Goal: Task Accomplishment & Management: Complete application form

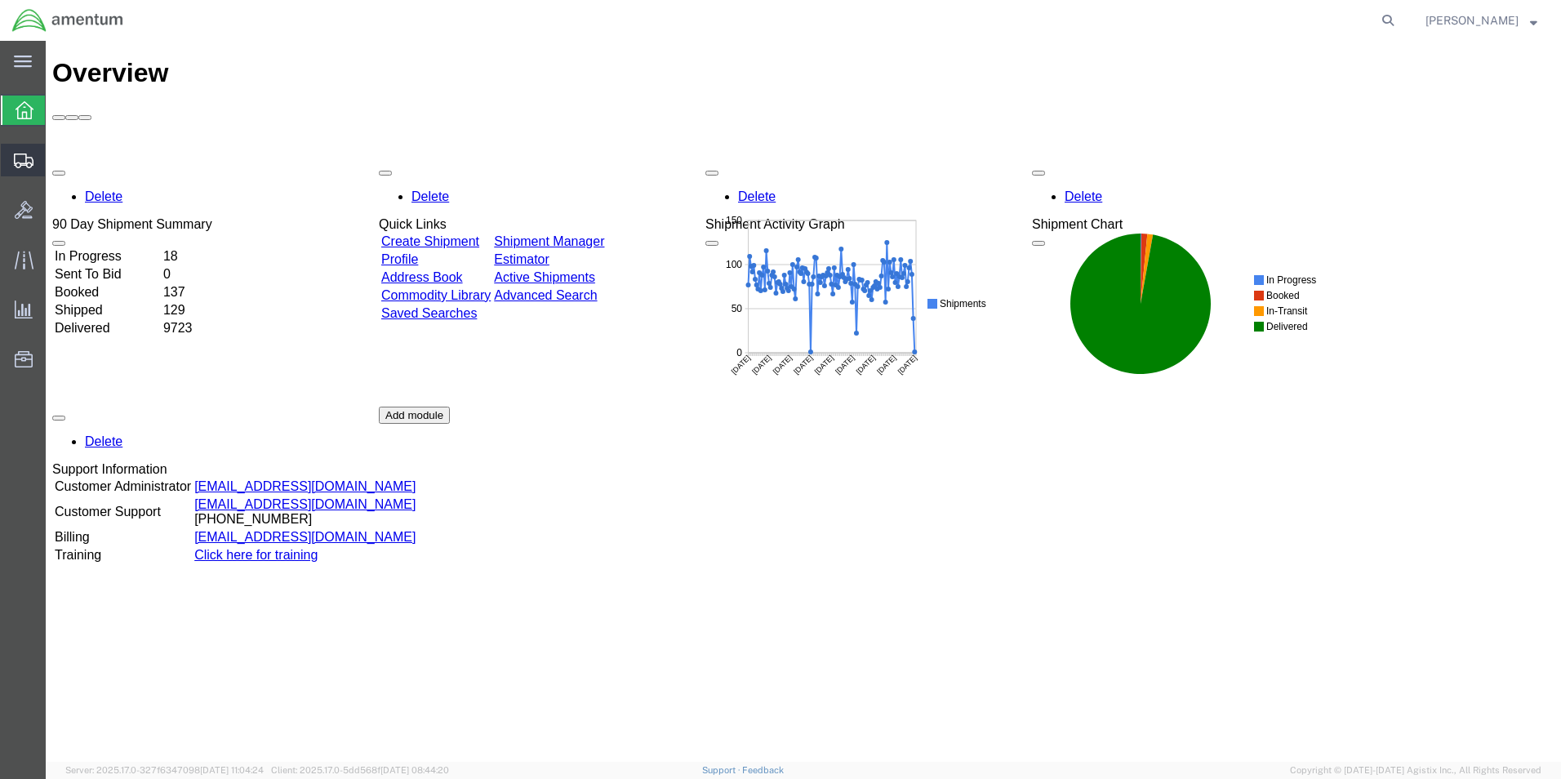
click at [0, 0] on span "Create Shipment" at bounding box center [0, 0] width 0 height 0
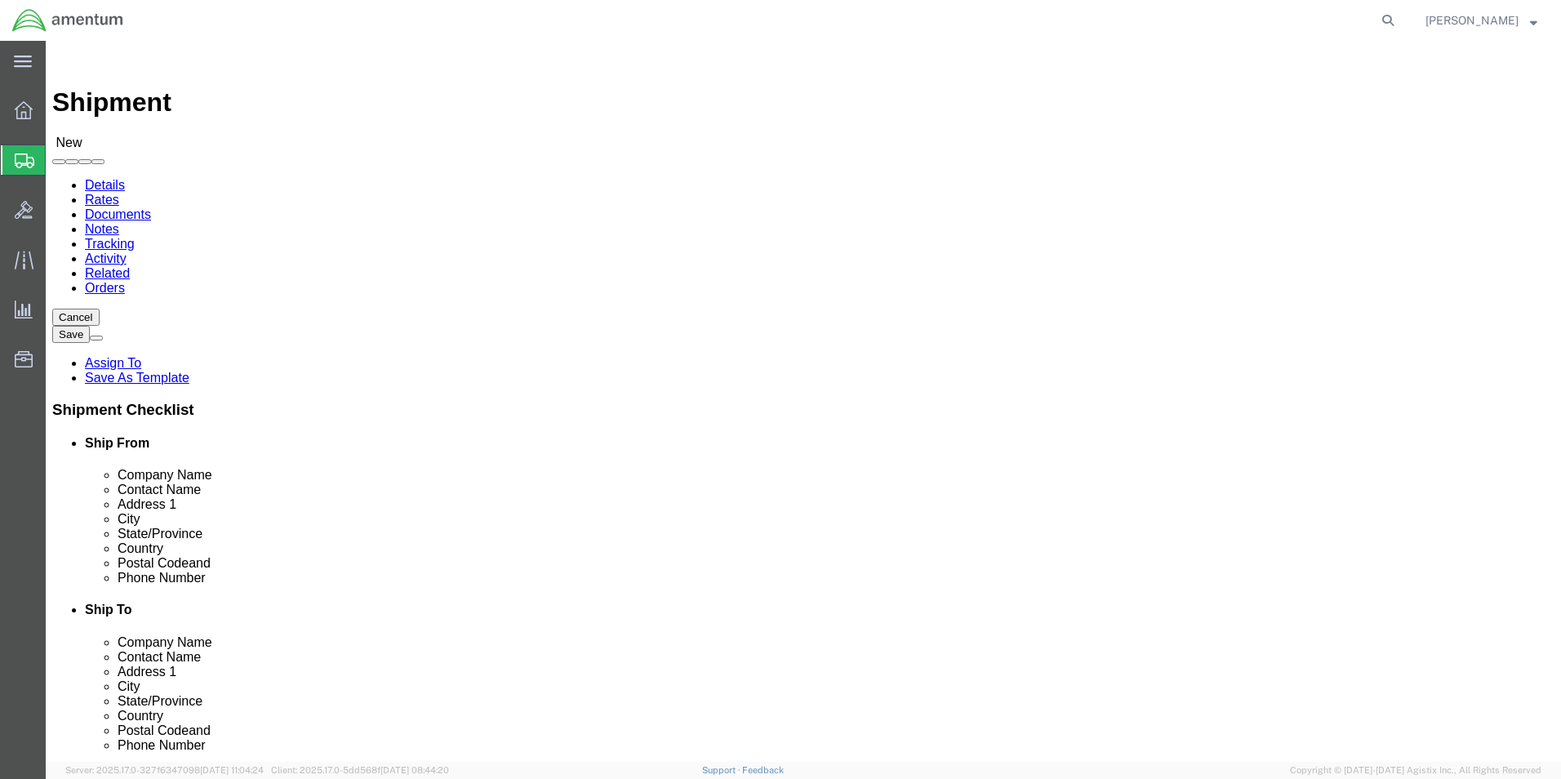
select select
select select "49933"
drag, startPoint x: 335, startPoint y: 336, endPoint x: 216, endPoint y: 333, distance: 118.4
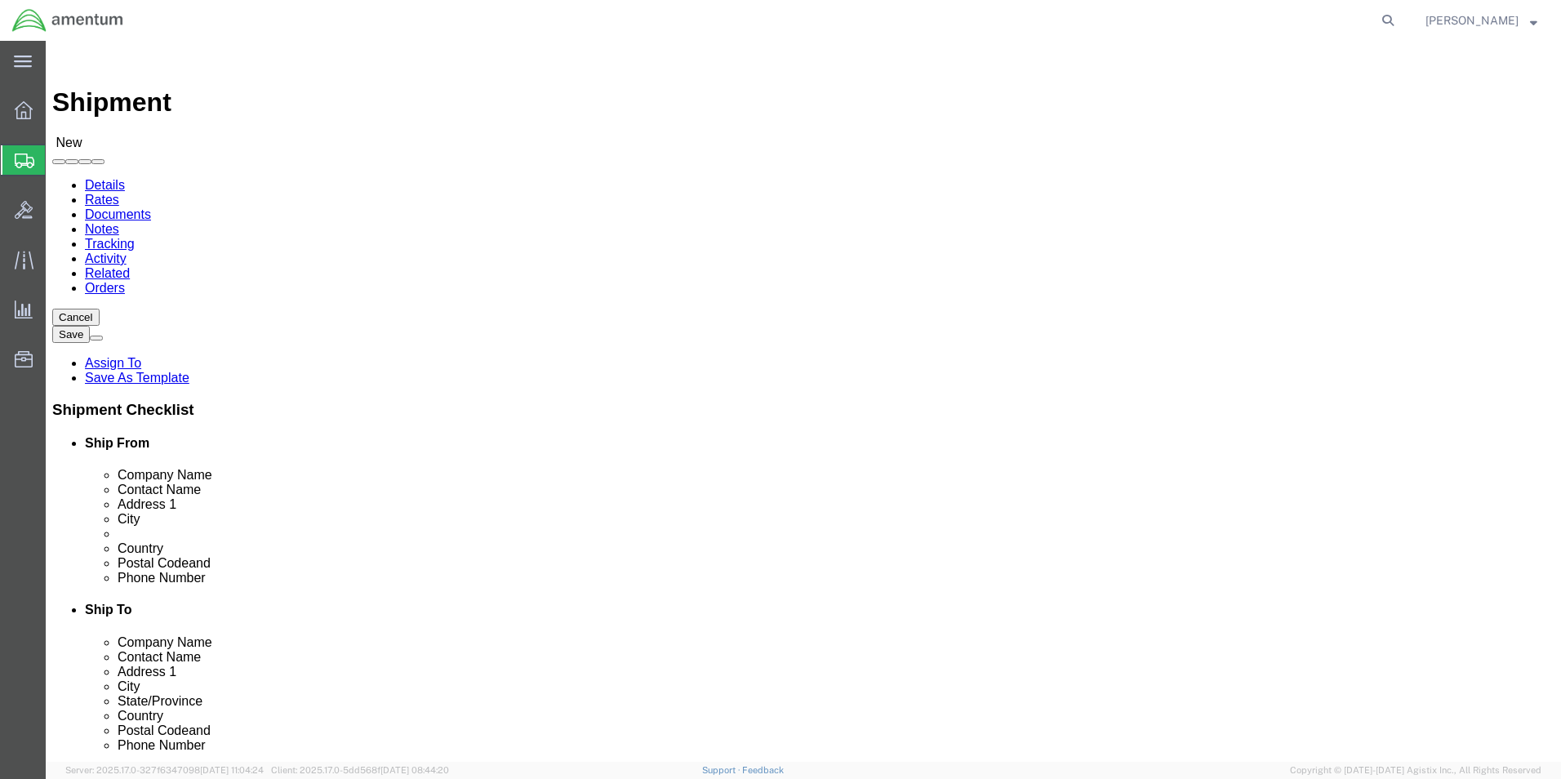
click div
type input "[PERSON_NAME]"
drag, startPoint x: 481, startPoint y: 585, endPoint x: 235, endPoint y: 583, distance: 245.8
click div
paste input ": [PERSON_NAME].[PERSON_NAME]"
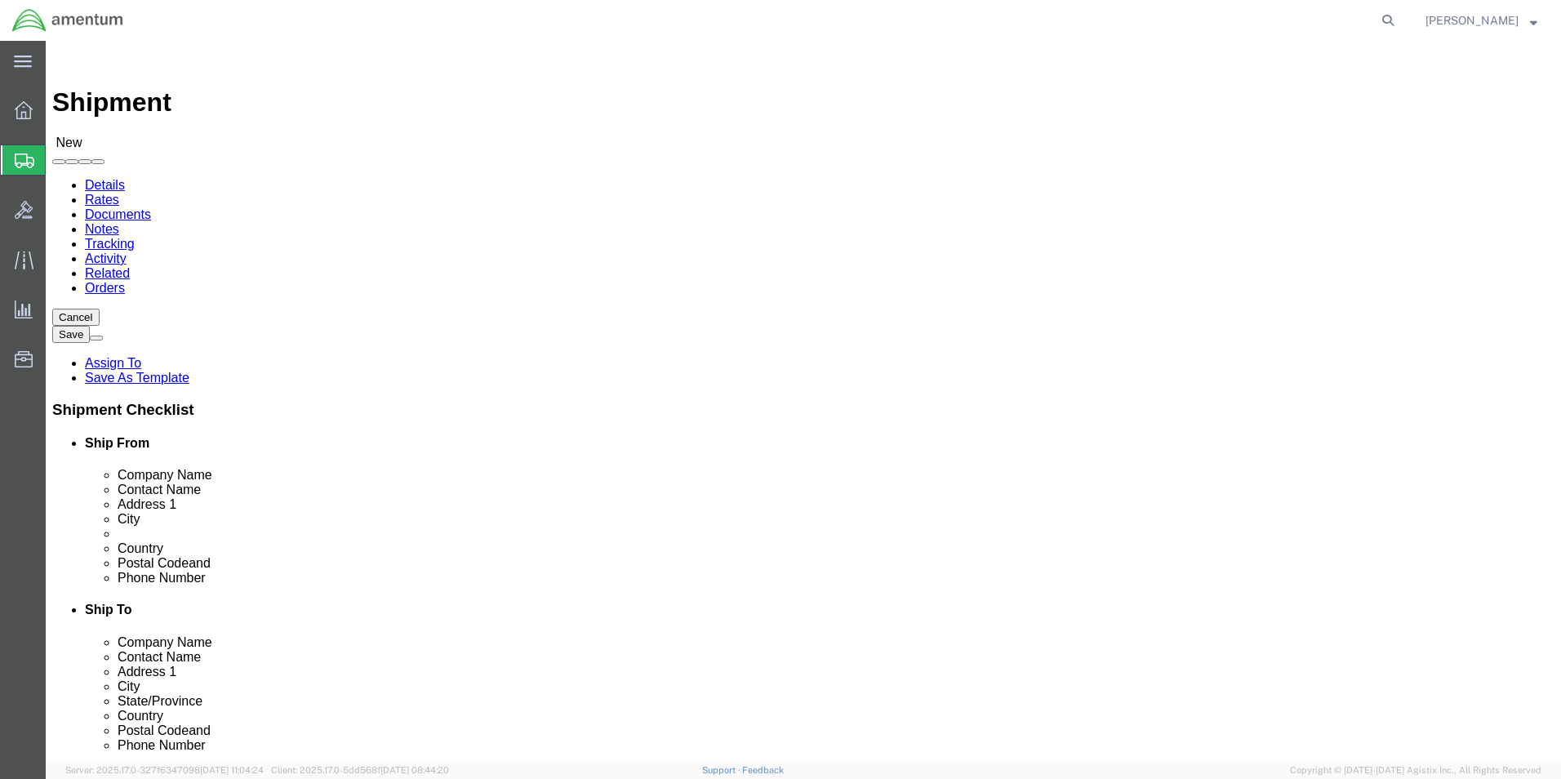
click input ": [PERSON_NAME][EMAIL_ADDRESS][DOMAIN_NAME]"
type input "[PERSON_NAME][EMAIL_ADDRESS][DOMAIN_NAME]"
click input "text"
type input "a"
type input "AIRCRAFT PROPELLER WORKS"
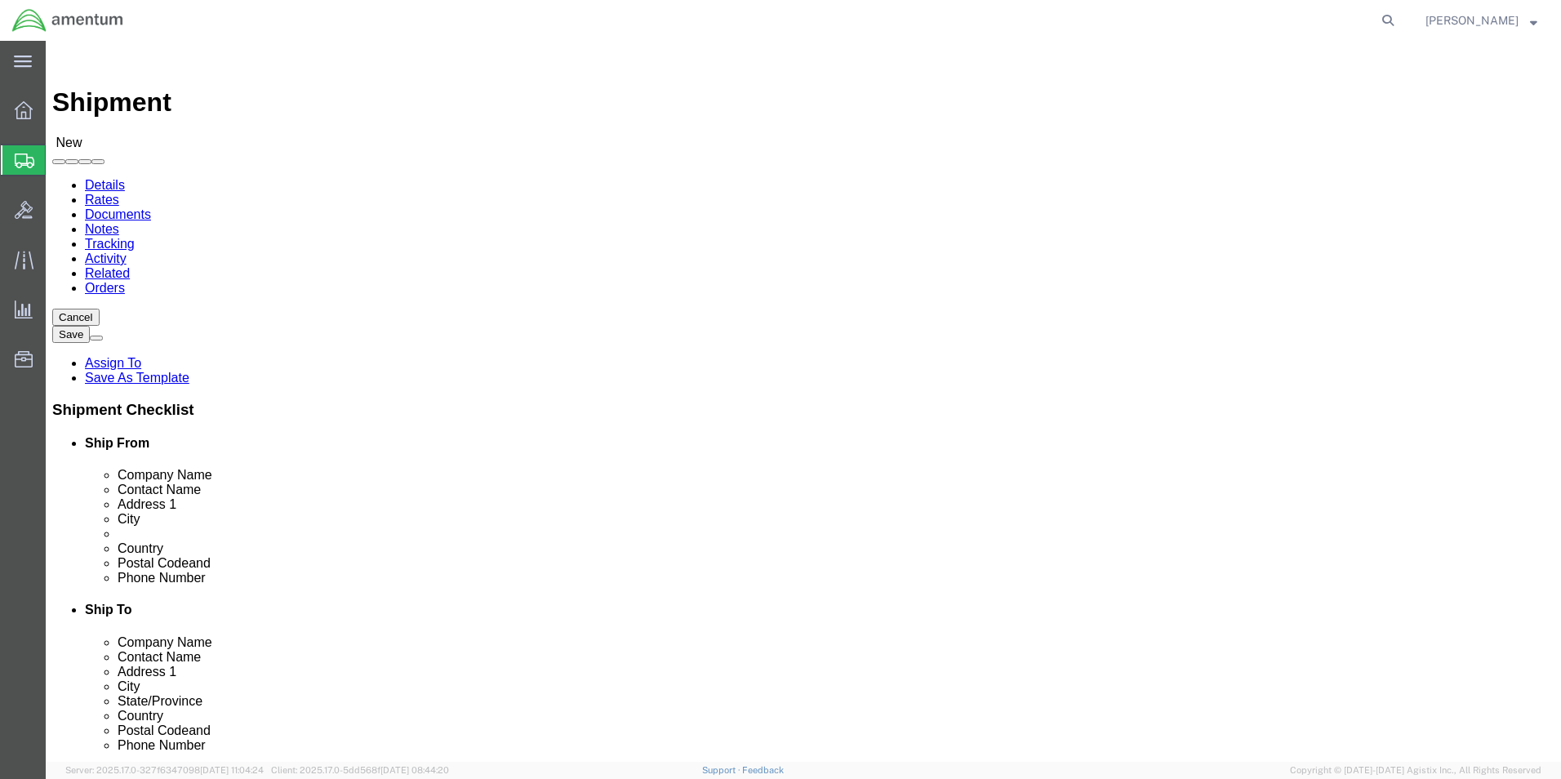
click input "text"
type input "[PERSON_NAME]"
click input "text"
type input "[STREET_ADDRESS]"
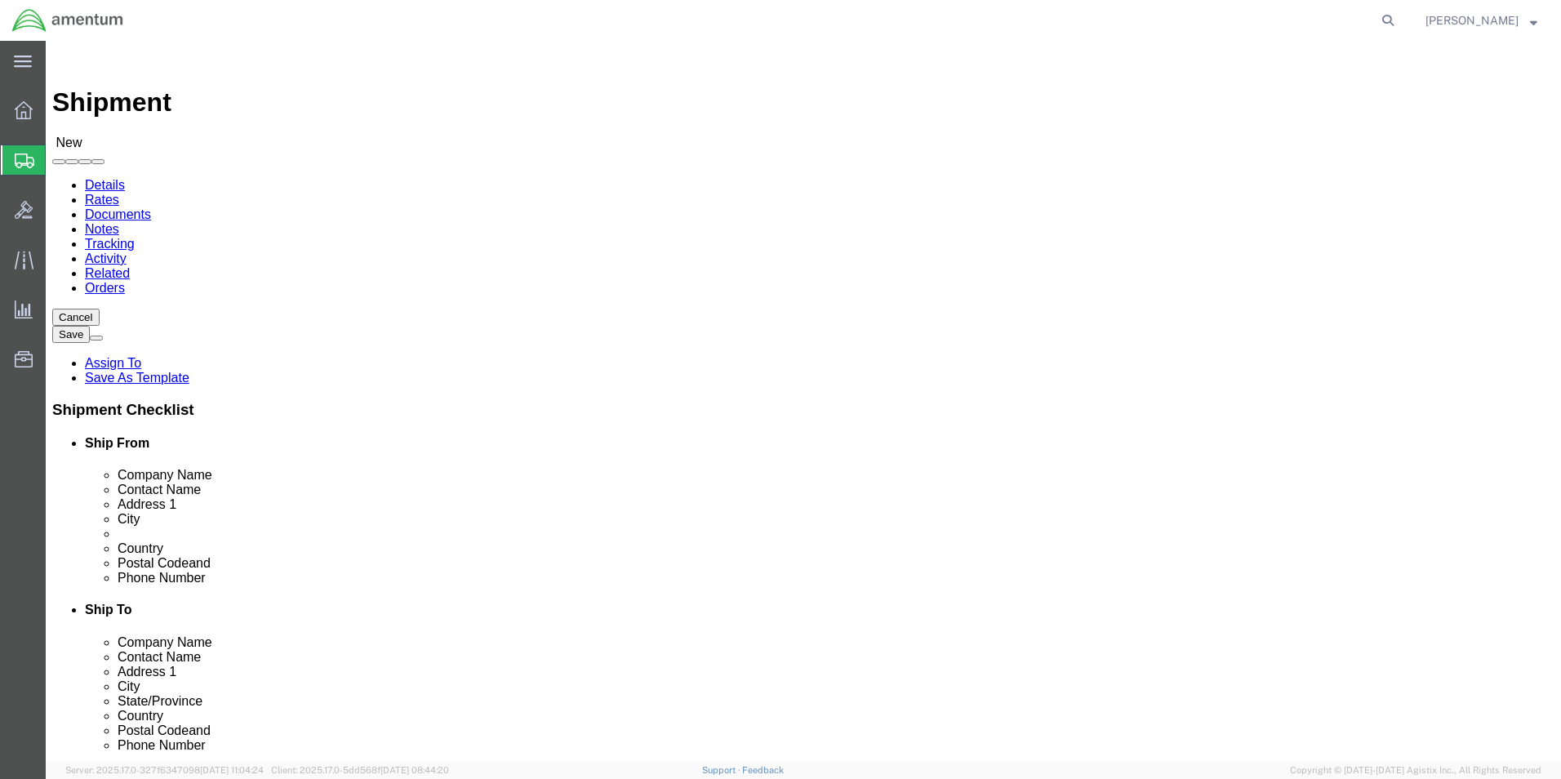
click input "text"
type input "[GEOGRAPHIC_DATA]"
click input "Postal Code"
type input "33823"
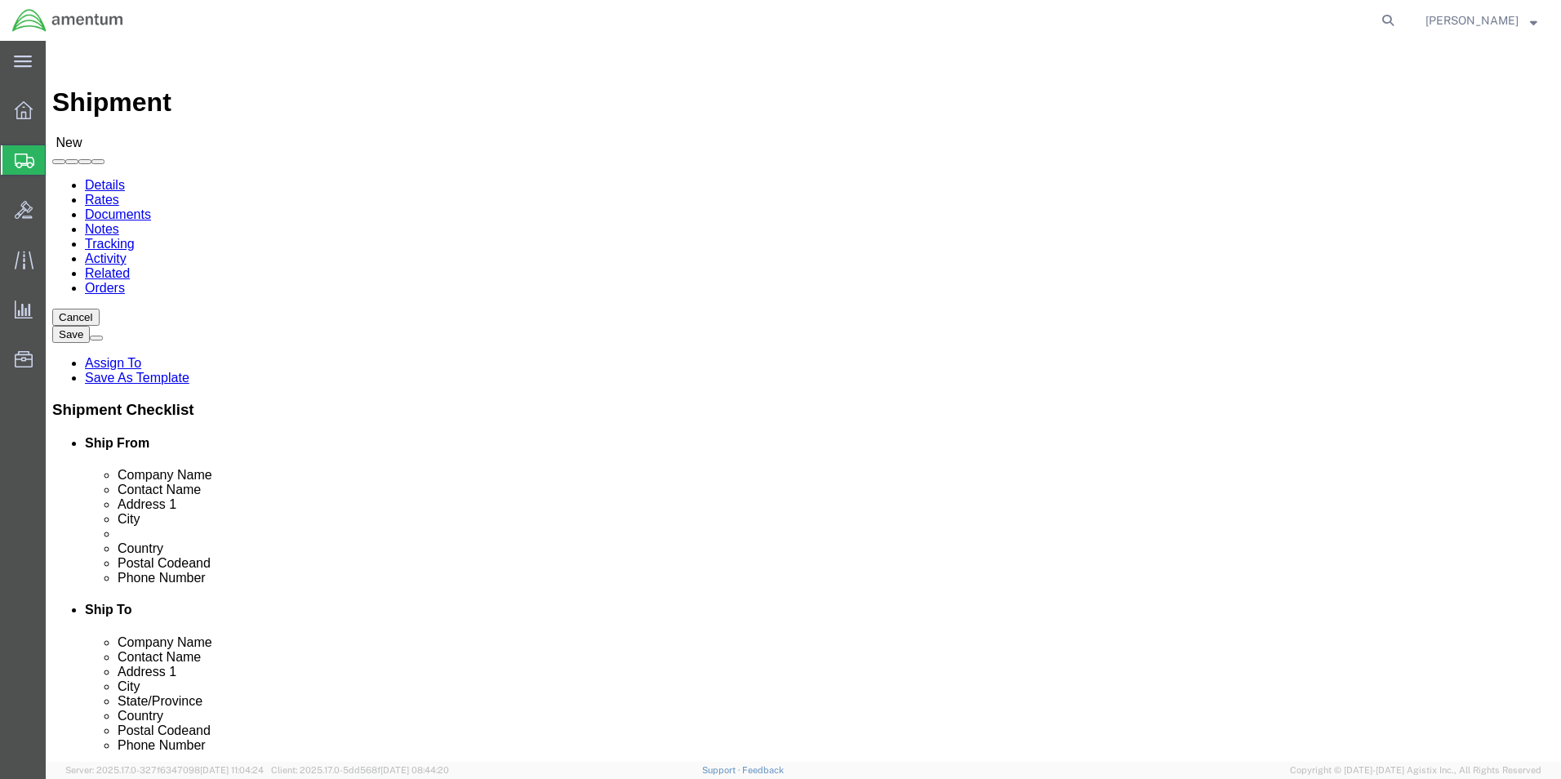
click input "text"
type input "817.649.3059"
click input "text"
paste input "[PERSON_NAME][EMAIL_ADDRESS][DOMAIN_NAME]"
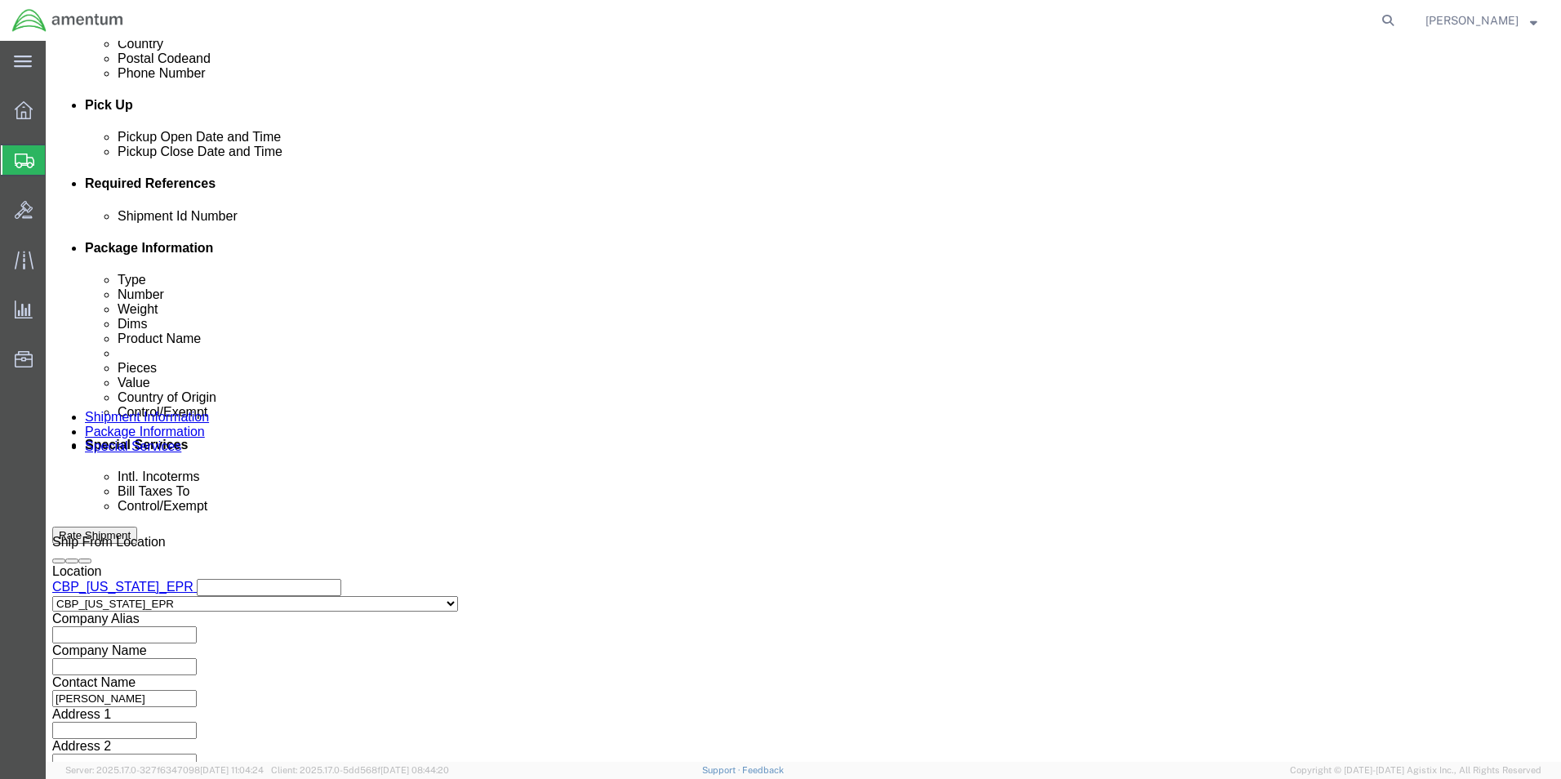
scroll to position [681, 0]
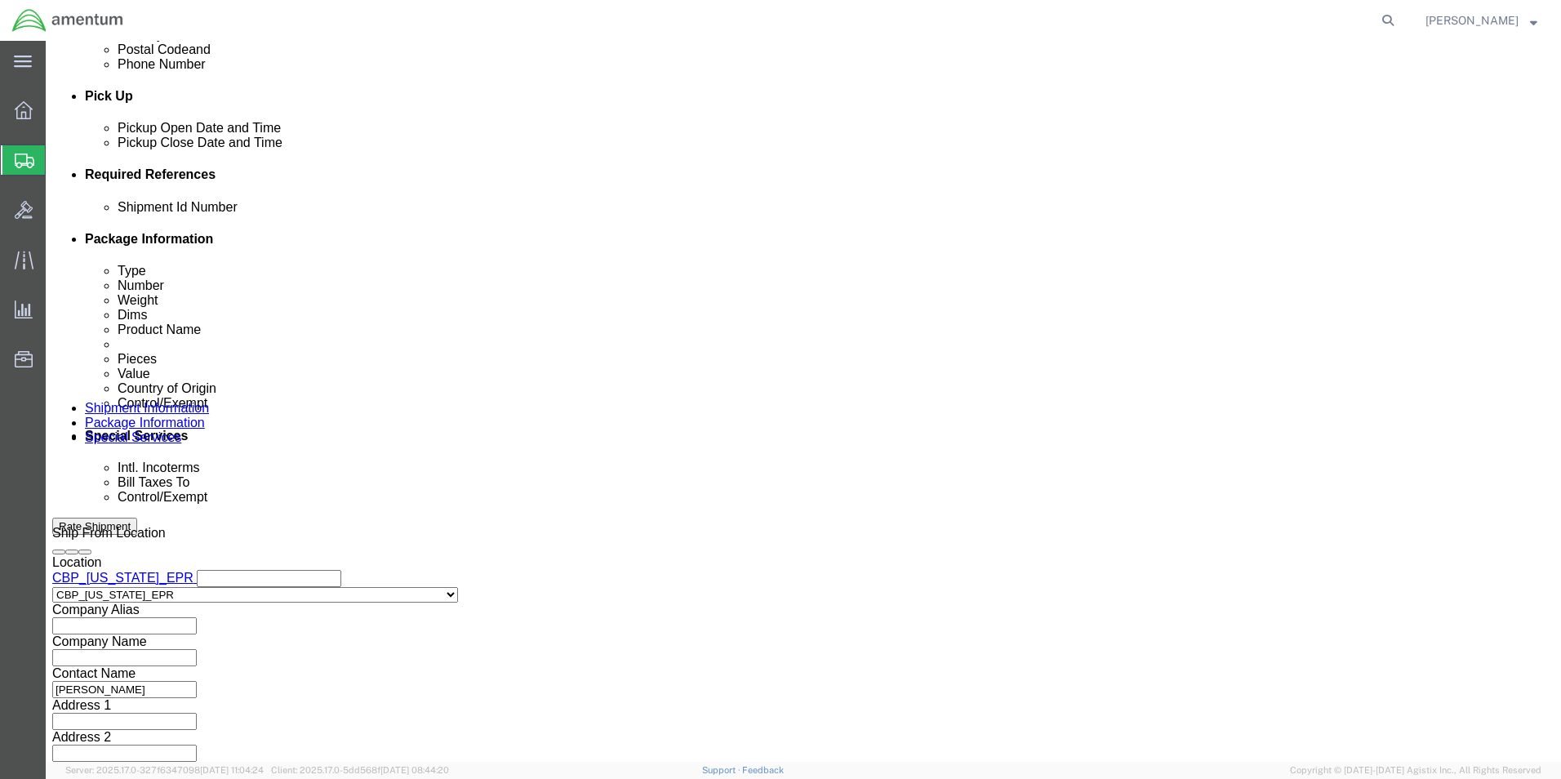
type input "[PERSON_NAME][EMAIL_ADDRESS][DOMAIN_NAME]"
click button "Continue"
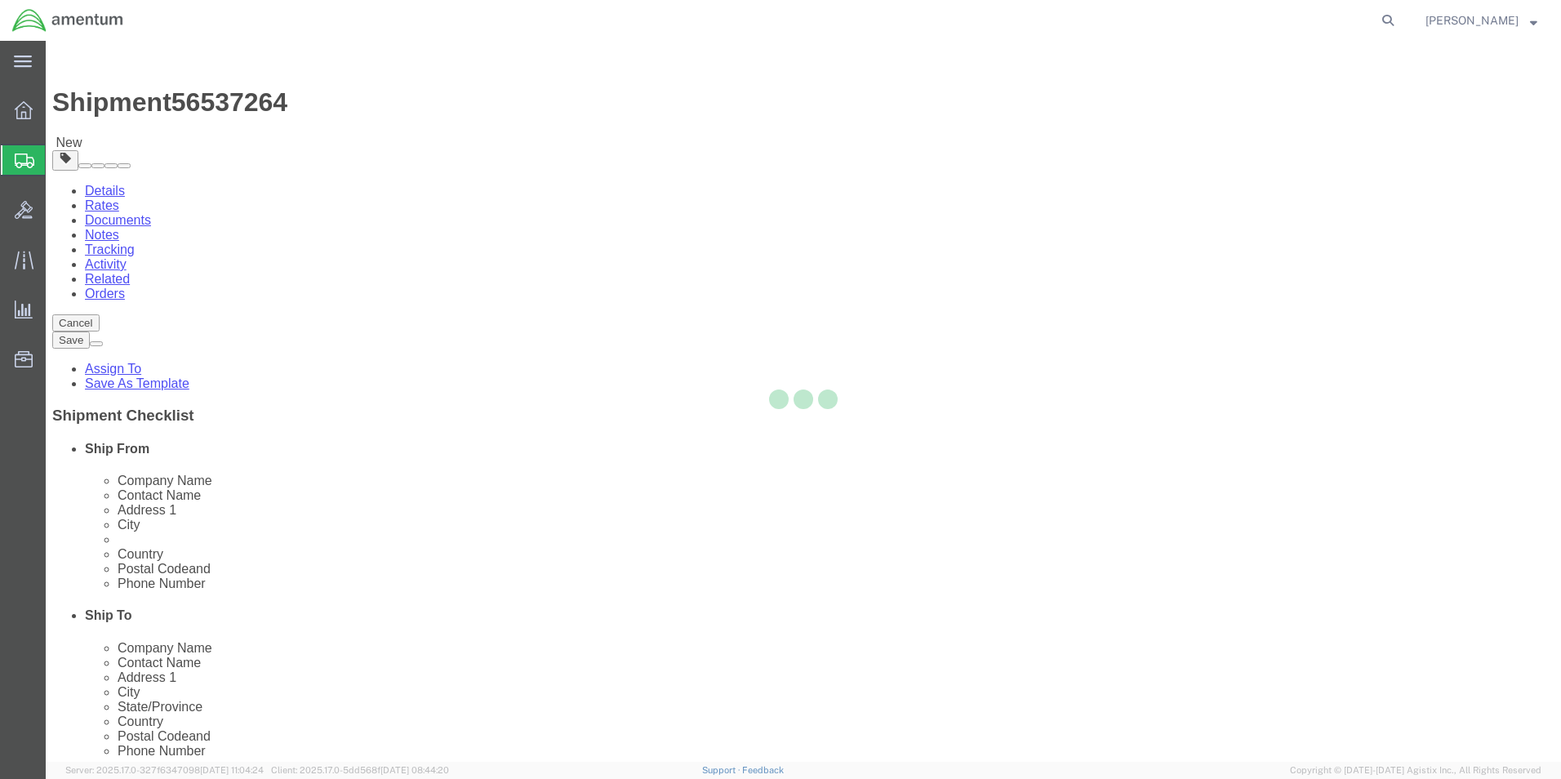
select select "CBOX"
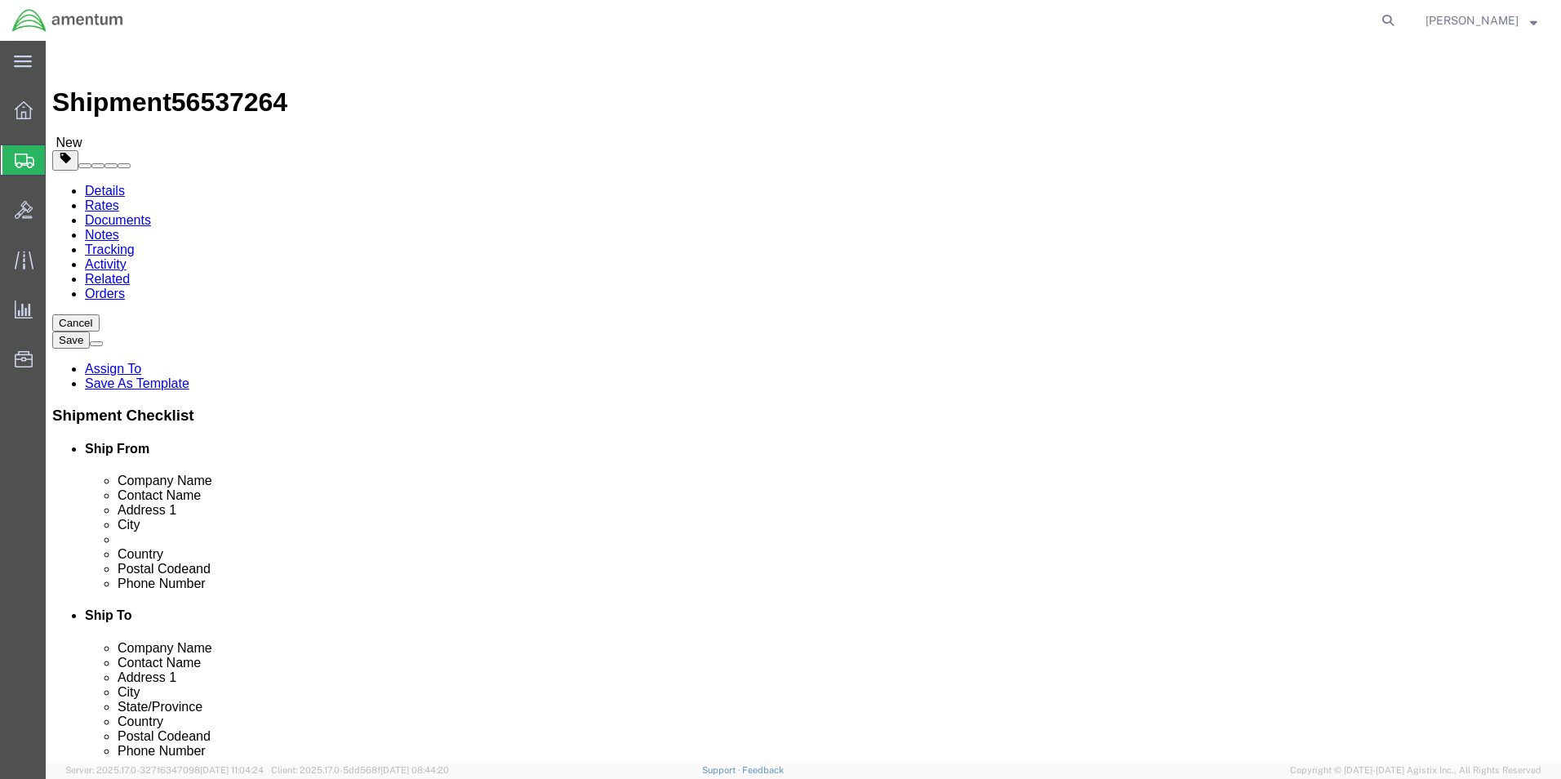
click button "Previous"
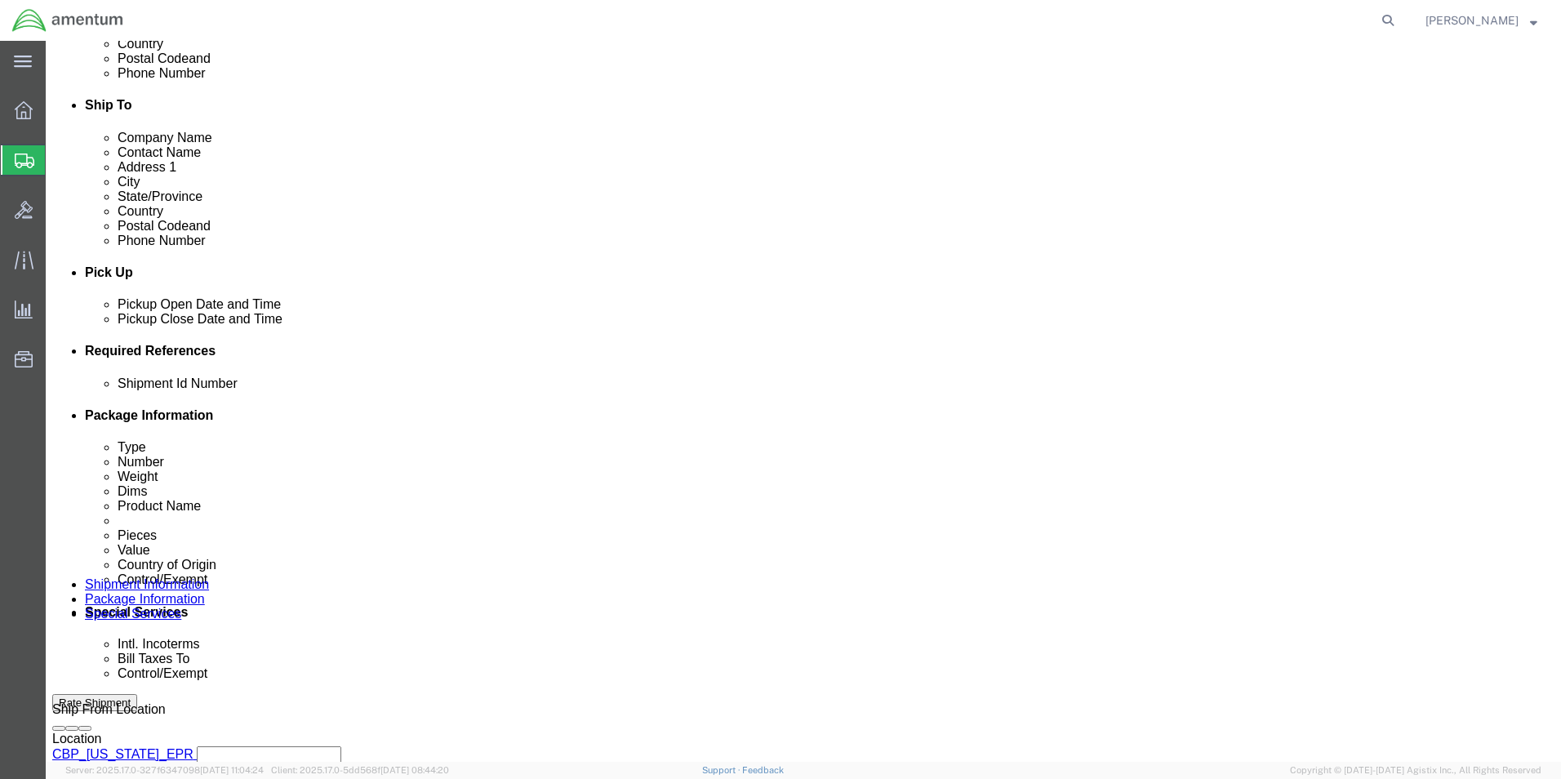
scroll to position [518, 0]
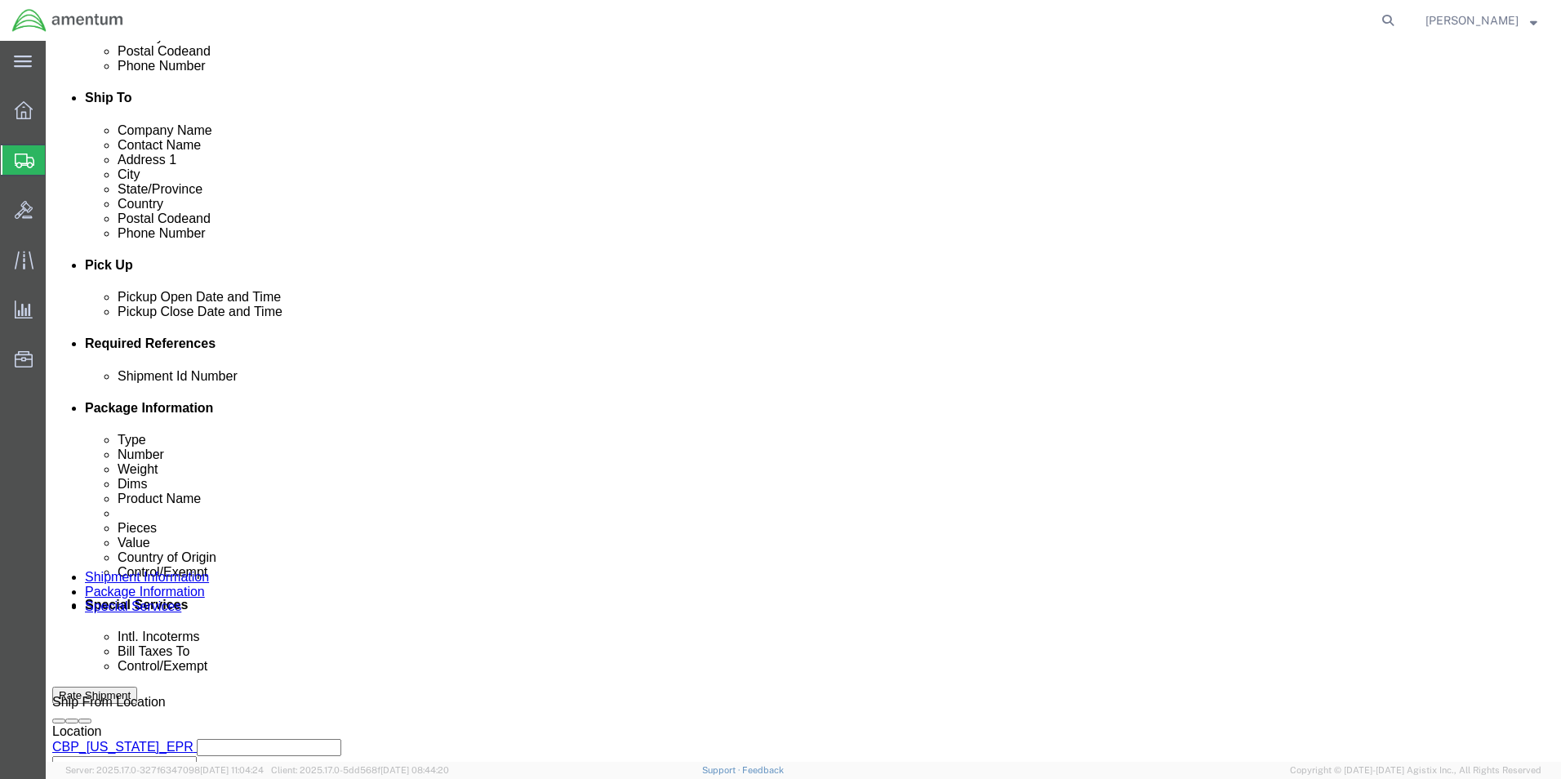
click input "text"
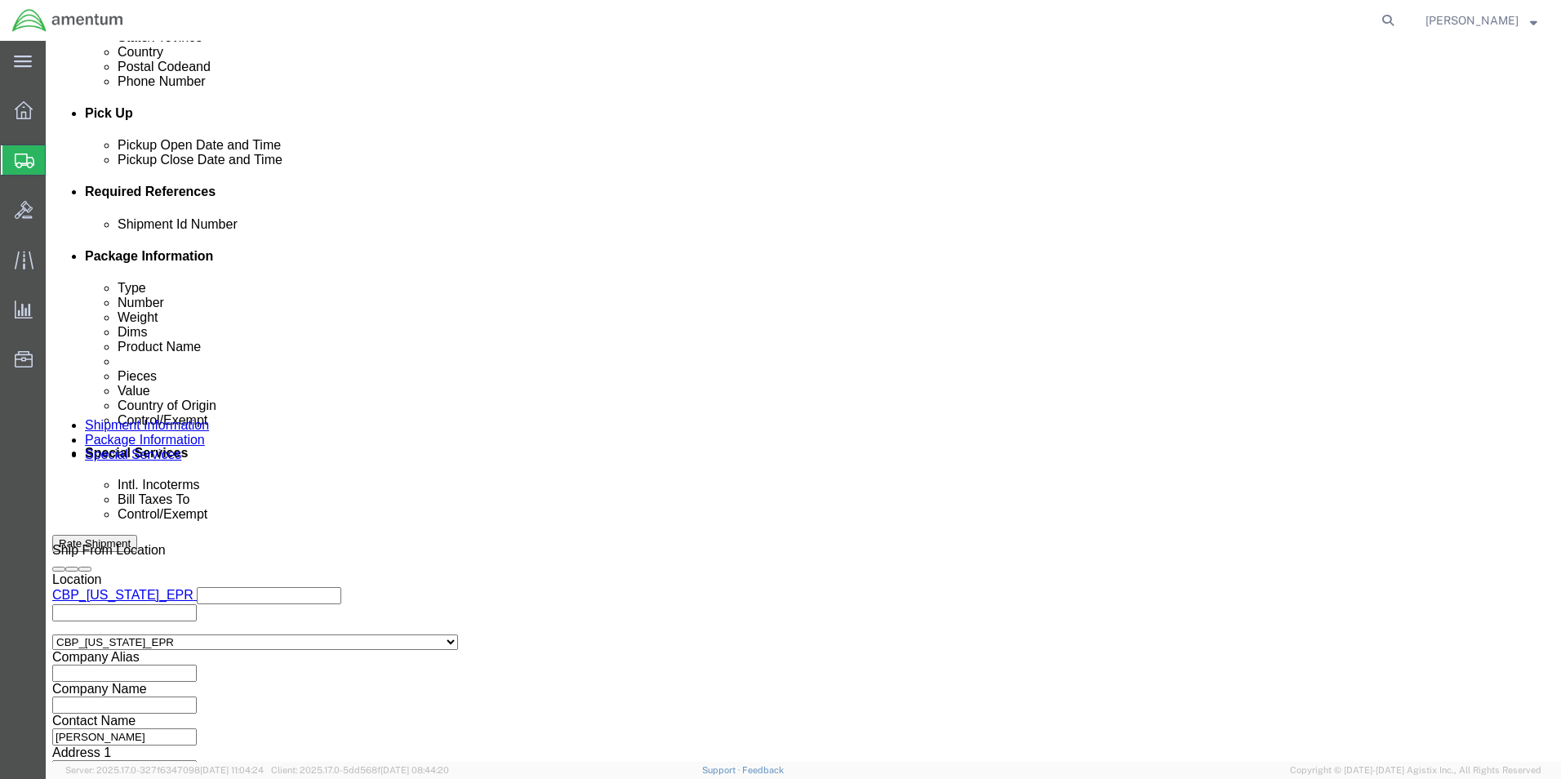
scroll to position [681, 0]
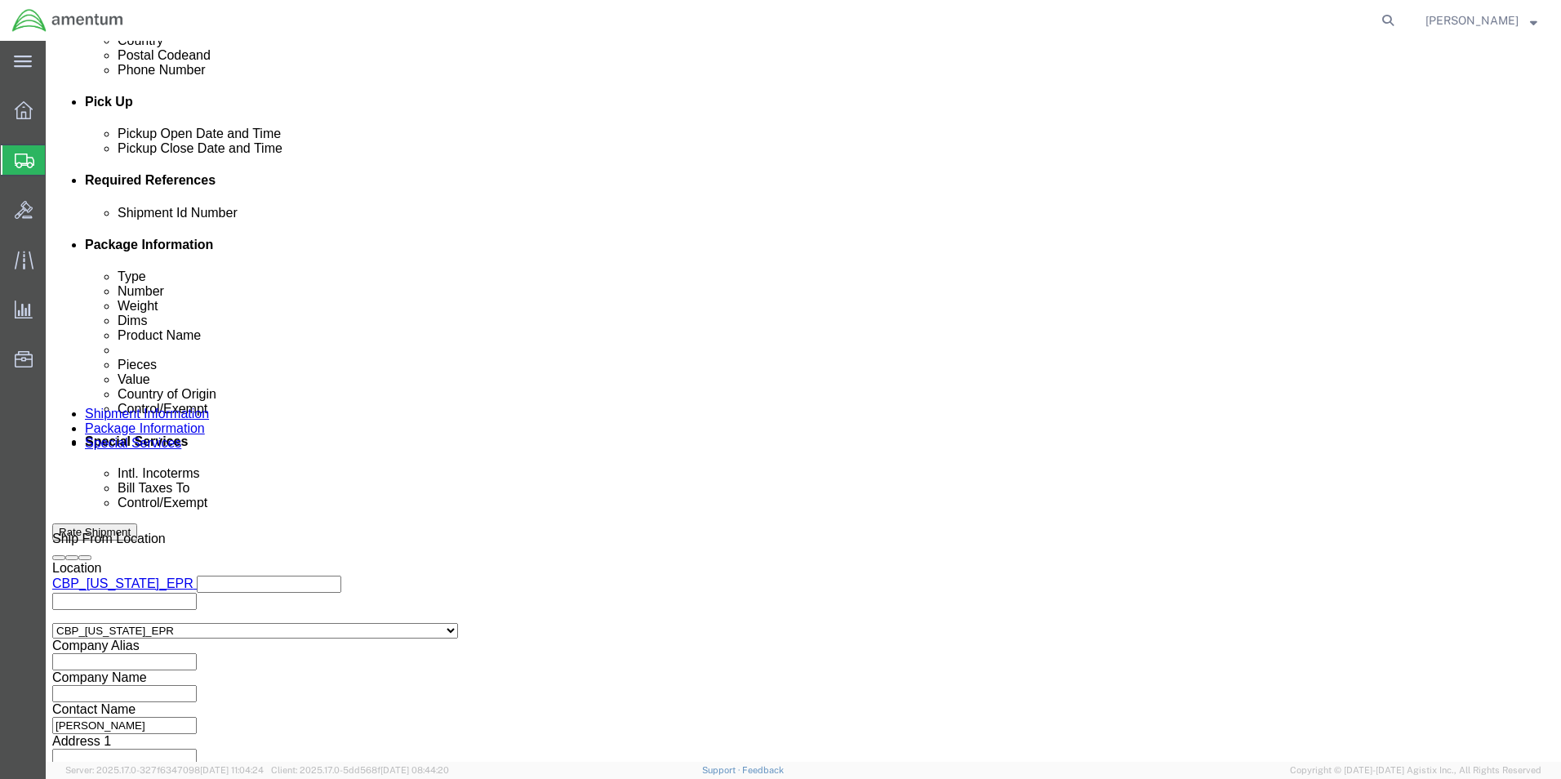
type input "56537264"
click button "Continue"
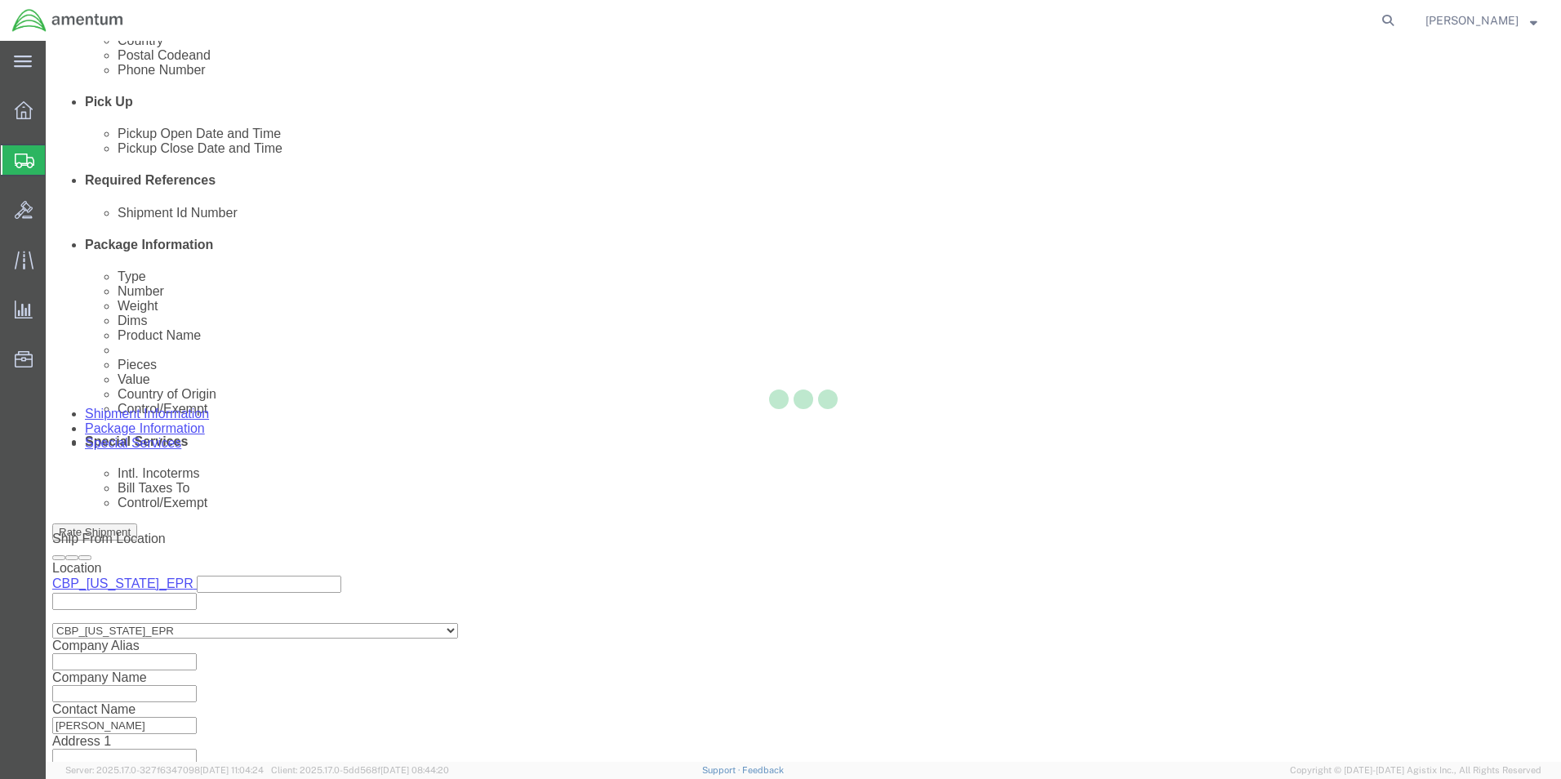
scroll to position [0, 0]
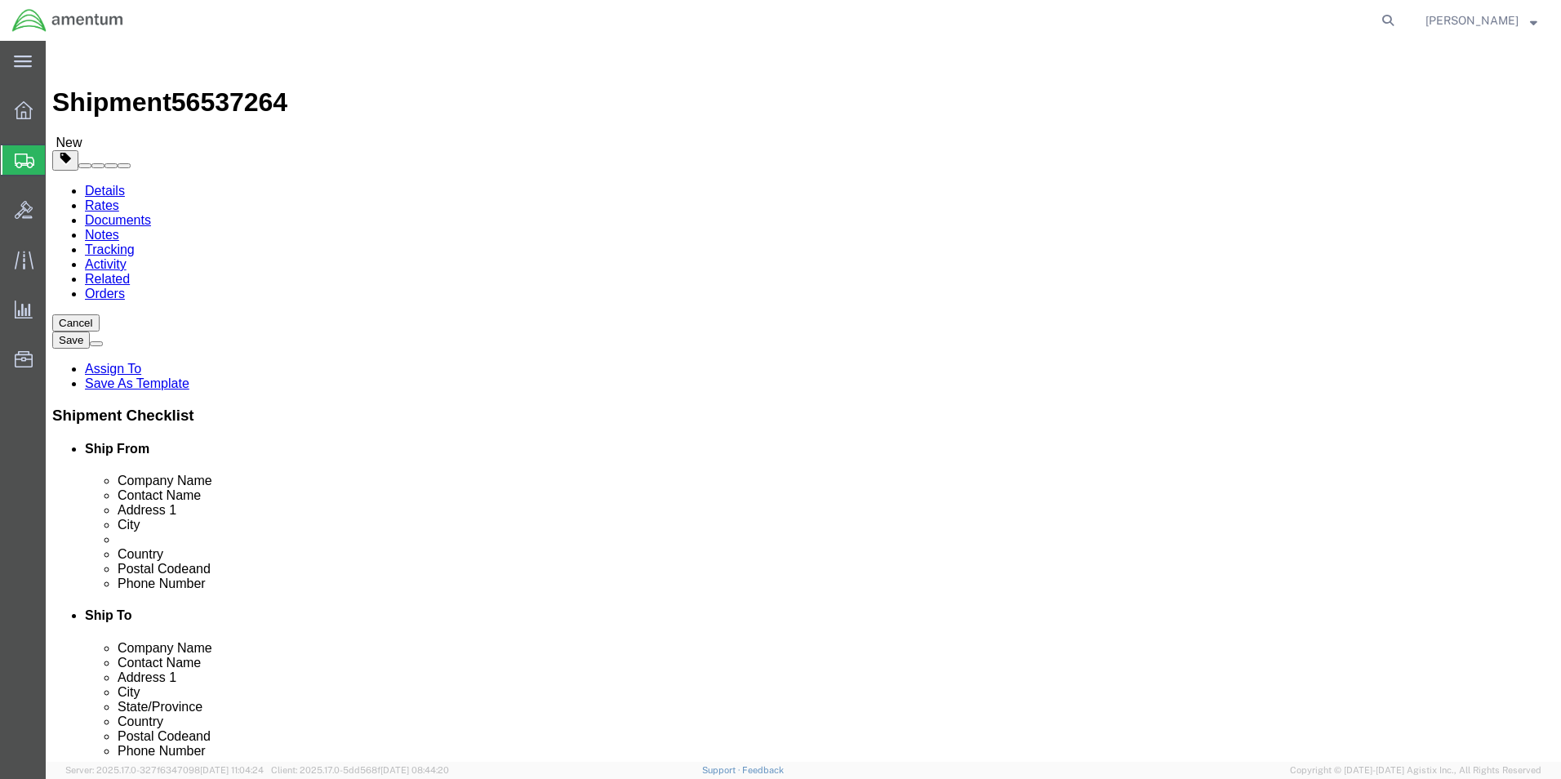
click select "Select BCK Boxes Bale(s) Basket(s) Bolt(s) Bottle(s) Buckets Bulk Bundle(s) Can…"
select select "CRAT"
click select "Select BCK Boxes Bale(s) Basket(s) Bolt(s) Bottle(s) Buckets Bulk Bundle(s) Can…"
click input "1"
type input "2"
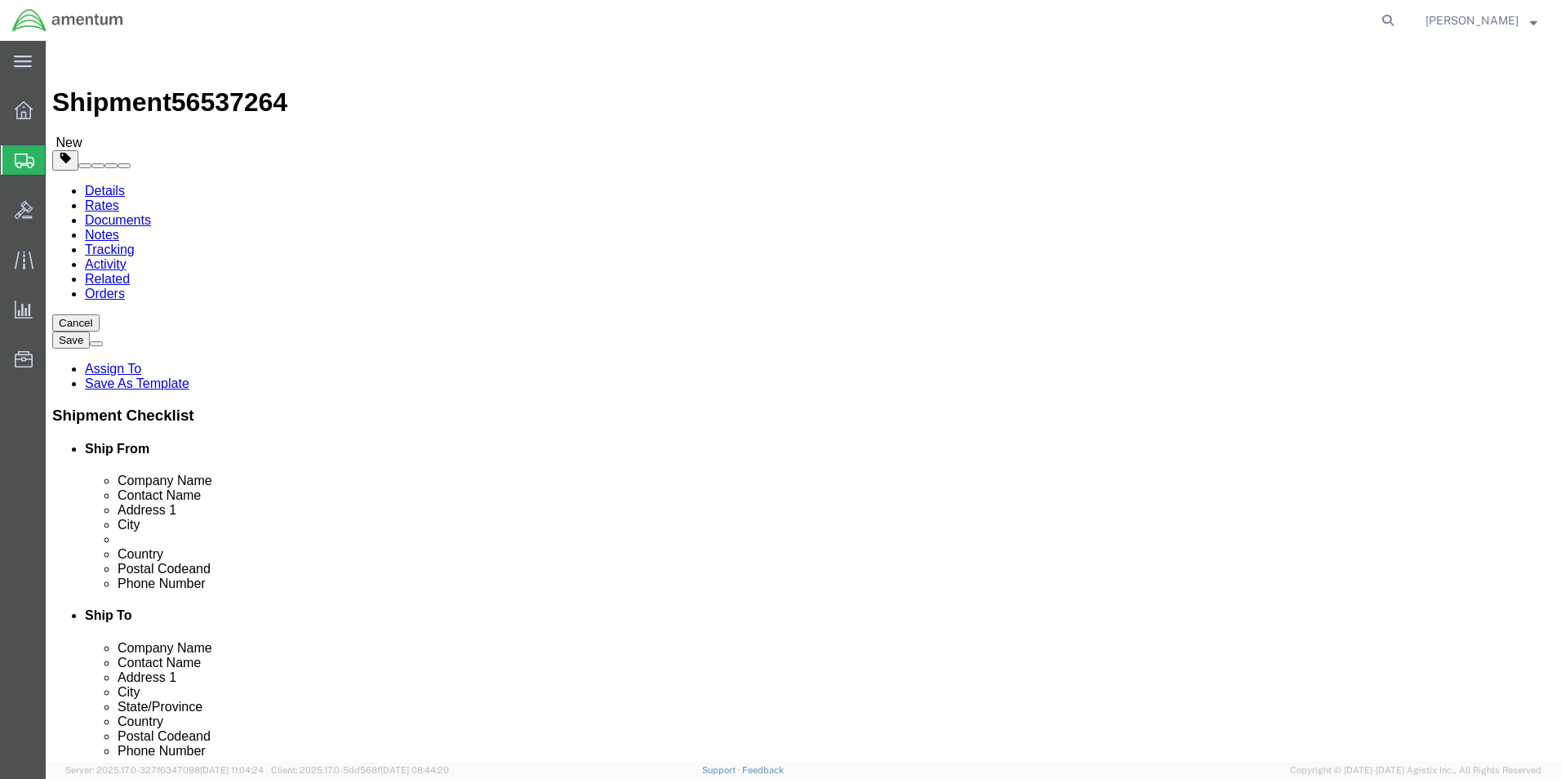
click input "text"
type input "89"
type input "37"
drag, startPoint x: 225, startPoint y: 375, endPoint x: 235, endPoint y: 376, distance: 10.7
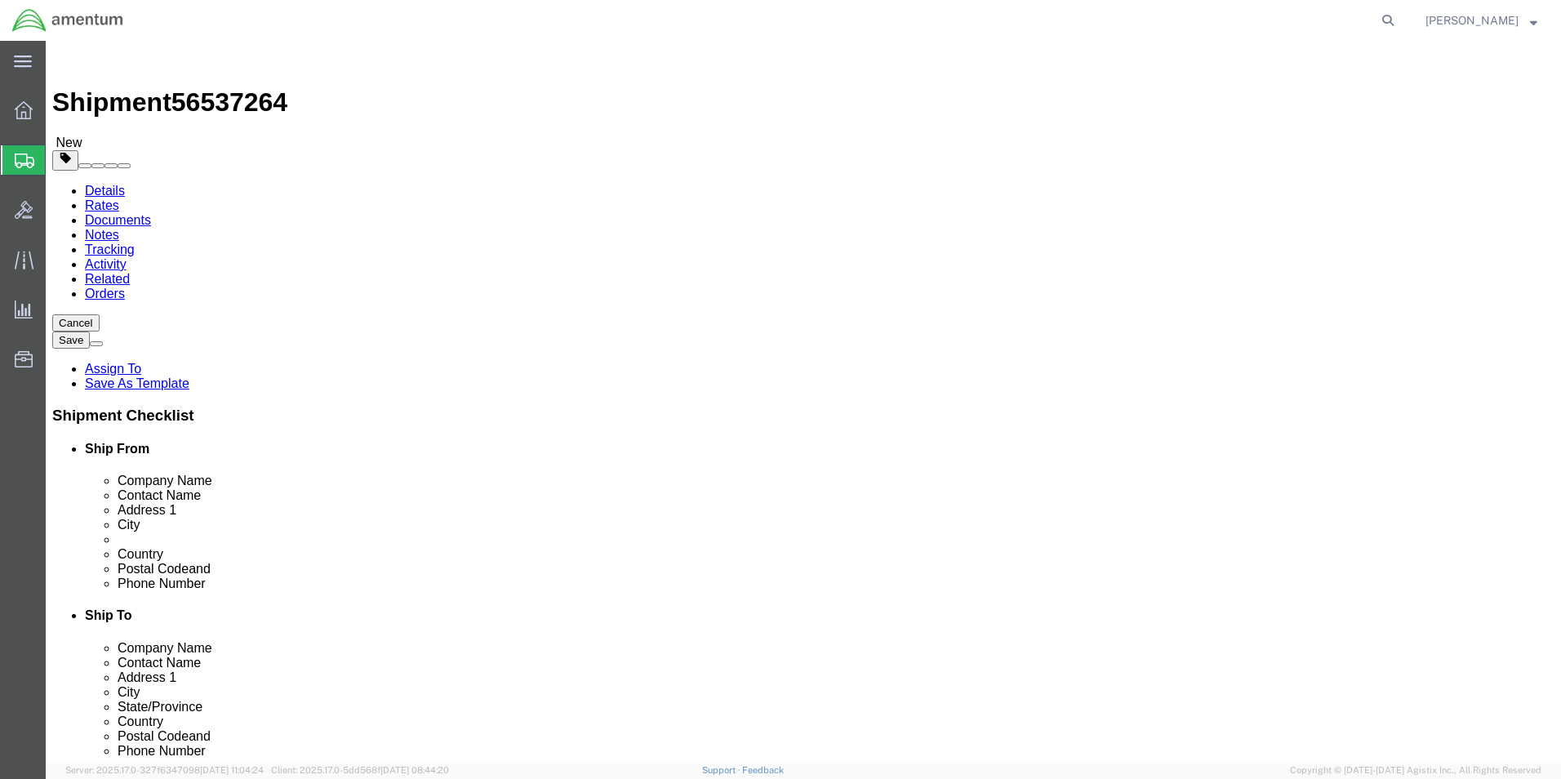
click input "0.00"
type input "700.00"
click link "Add Content"
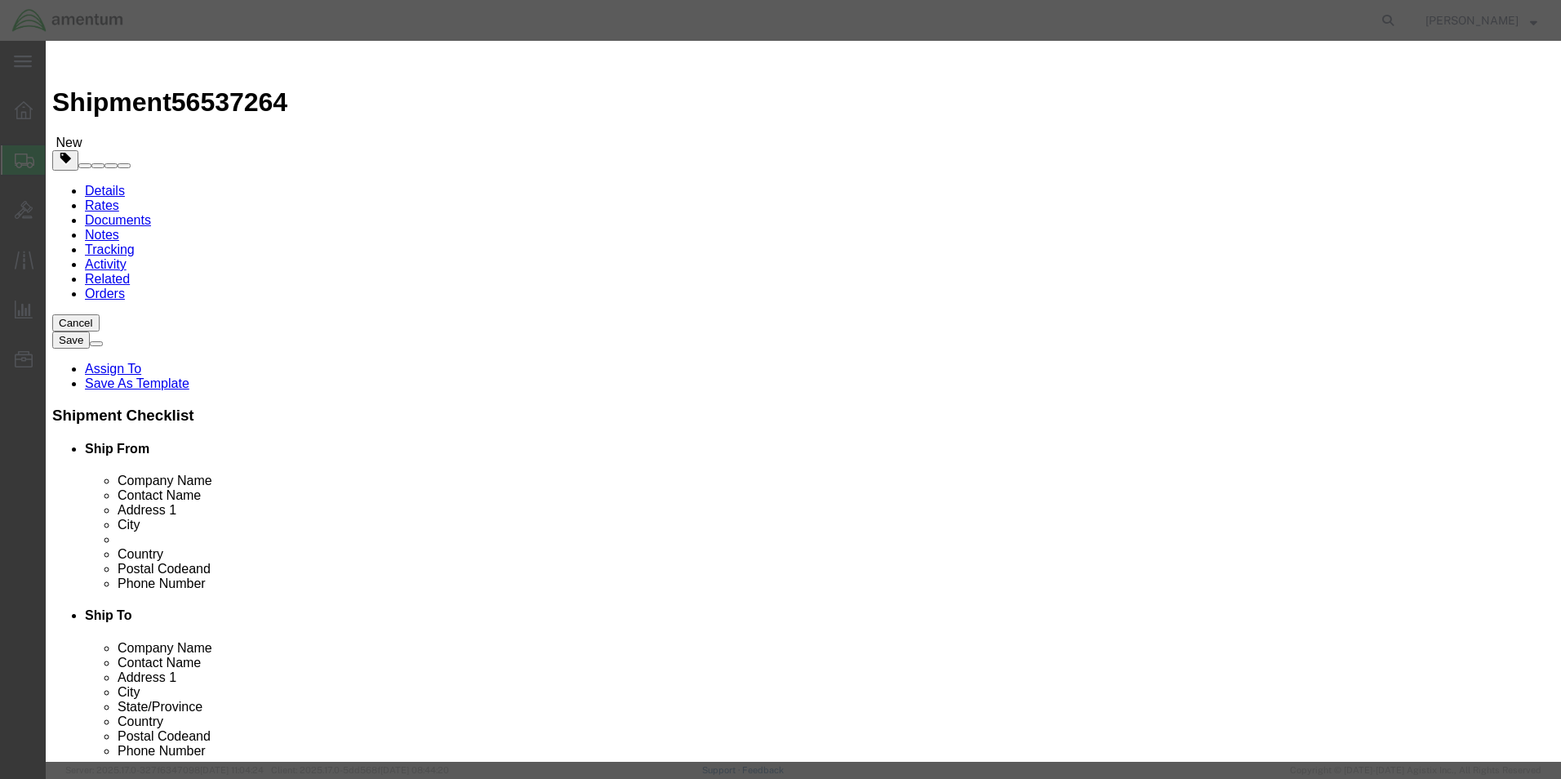
click input "text"
type input "PROPELLER"
click div "Commodity library Product Name PROPELLER PROPELLER Name: CAM, PROPELLER ,AIRCRA…"
click input "0"
type input "1"
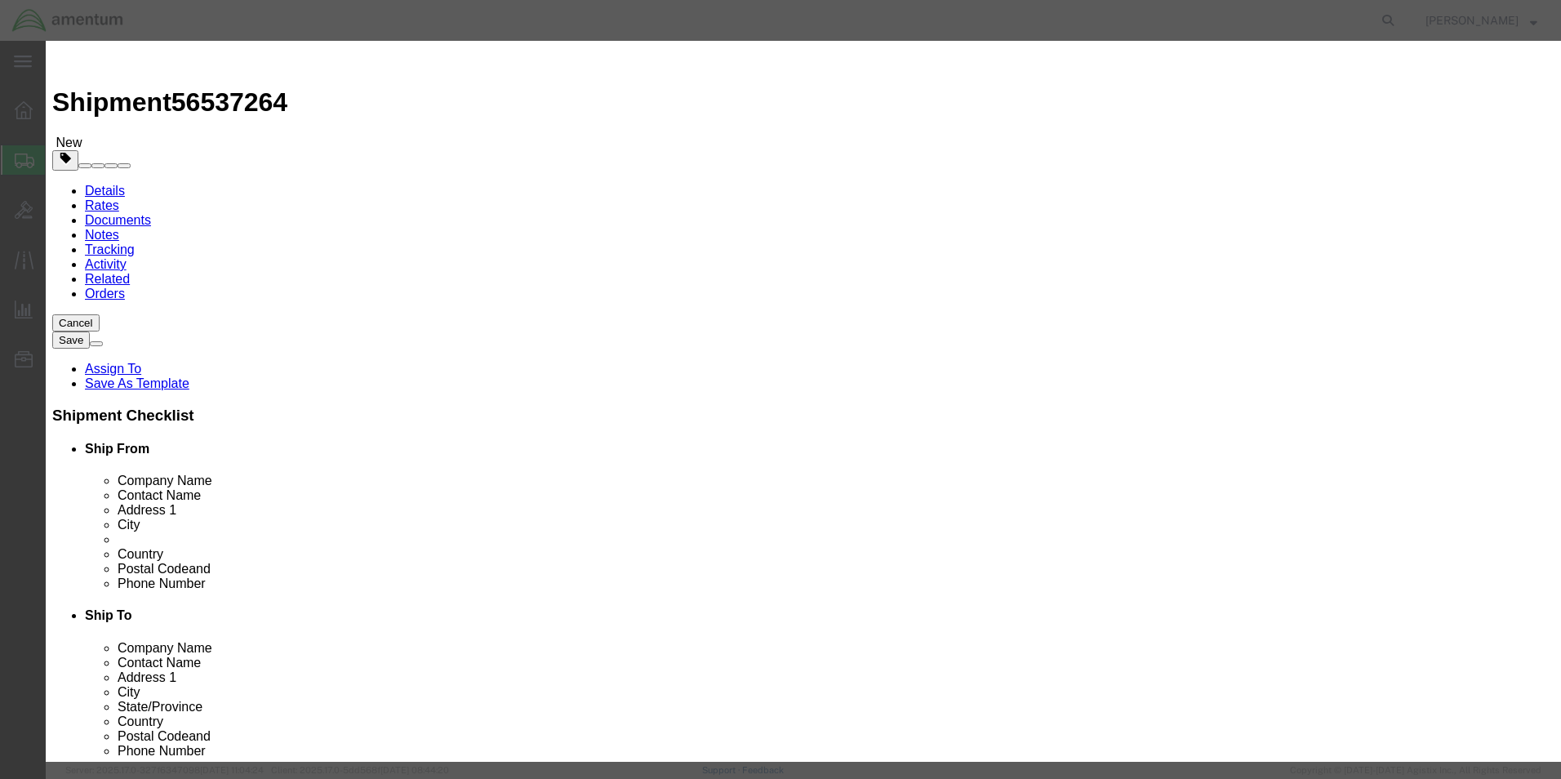
click input "text"
type input "700000.00"
click select "Select 50 55 60 65 70 85 92.5 100 125 175 250 300 400"
select select "100"
click select "Select 50 55 60 65 70 85 92.5 100 125 175 250 300 400"
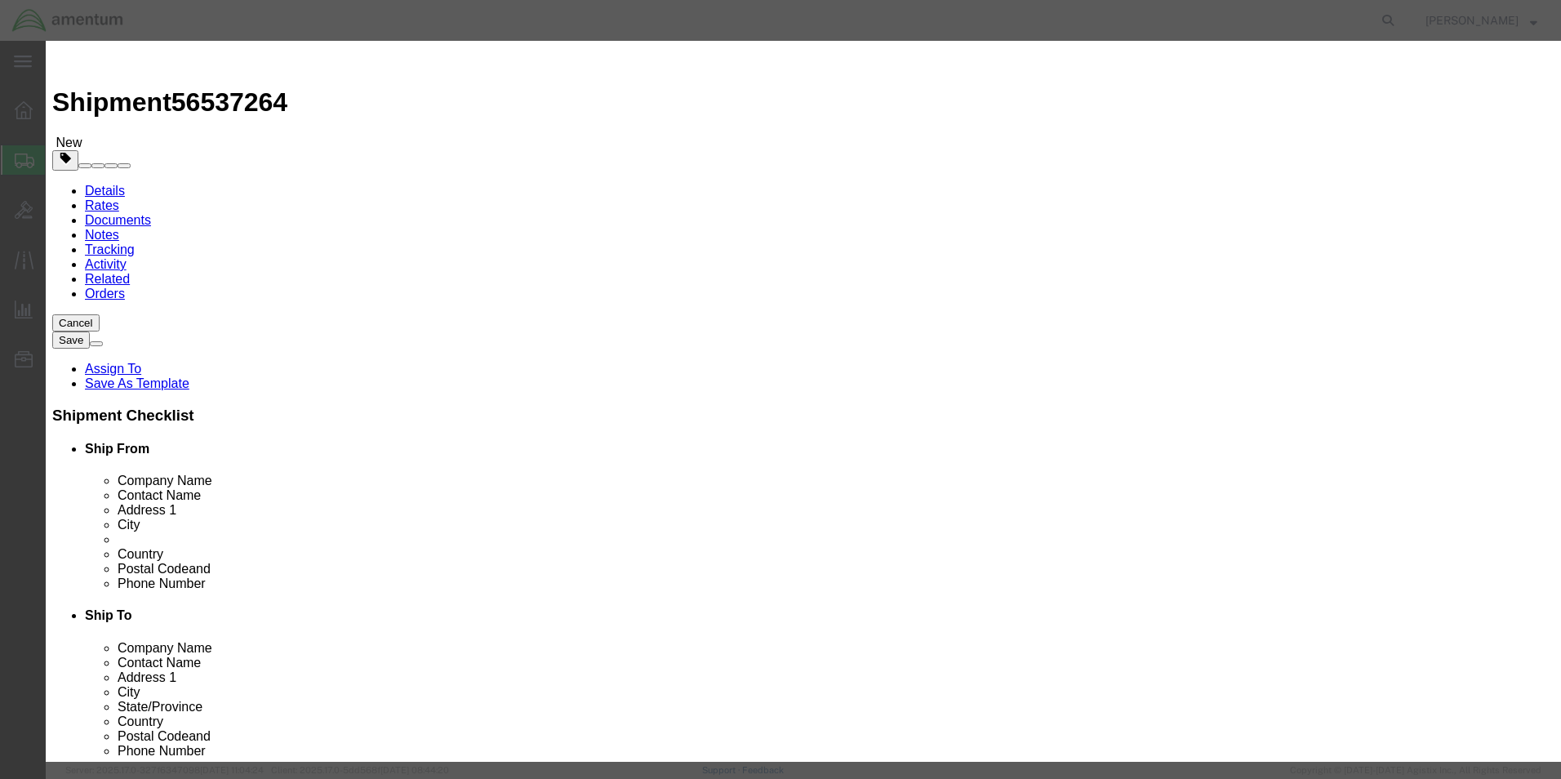
click select "Select [GEOGRAPHIC_DATA] [GEOGRAPHIC_DATA] [GEOGRAPHIC_DATA] [GEOGRAPHIC_DATA] …"
select select "US"
click select "Select [GEOGRAPHIC_DATA] [GEOGRAPHIC_DATA] [GEOGRAPHIC_DATA] [GEOGRAPHIC_DATA] …"
click input "text"
type input "FWA6411 & FWA6407"
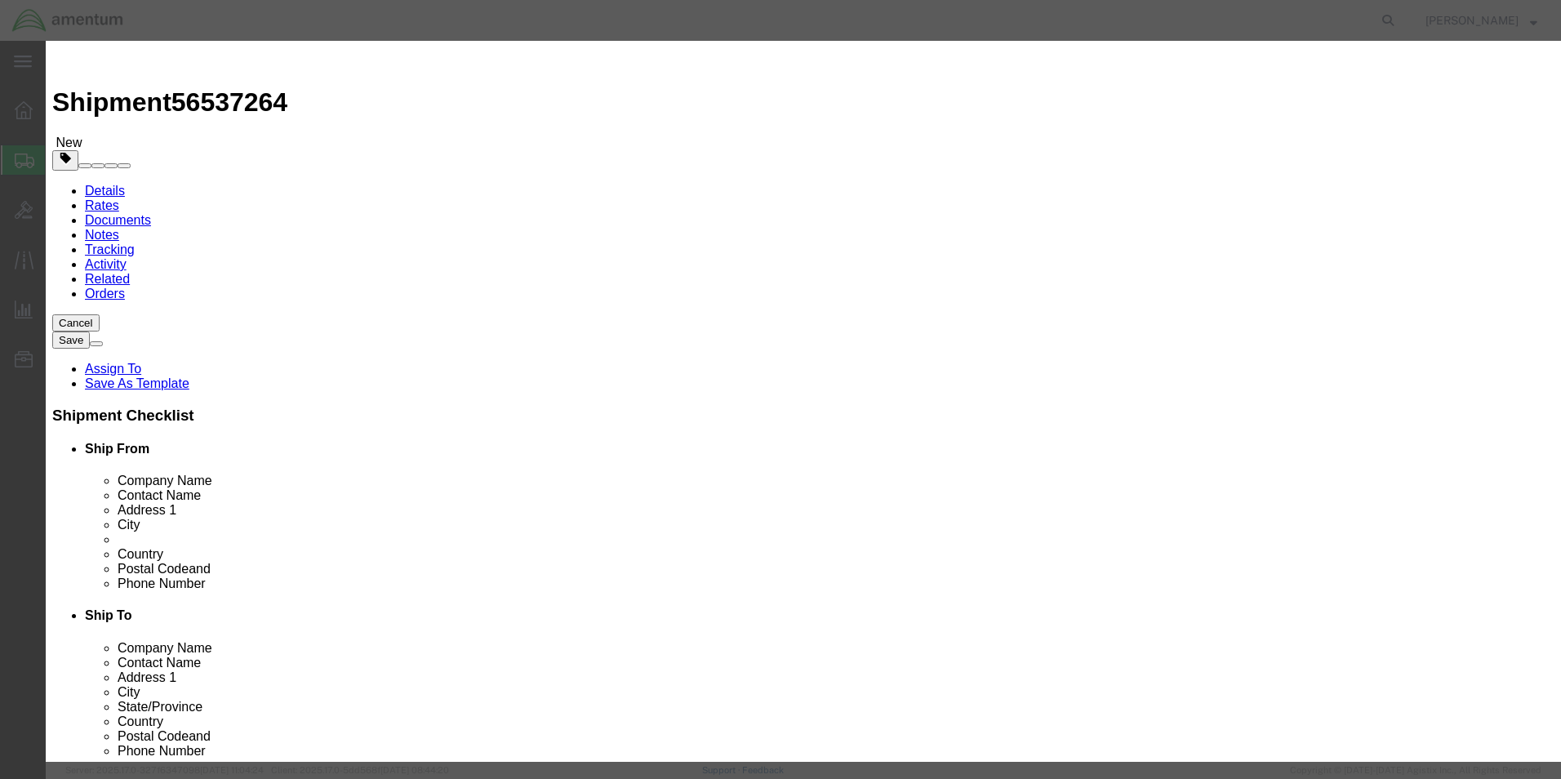
click input "700000.00"
click input "70000.00"
type input "70000.00"
click button "Save & Close"
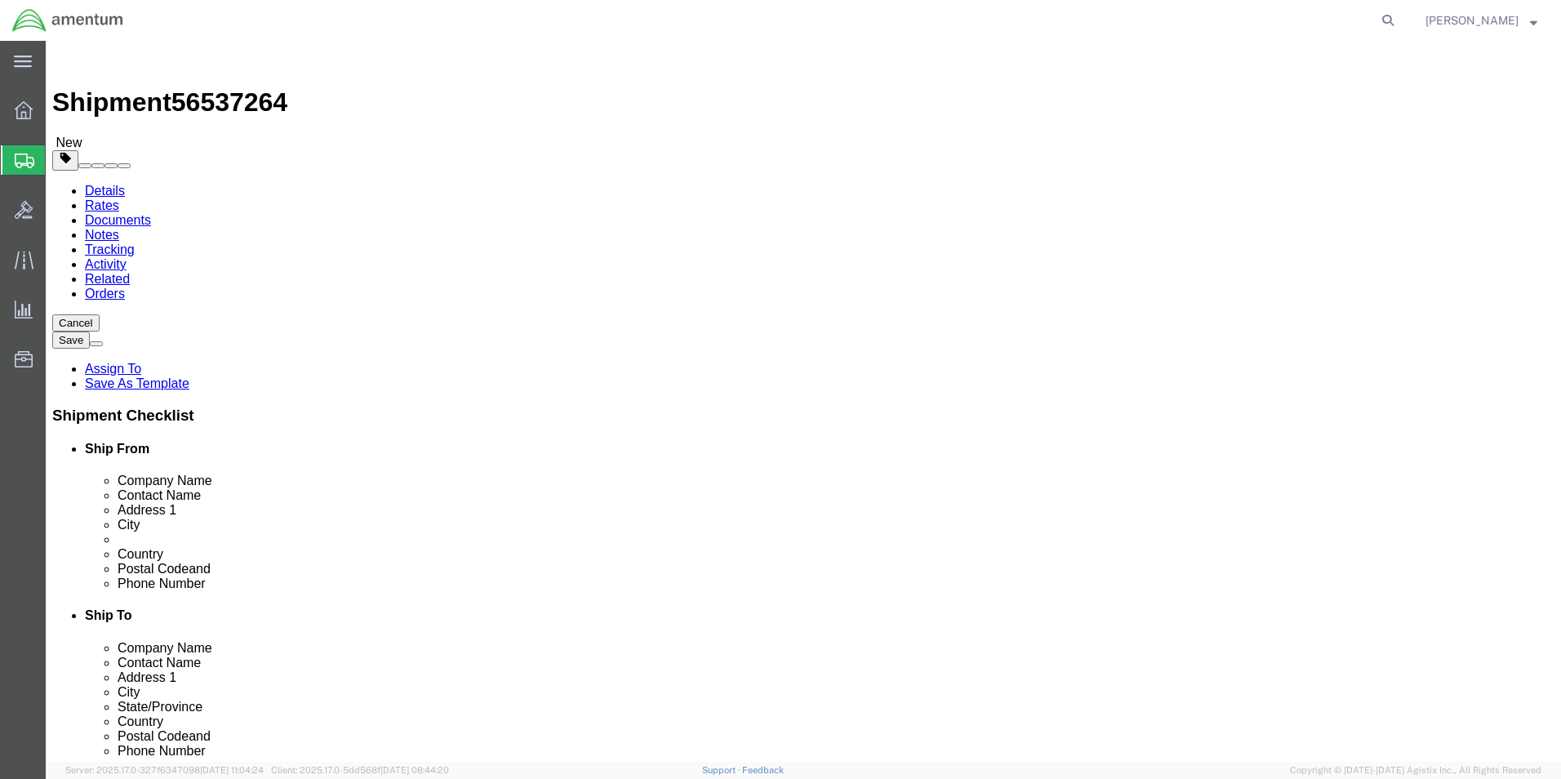
click link "Add Content"
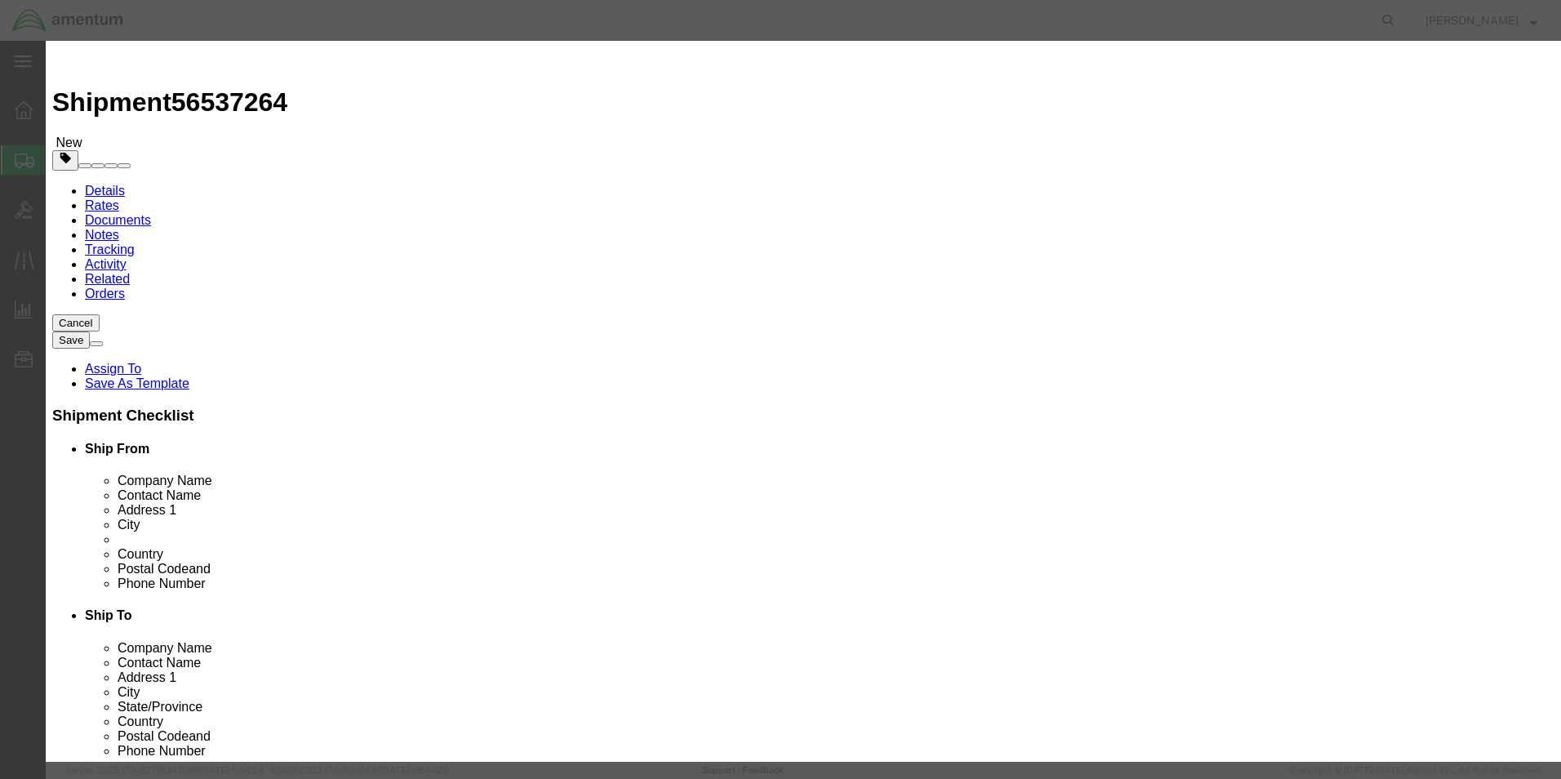
click input "text"
type input "PROPELLER"
type input "70000.00"
select select "US"
type input "FWA6411 & FWA6407"
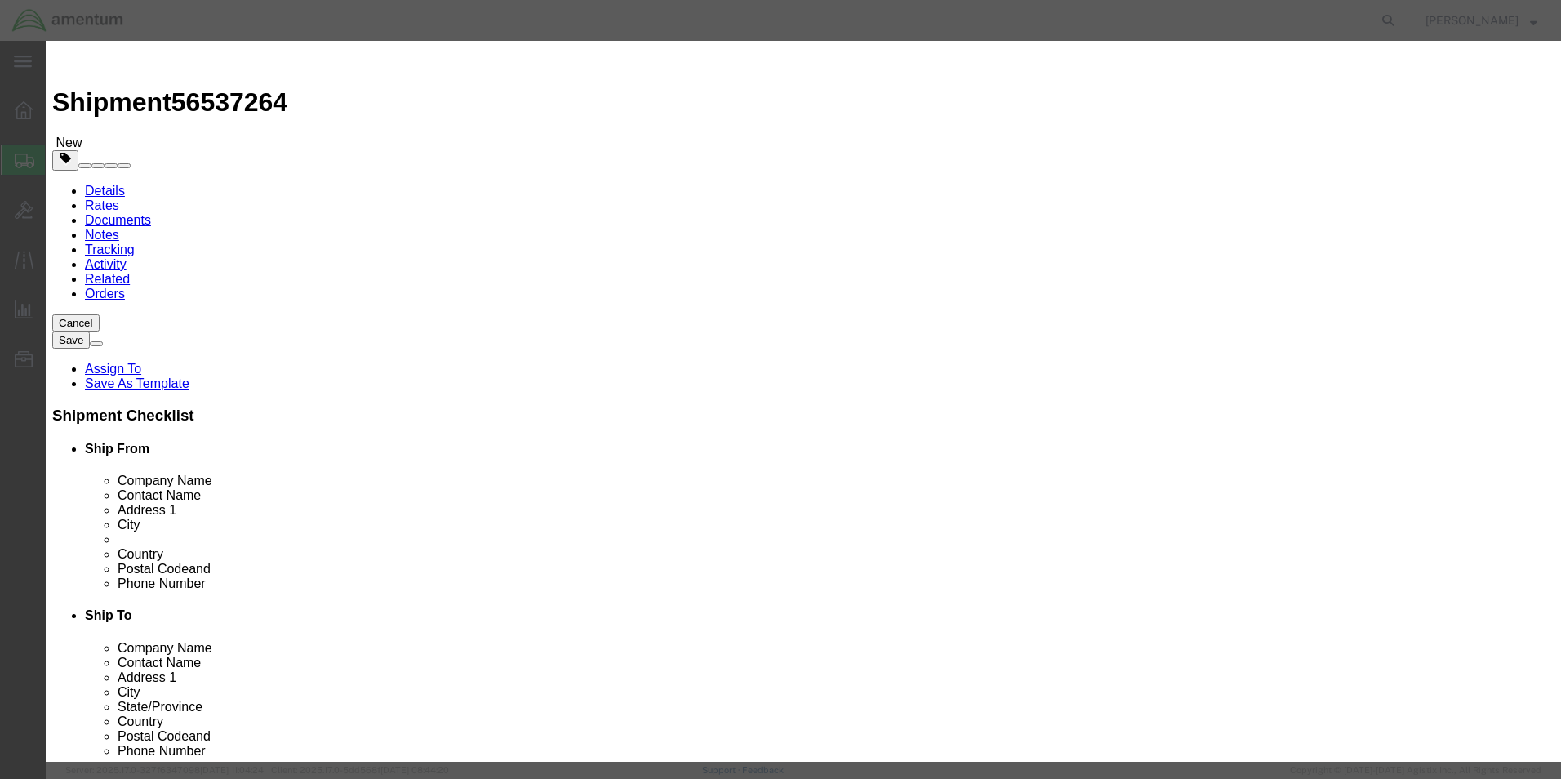
click input "70000.00"
click div "Product Name PROPELLER Pieces 0 Select Bag Barrels 100Board Feet Bottle Box Bli…"
click input "70000.00"
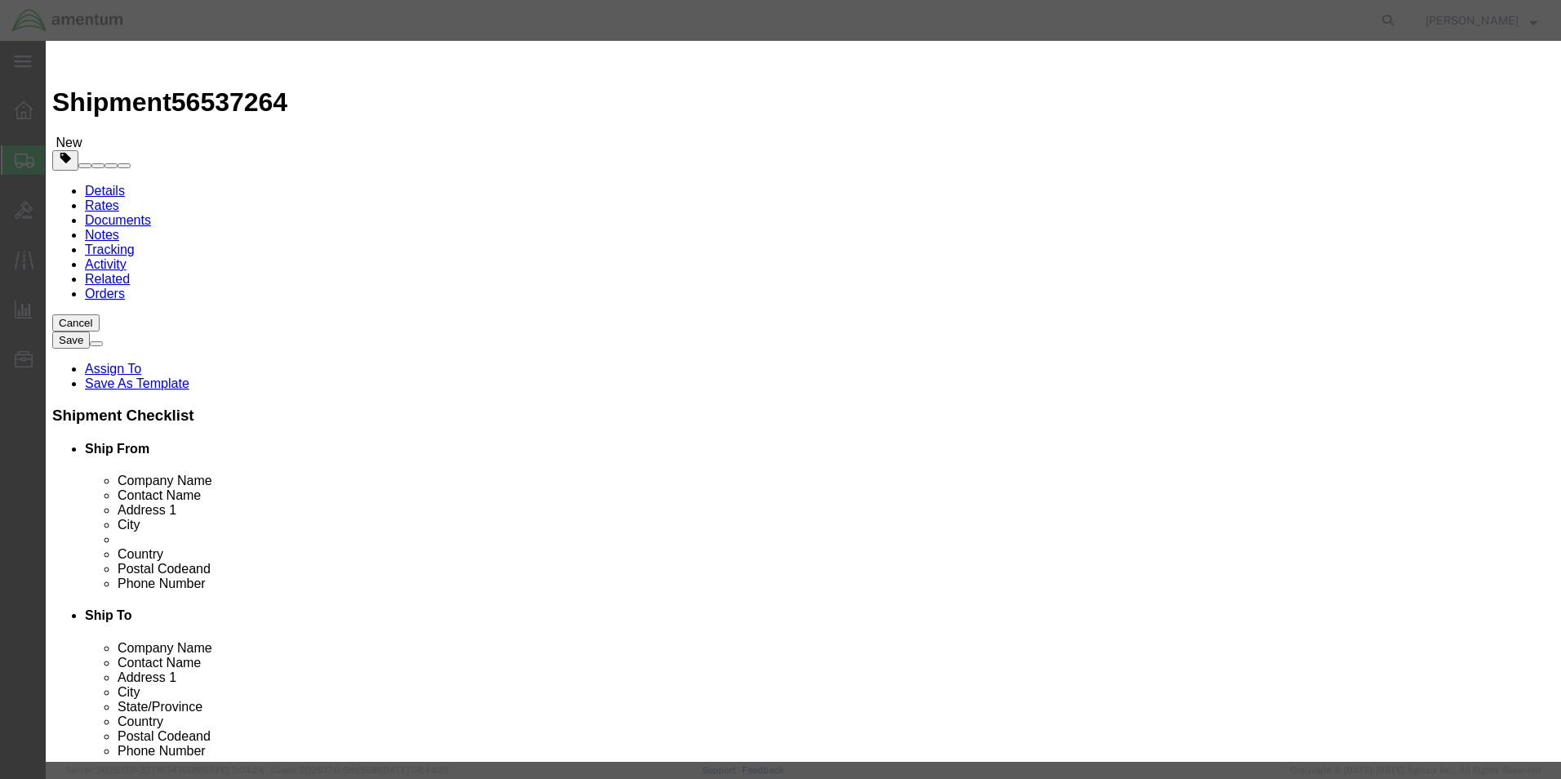
click input "0"
click div "Product Name PROPELLER Pieces 0 Select Bag Barrels 100Board Feet Bottle Box Bli…"
click button "Close"
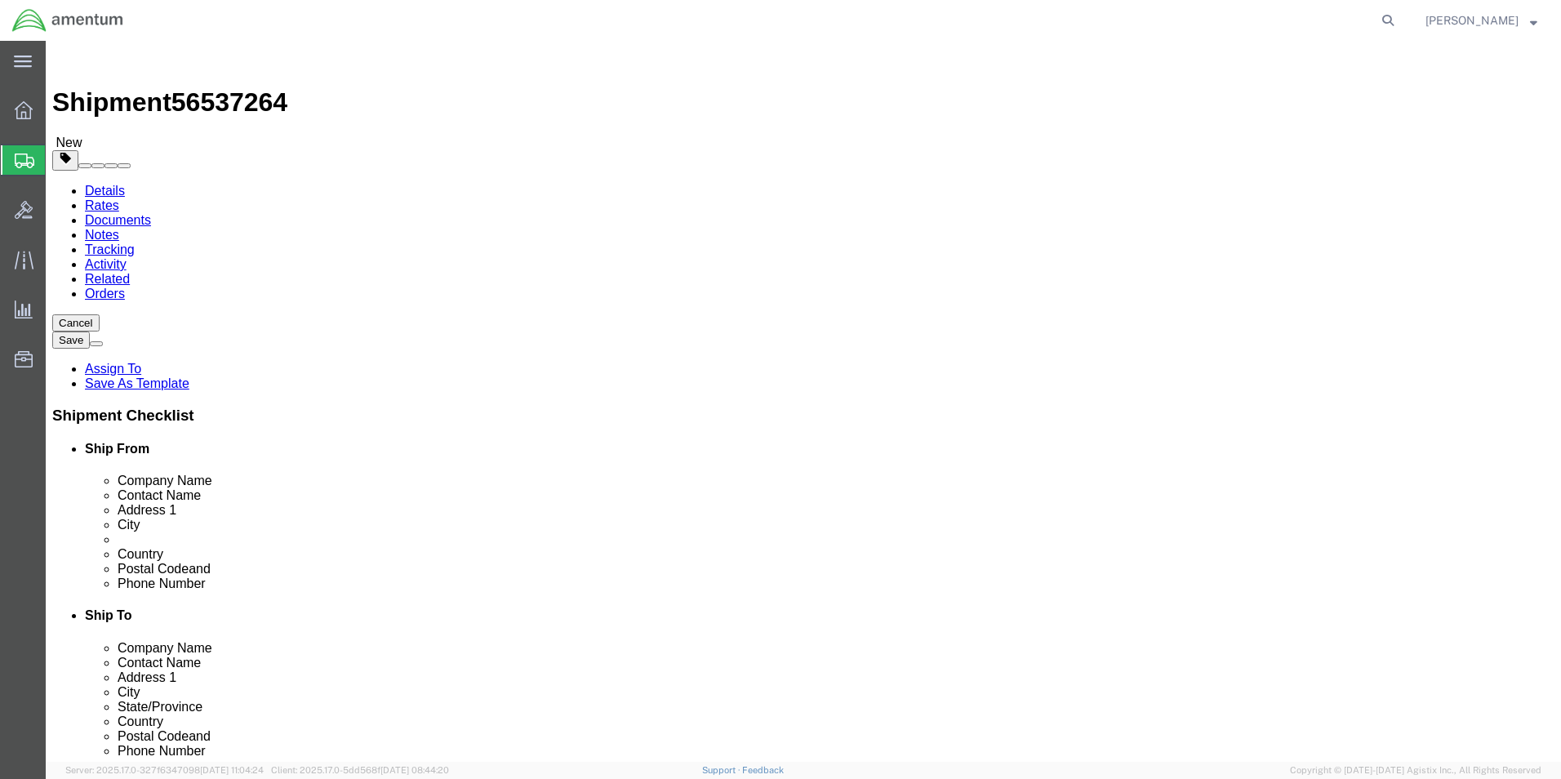
click div "Package Content # 1-2 2 x Crate(s) Package Type Select BCK Boxes Bale(s) Basket…"
click input "2"
click link "Add Content"
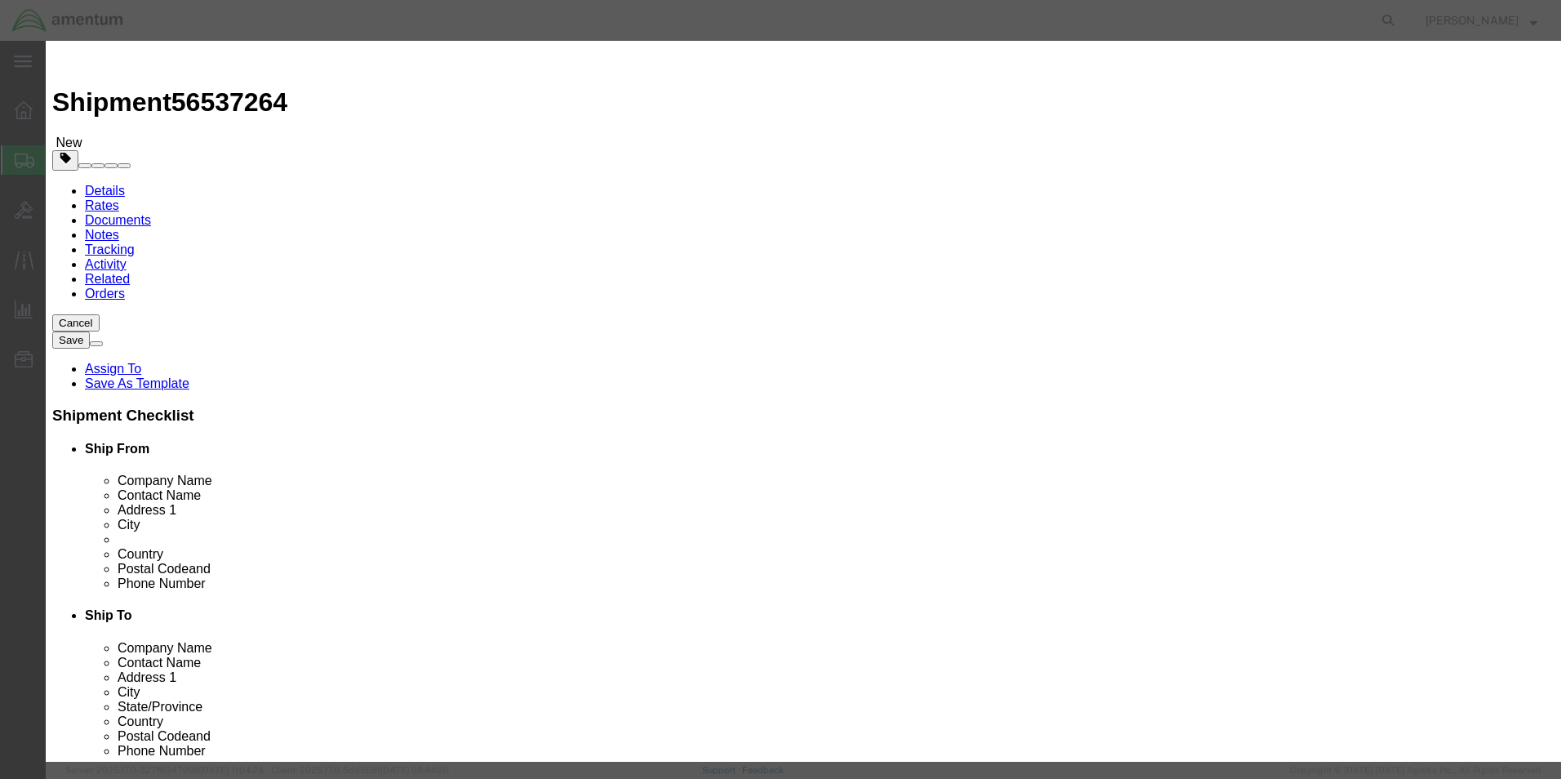
click button "Close"
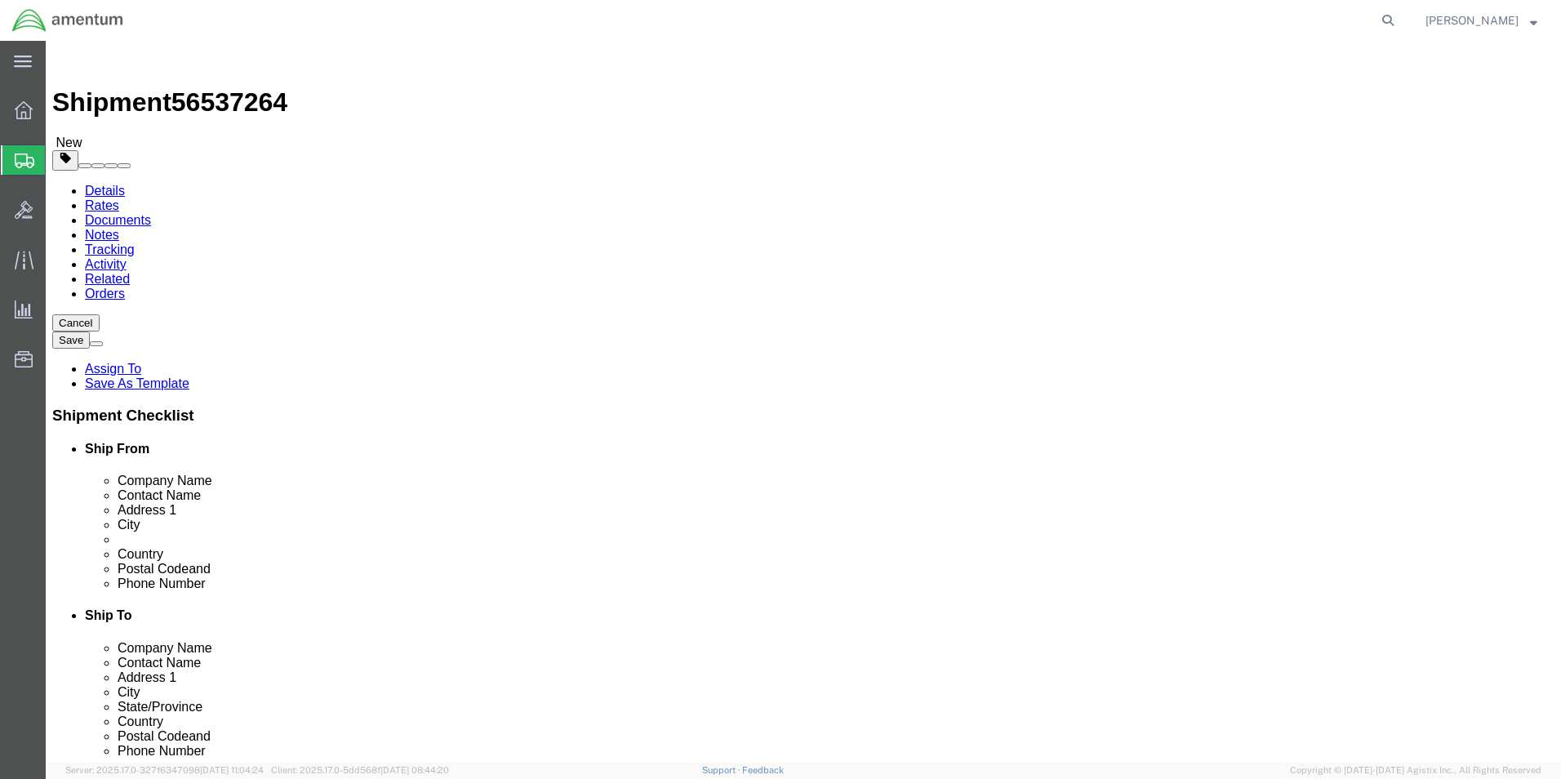
click input "2"
click button "Previous"
drag, startPoint x: 223, startPoint y: 21, endPoint x: 161, endPoint y: 20, distance: 62.1
click span "56537264"
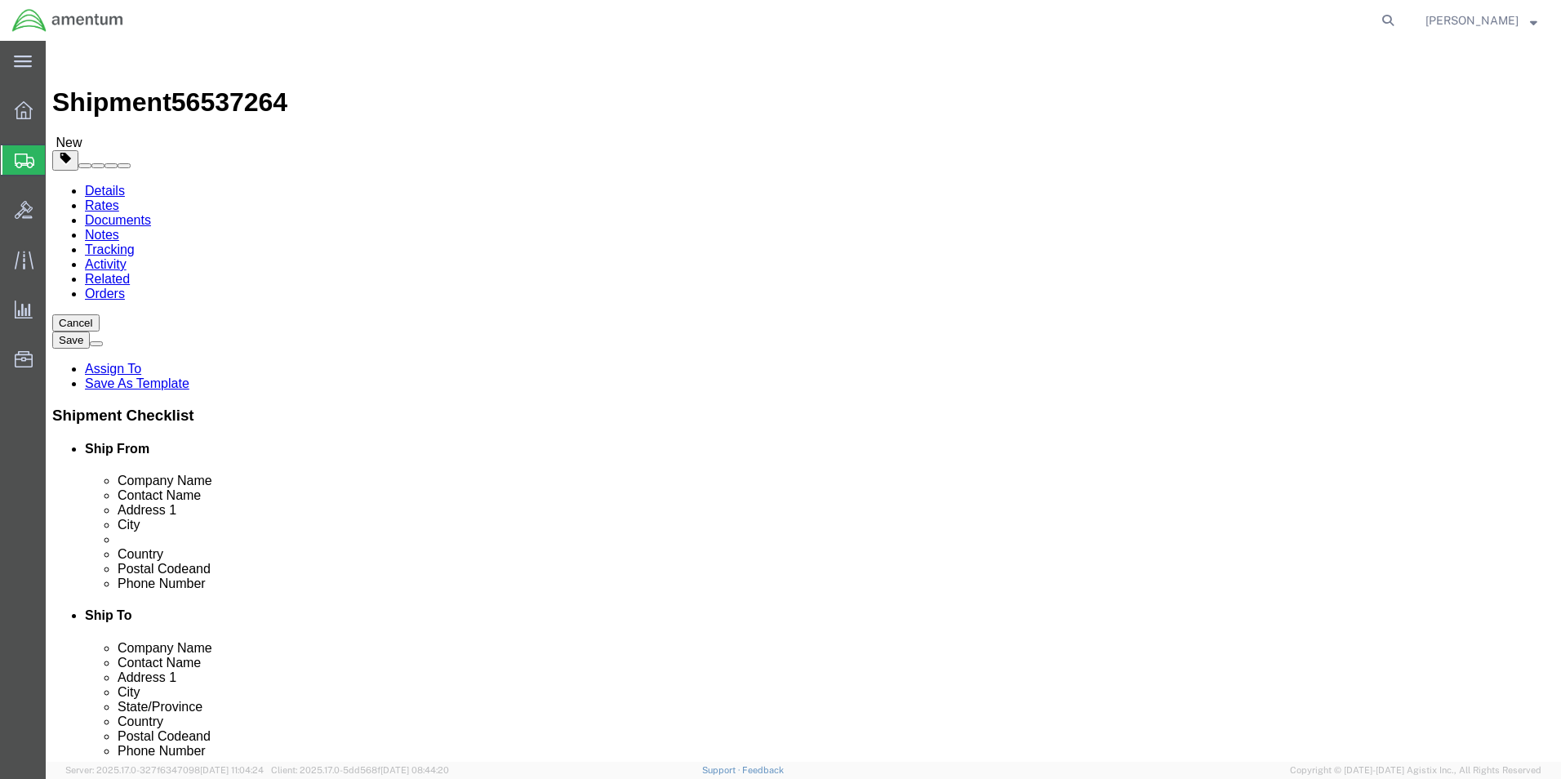
drag, startPoint x: 221, startPoint y: 16, endPoint x: 125, endPoint y: 20, distance: 96.4
click h1 "Shipment 56537264"
click button "Cancel"
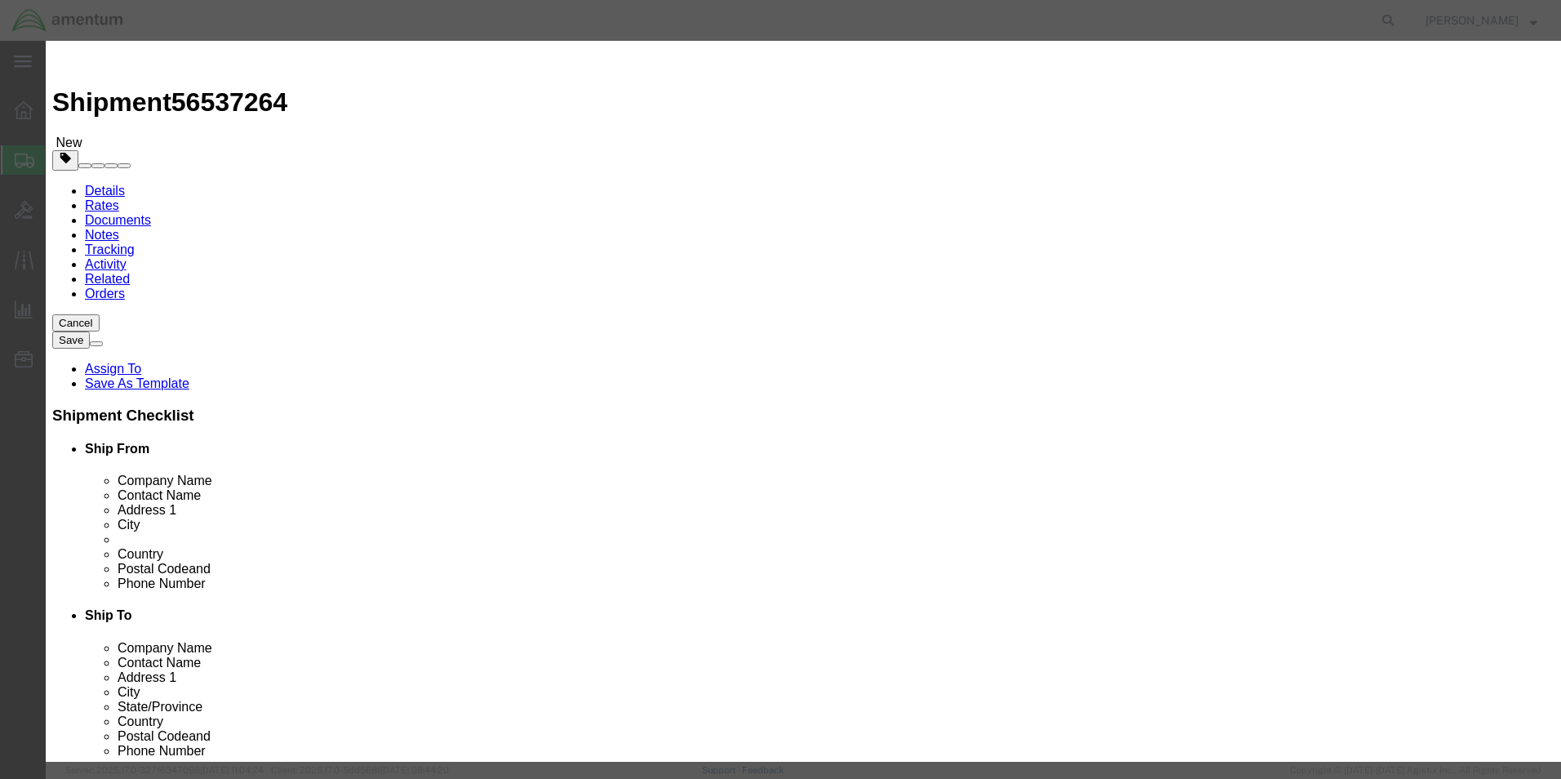
click button "Yes"
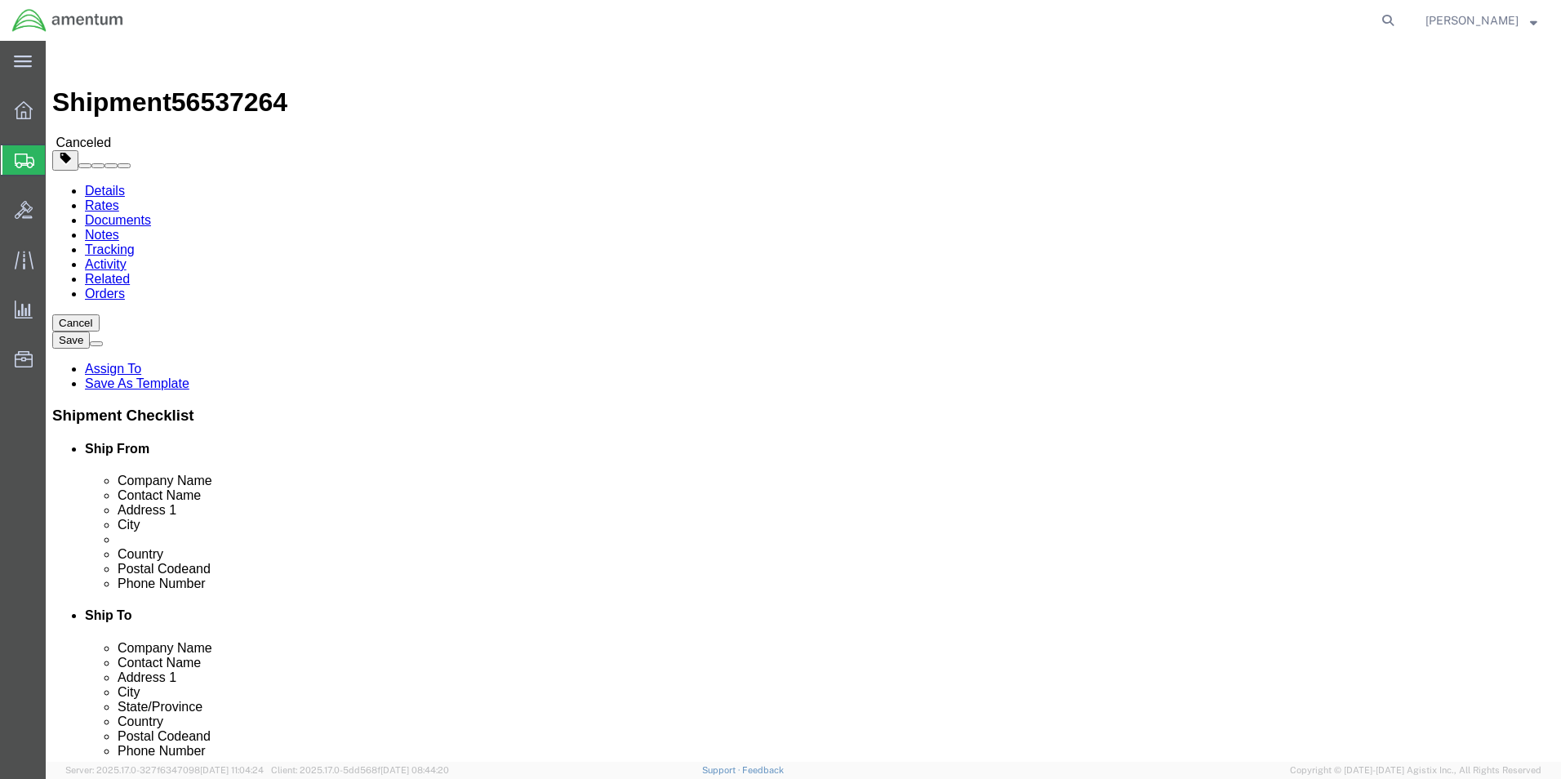
click div
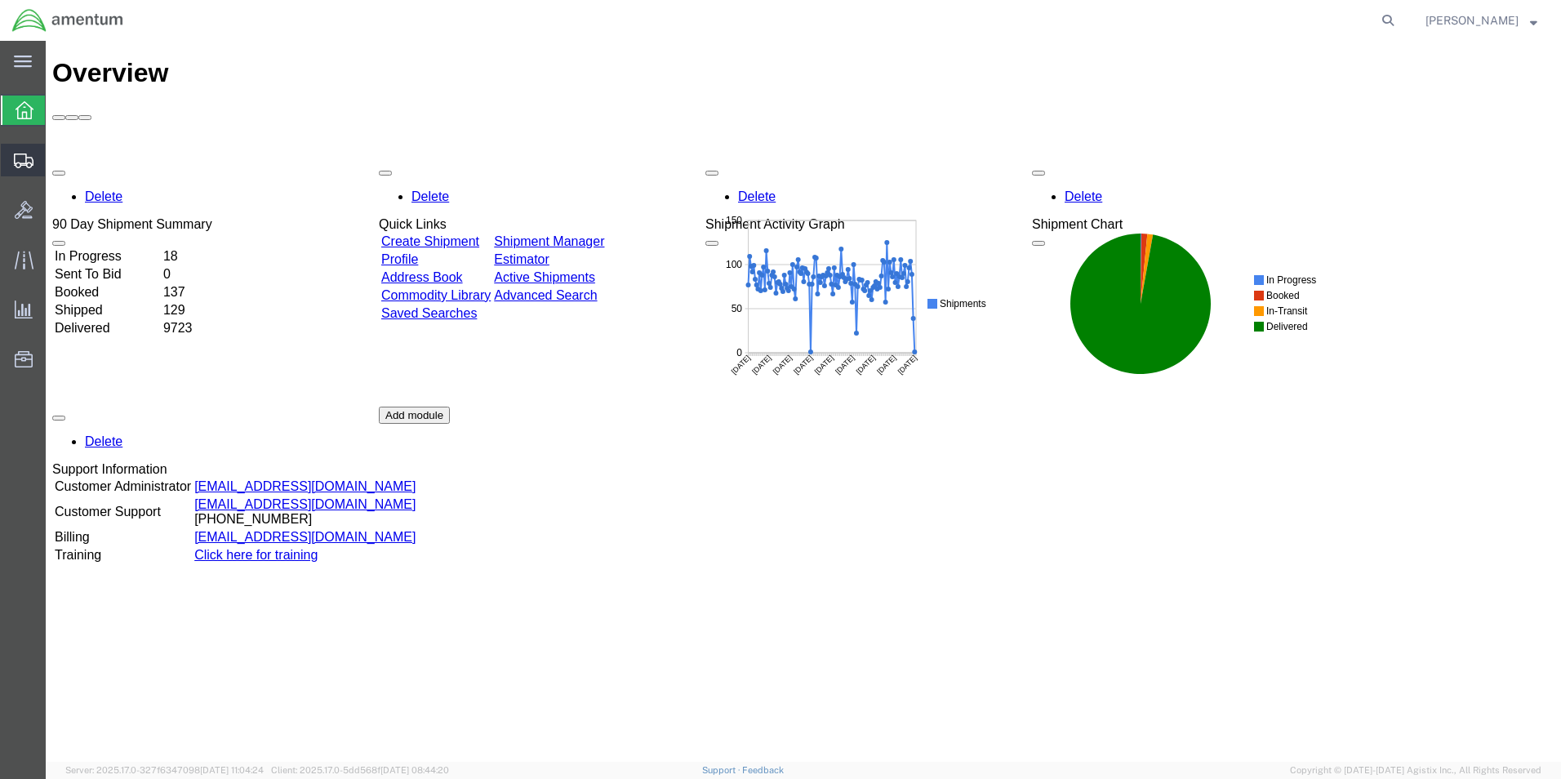
click at [0, 0] on span "Create Shipment" at bounding box center [0, 0] width 0 height 0
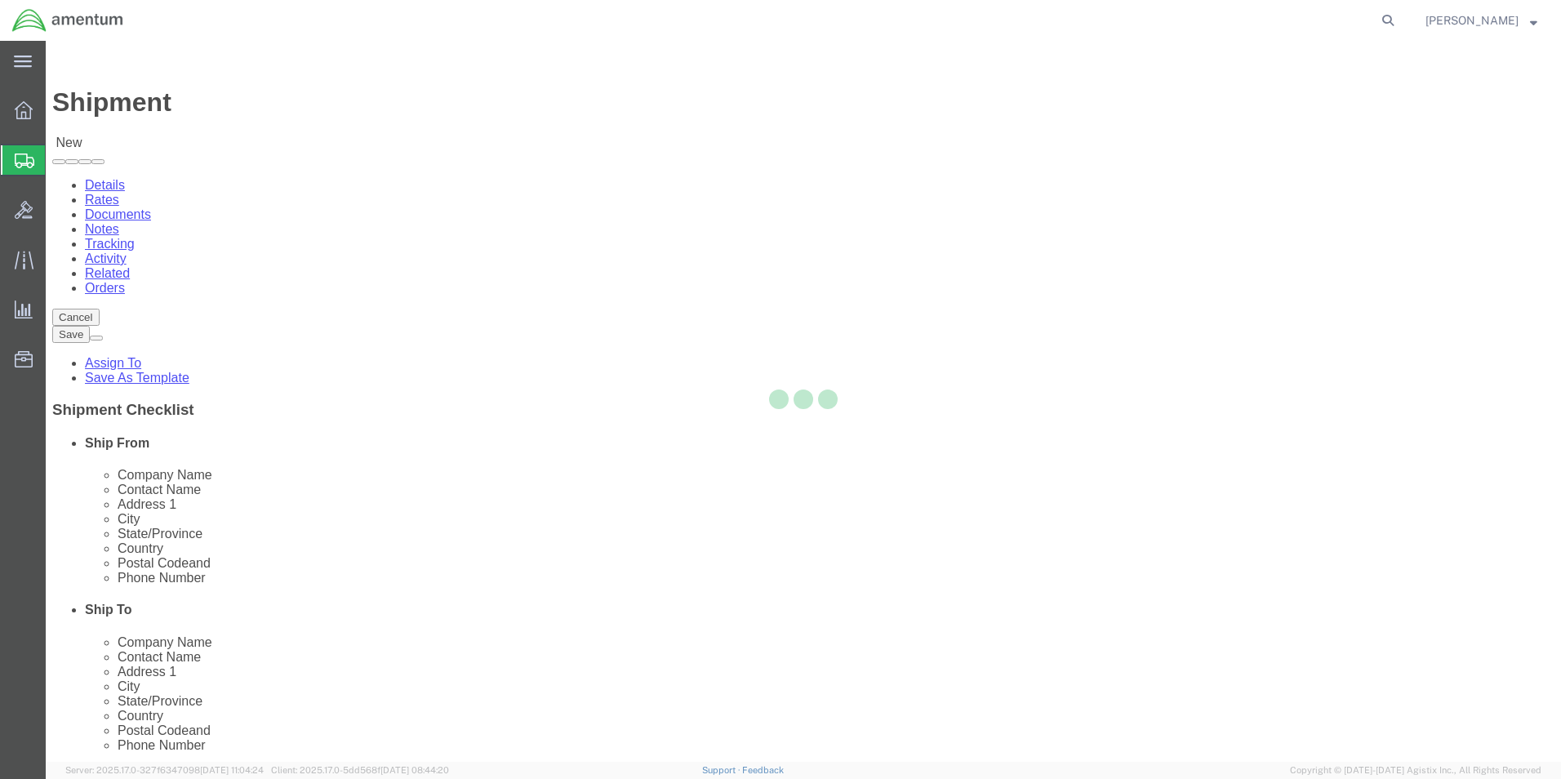
select select
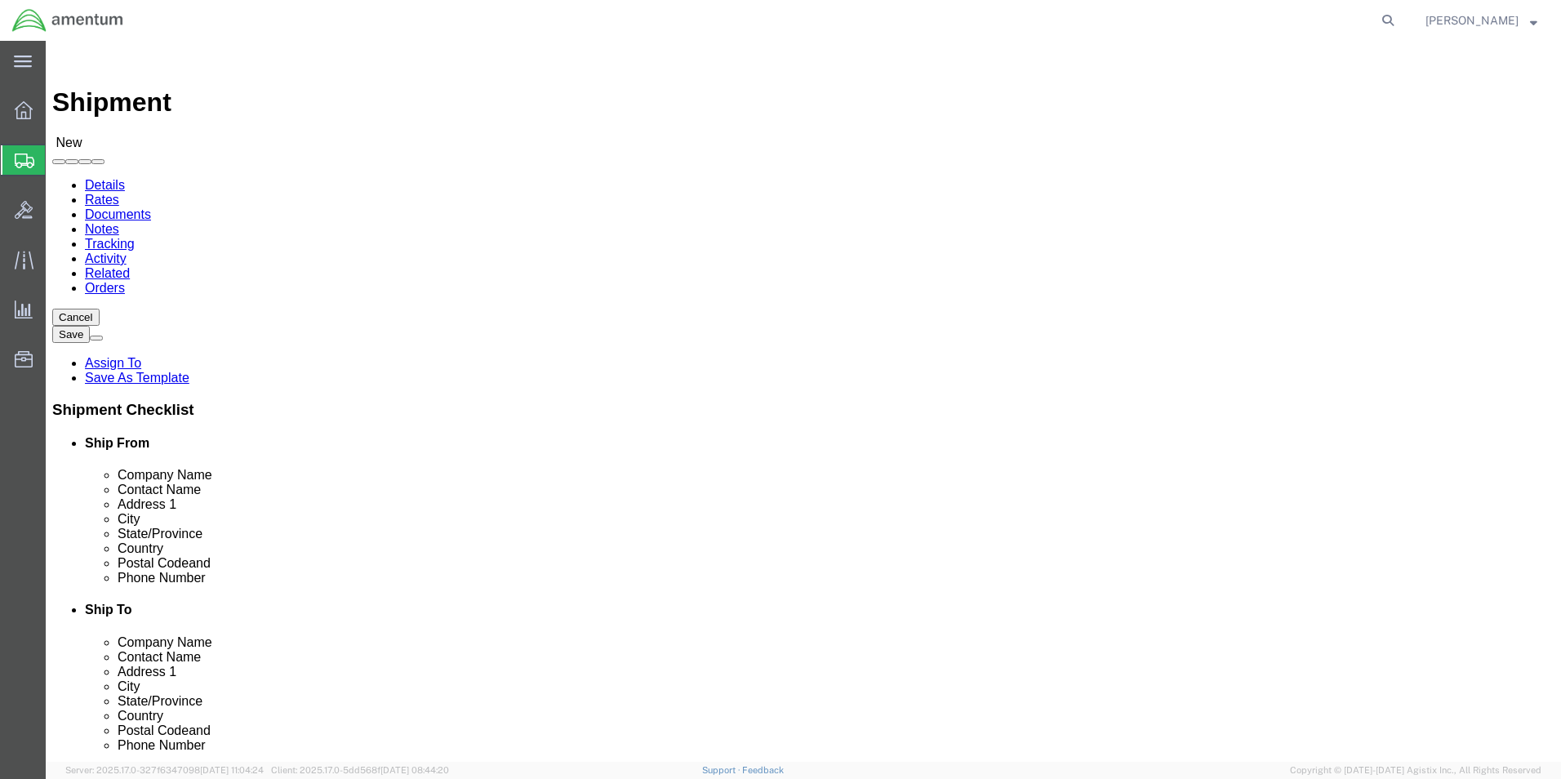
scroll to position [3185, 0]
select select "49933"
drag, startPoint x: 343, startPoint y: 339, endPoint x: 207, endPoint y: 326, distance: 137.0
click div
type input "[PERSON_NAME]"
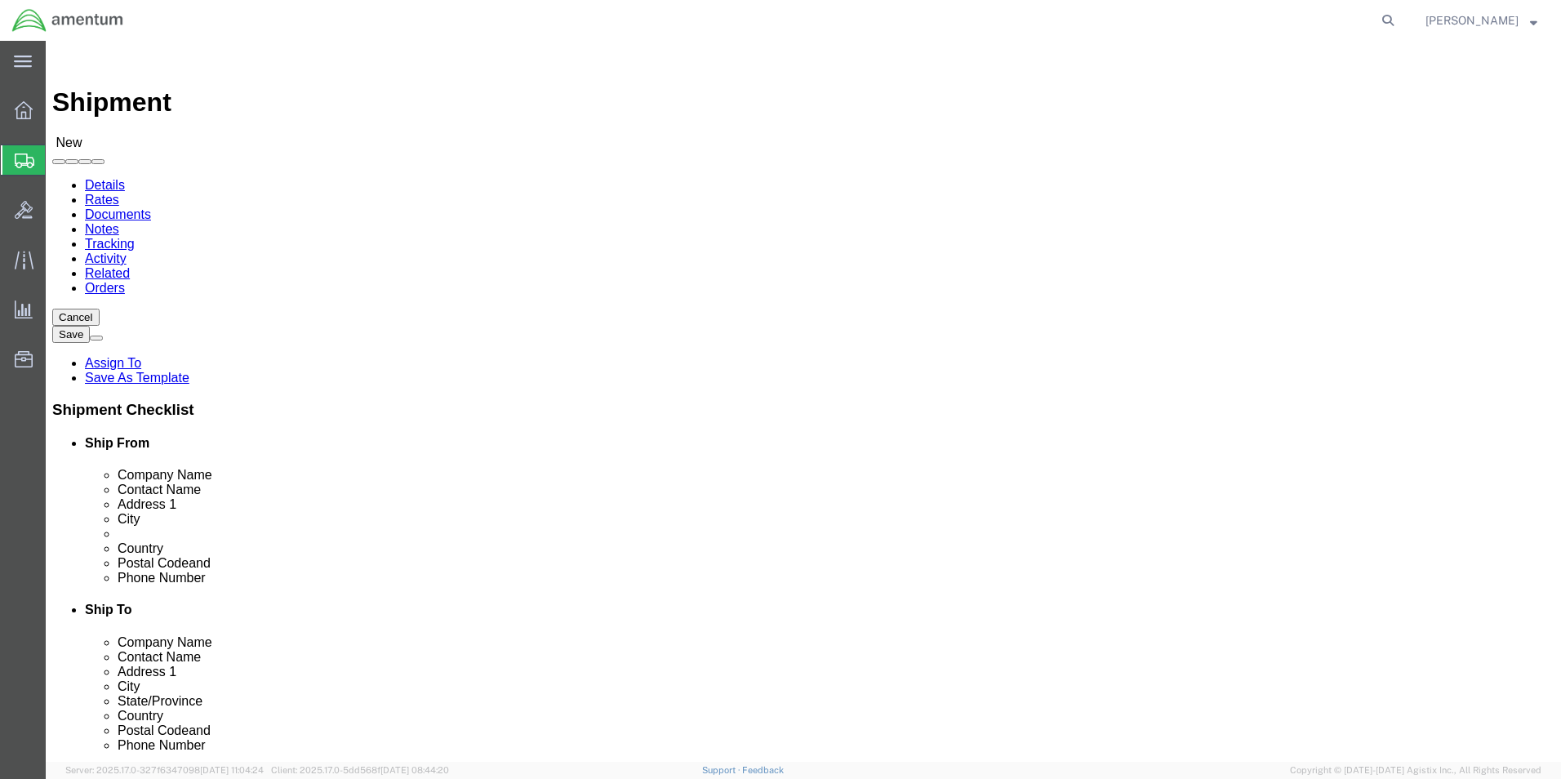
click input "text"
type input "[PERSON_NAME][EMAIL_ADDRESS][DOMAIN_NAME]"
click input "text"
type input "a"
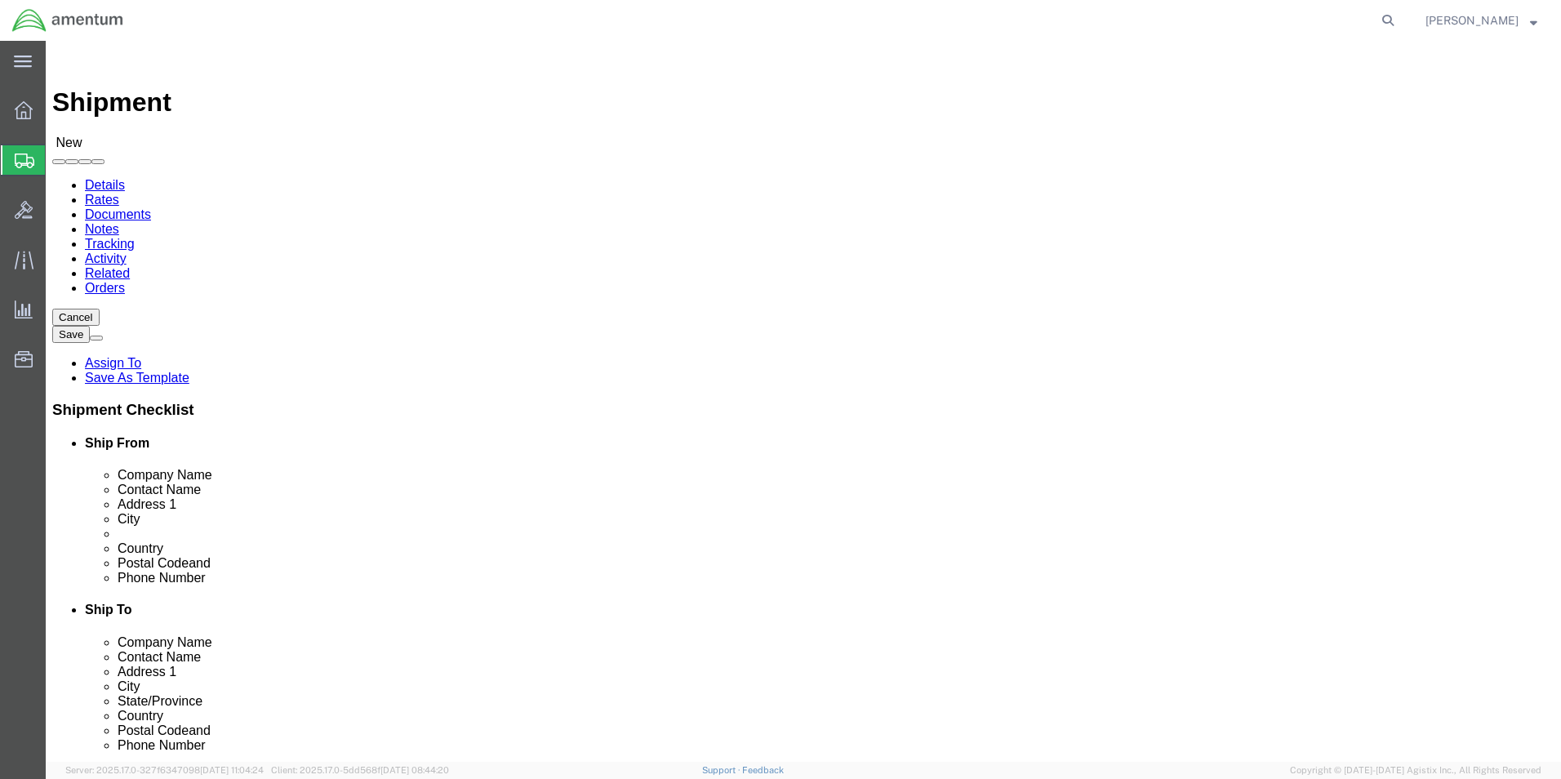
click input "text"
type input "Aircraft Propeller Works"
click input "text"
type input "Kasandra Saenz"
click input "text"
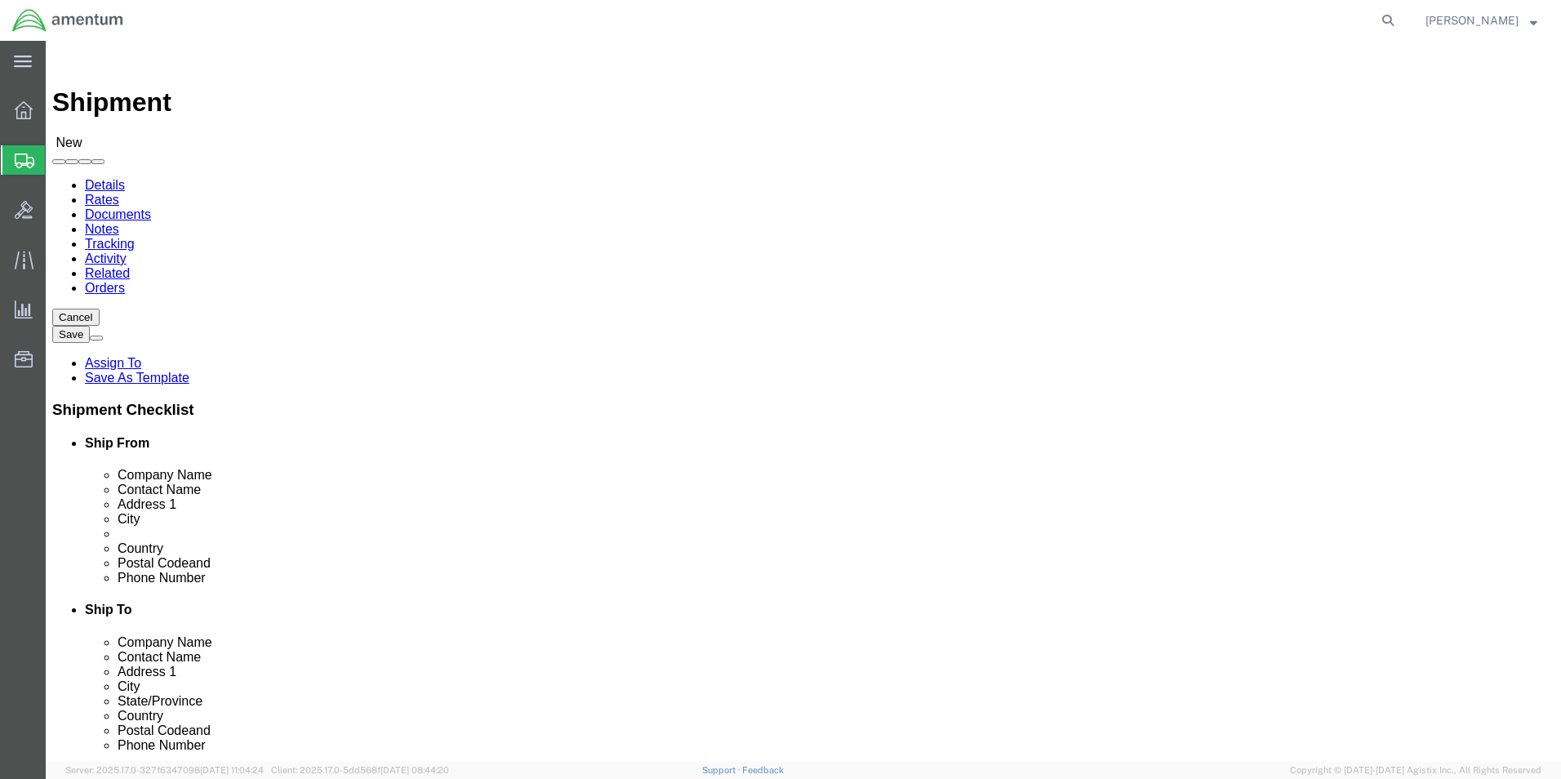
click input "text"
type input "506 Charlotte Rd."
click input "text"
type input "Auburndale"
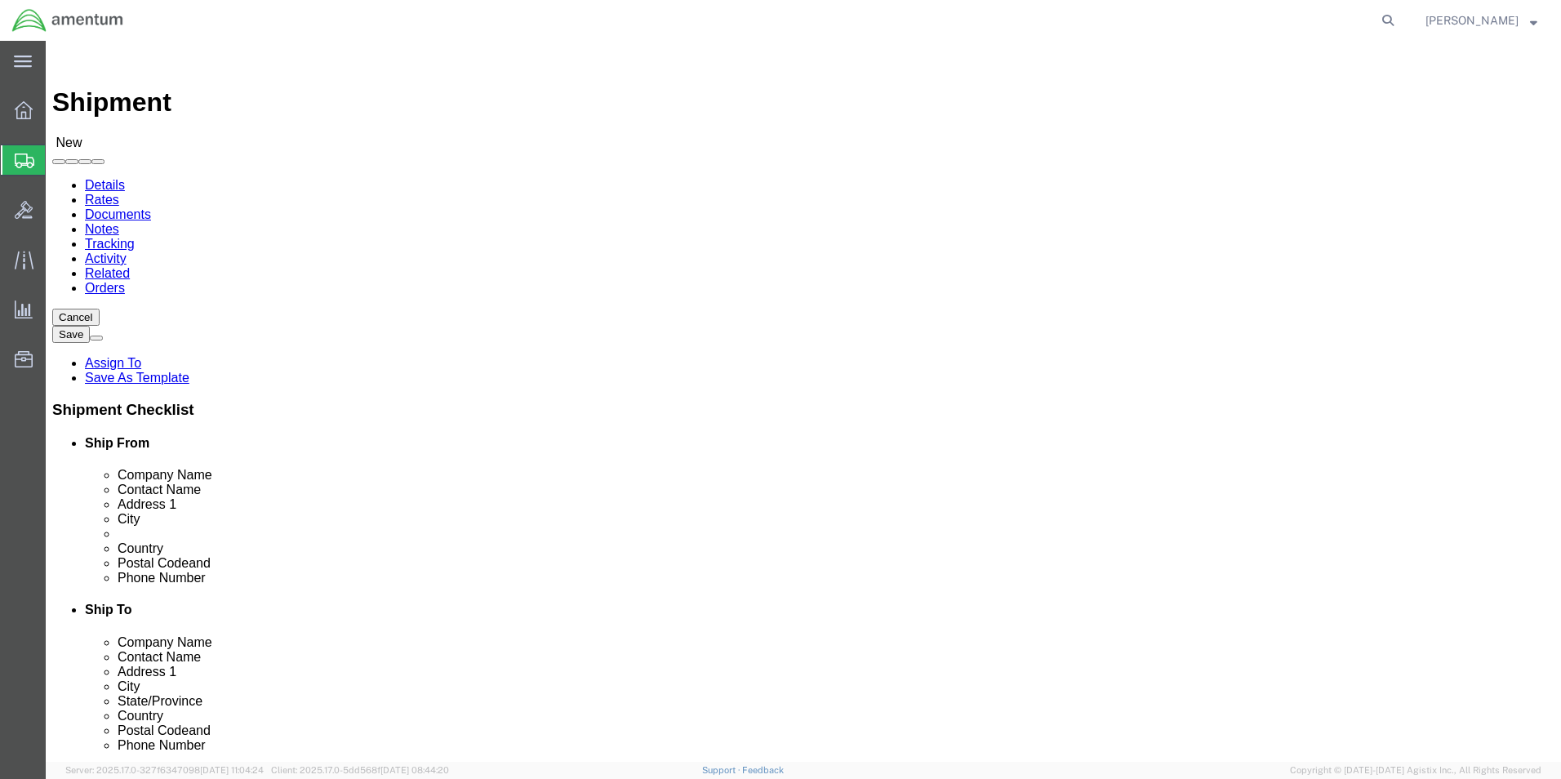
click input "Postal Code"
type input "33823"
click input "text"
type input "817.649.3059"
click input "text"
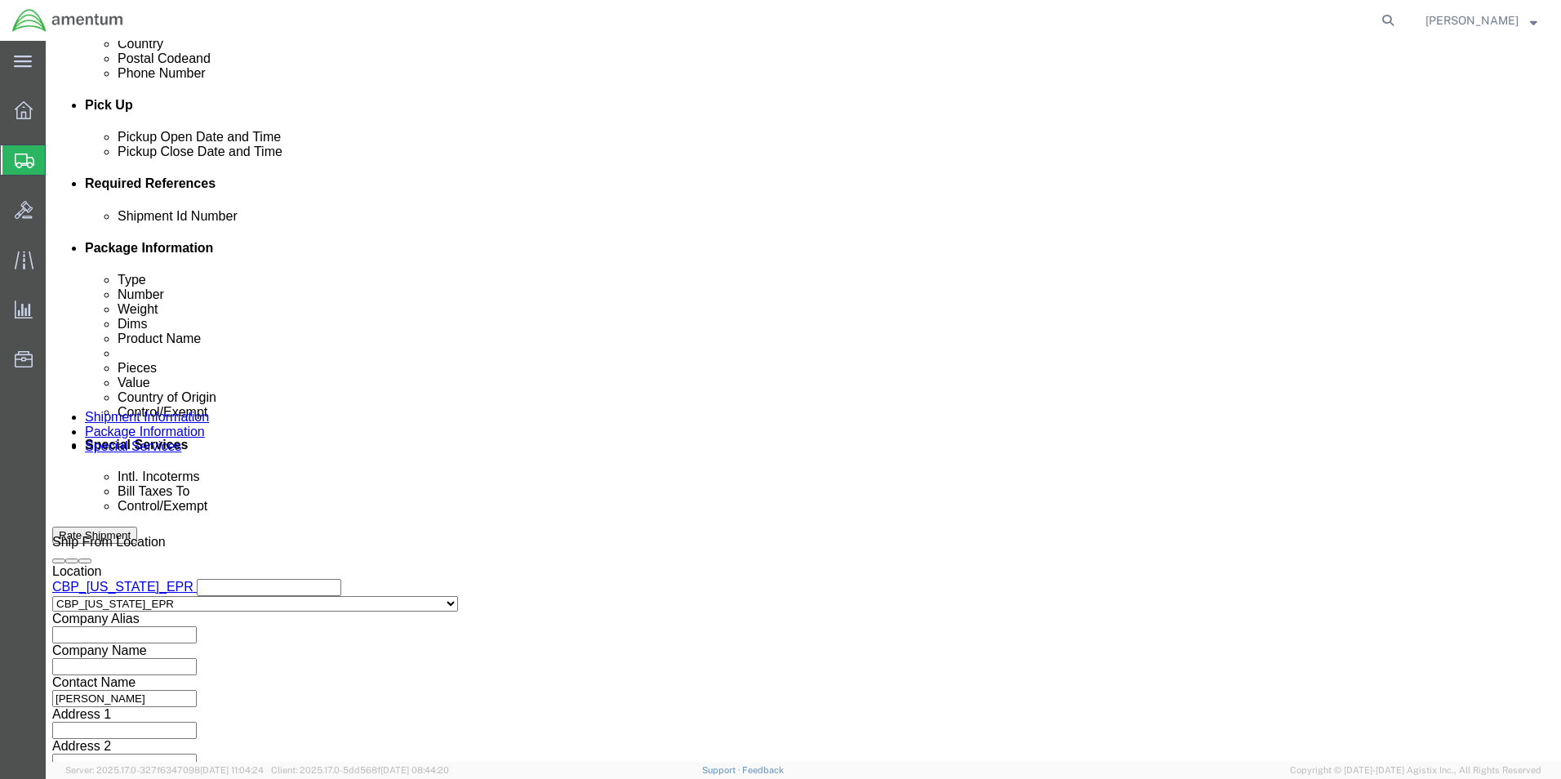
scroll to position [681, 0]
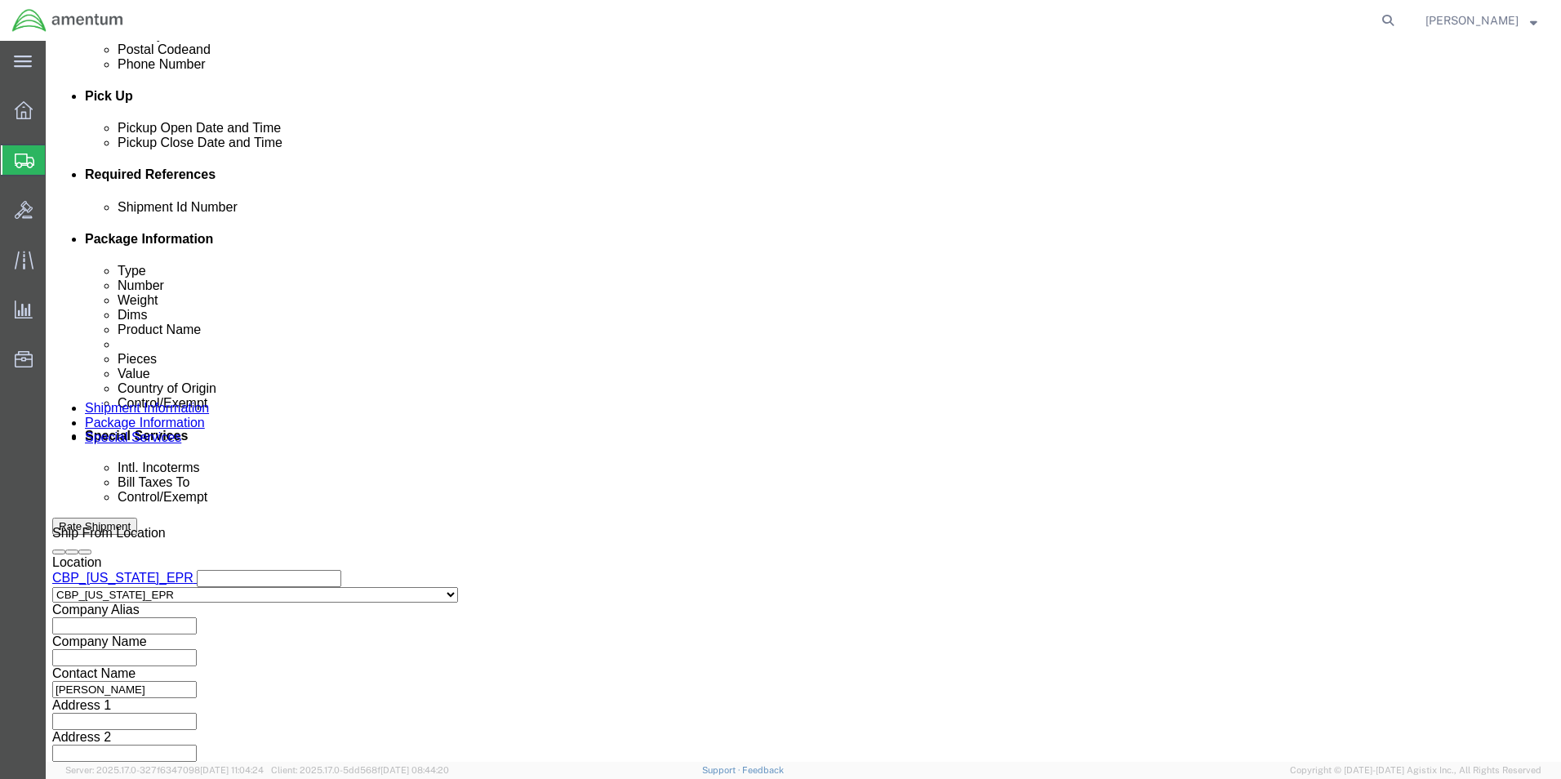
type input "[PERSON_NAME][EMAIL_ADDRESS][DOMAIN_NAME]"
click button "Continue"
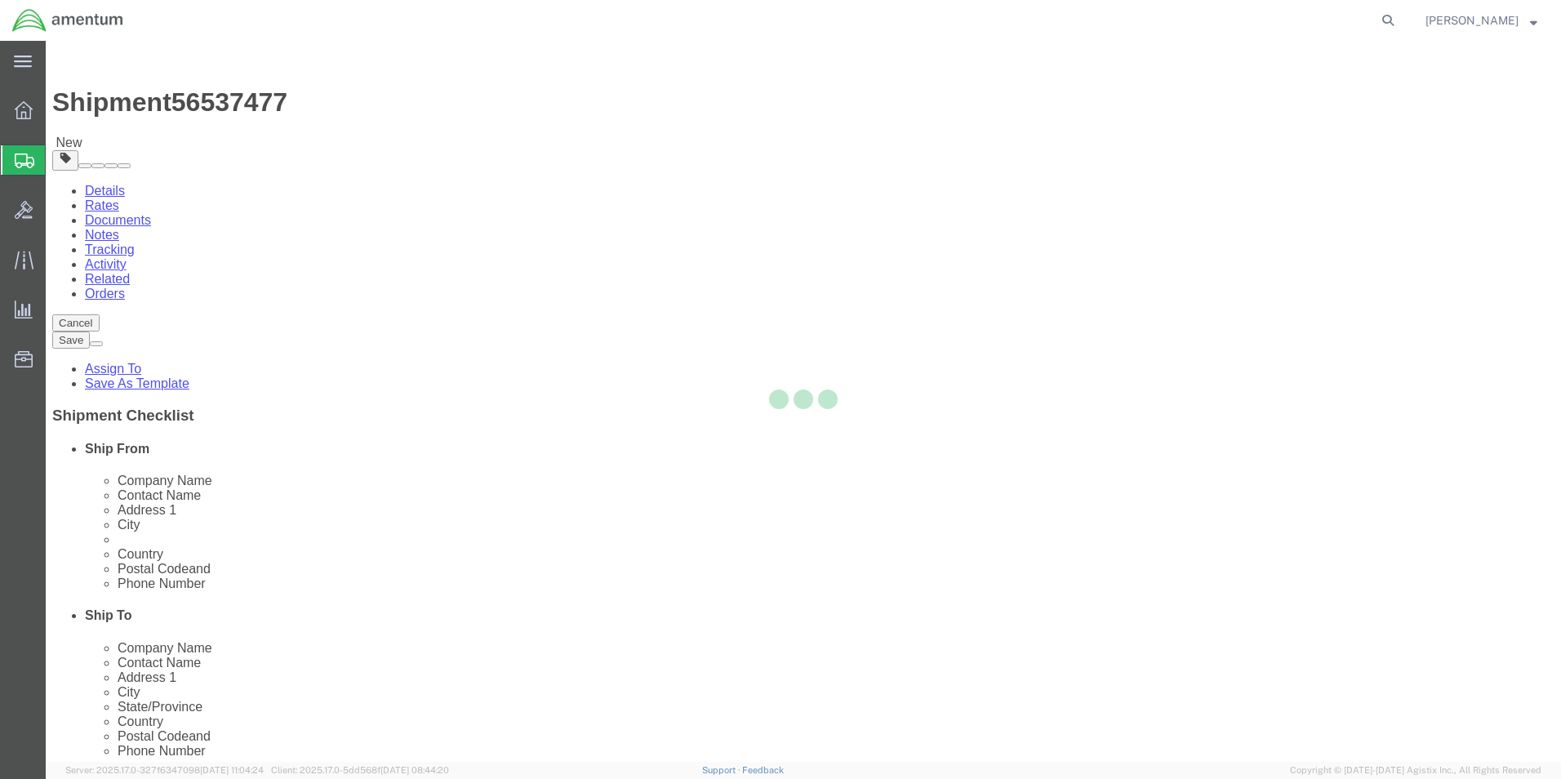
select select "CBOX"
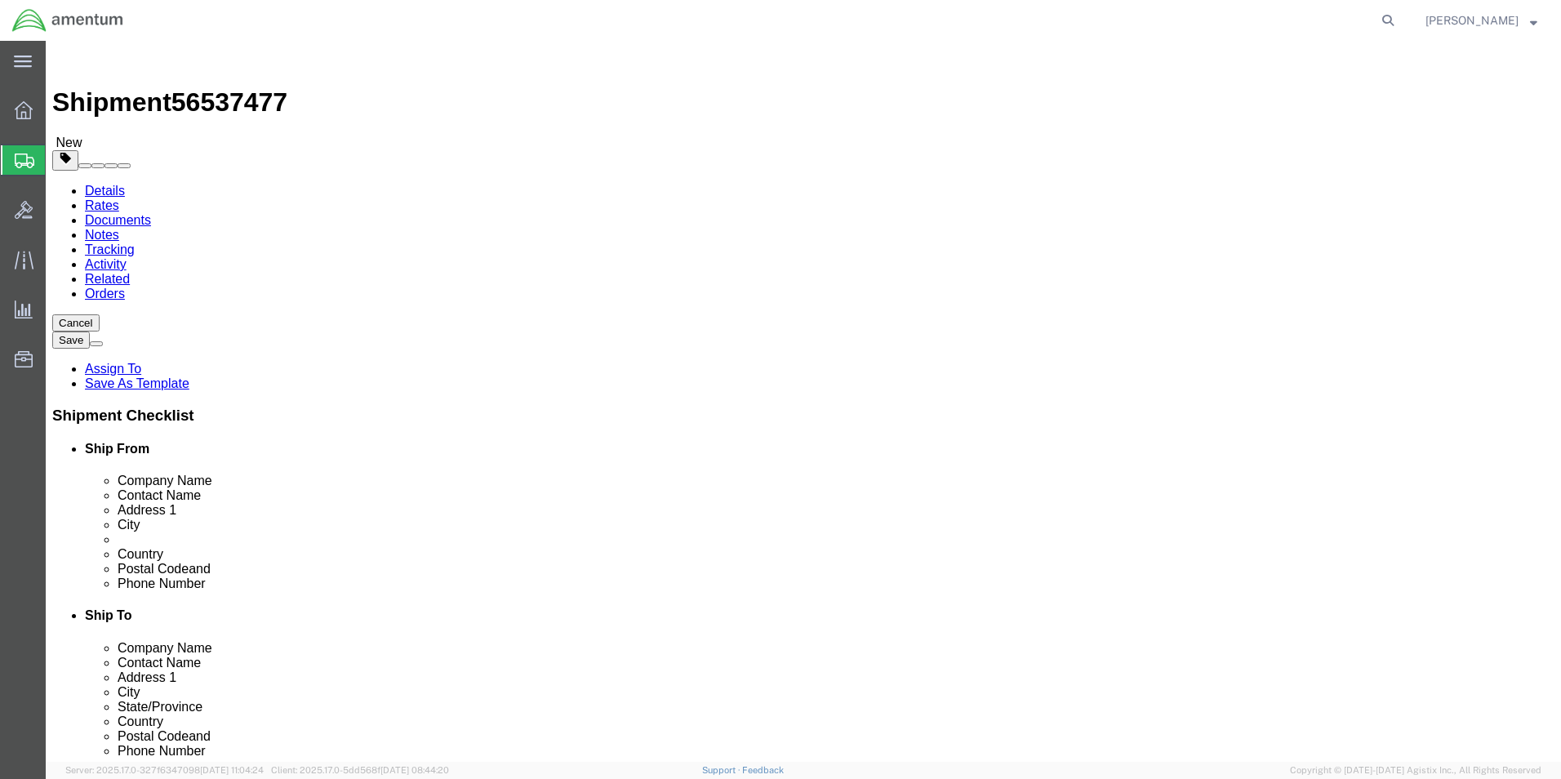
click button "Previous"
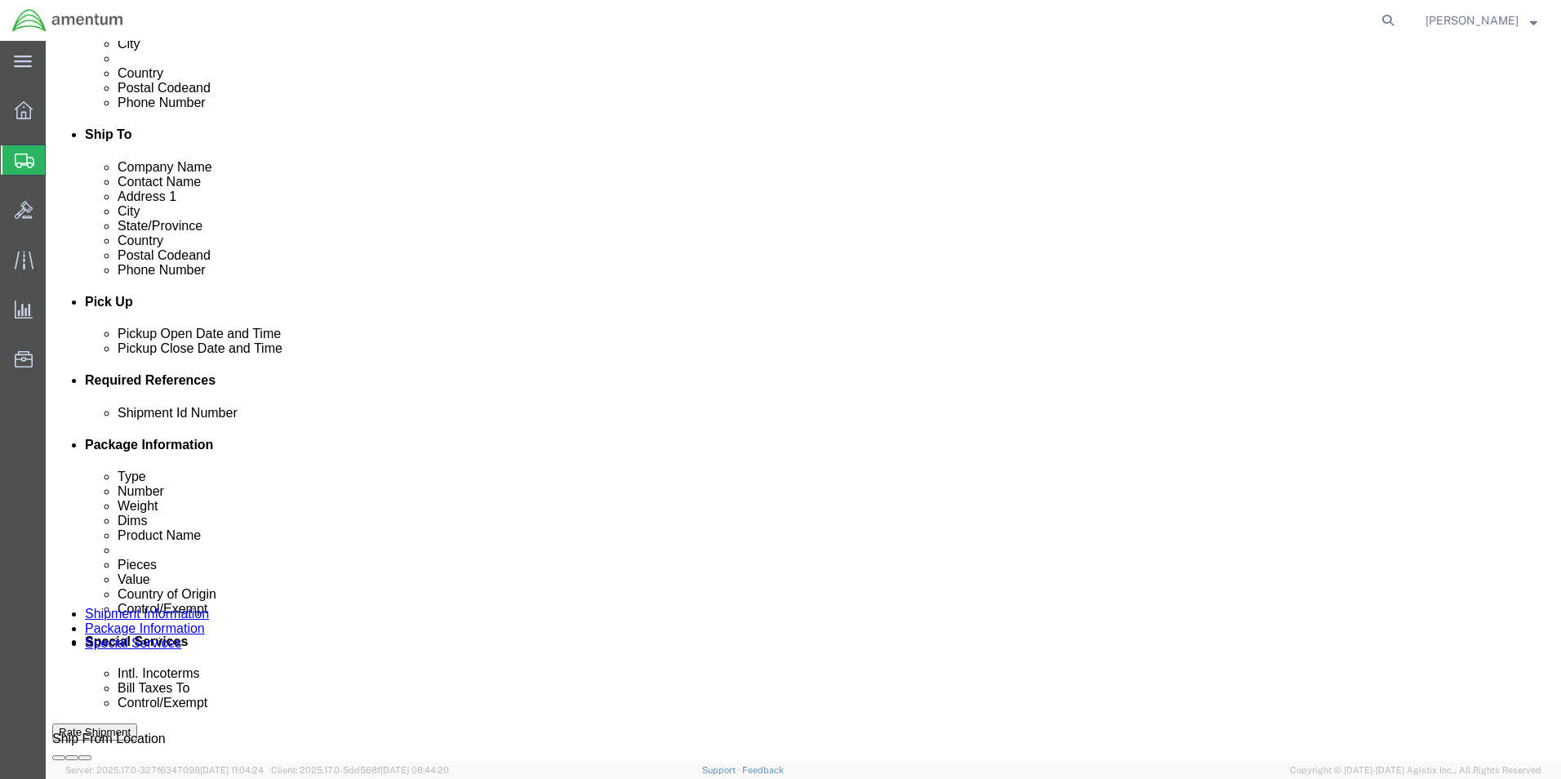
scroll to position [490, 0]
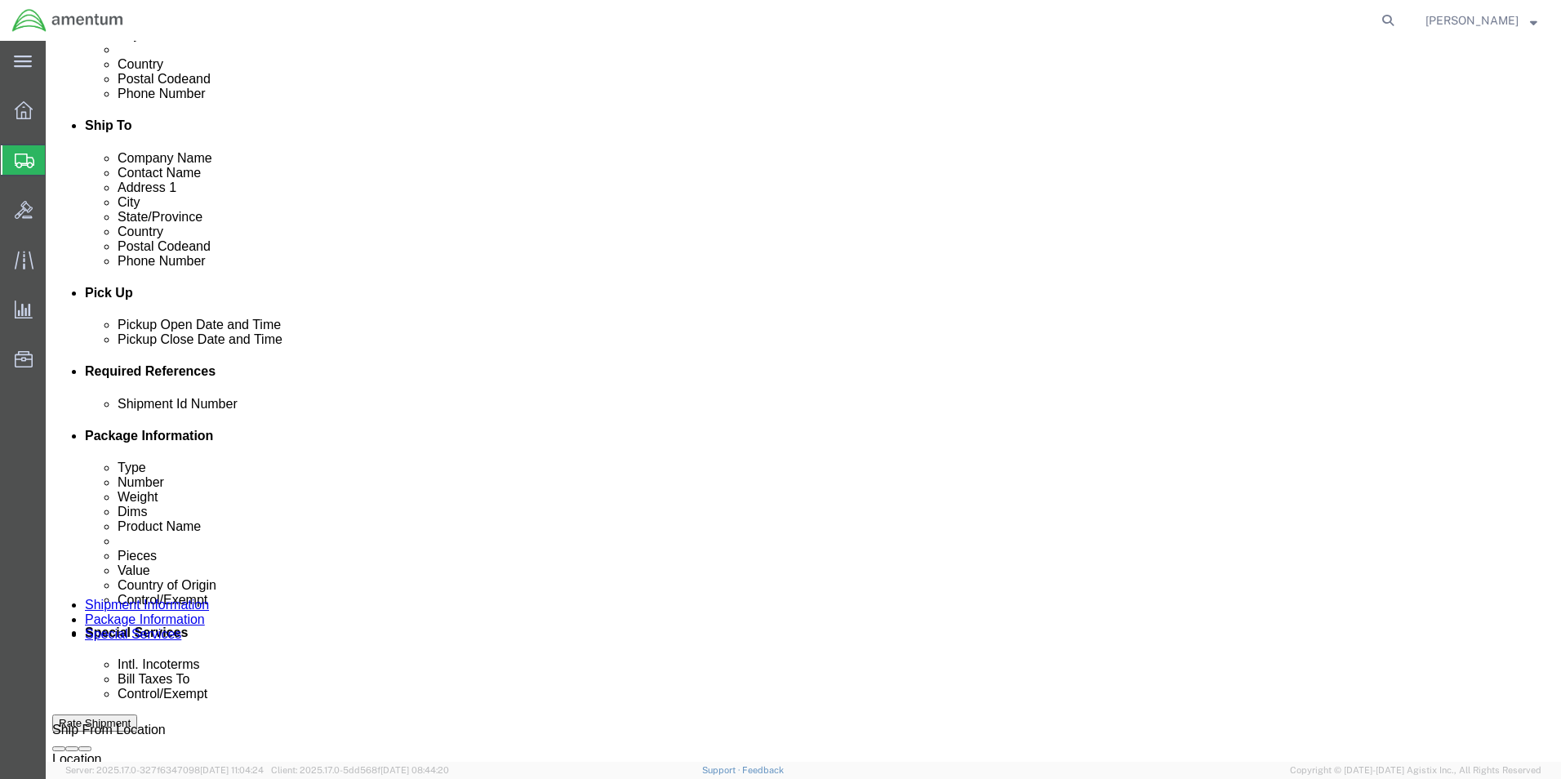
click input "text"
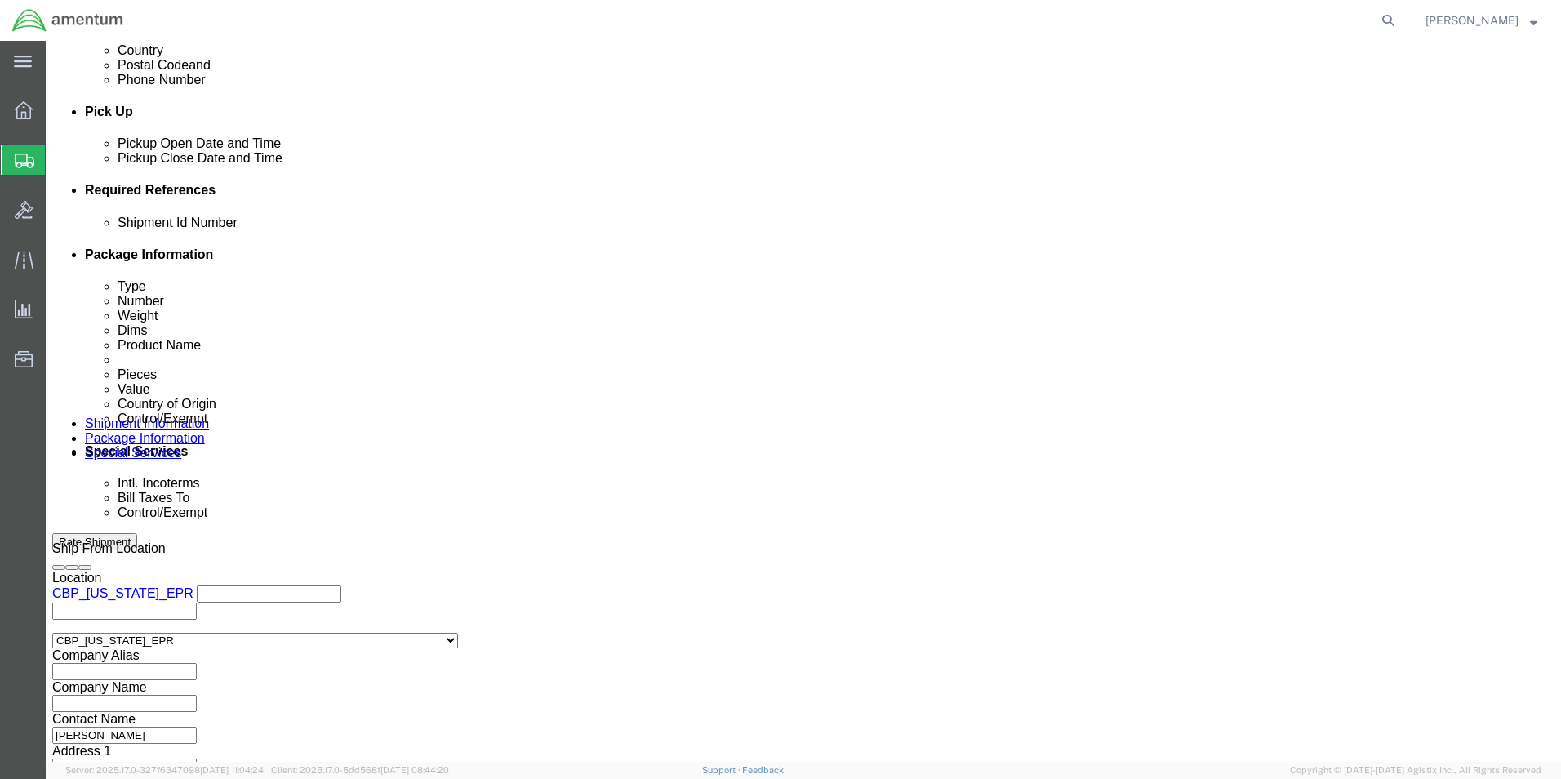
scroll to position [681, 0]
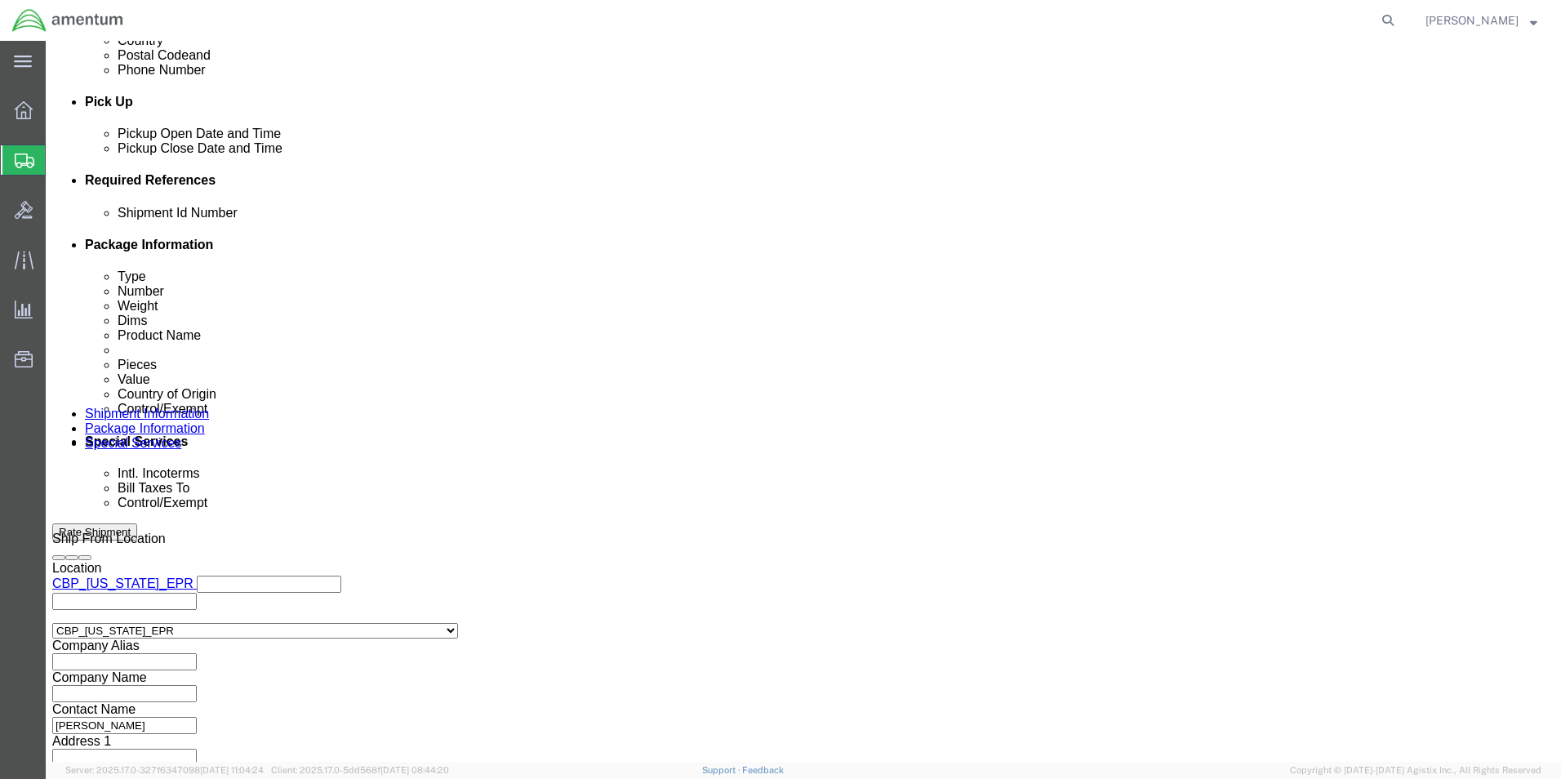
type input "56537477"
click button "Continue"
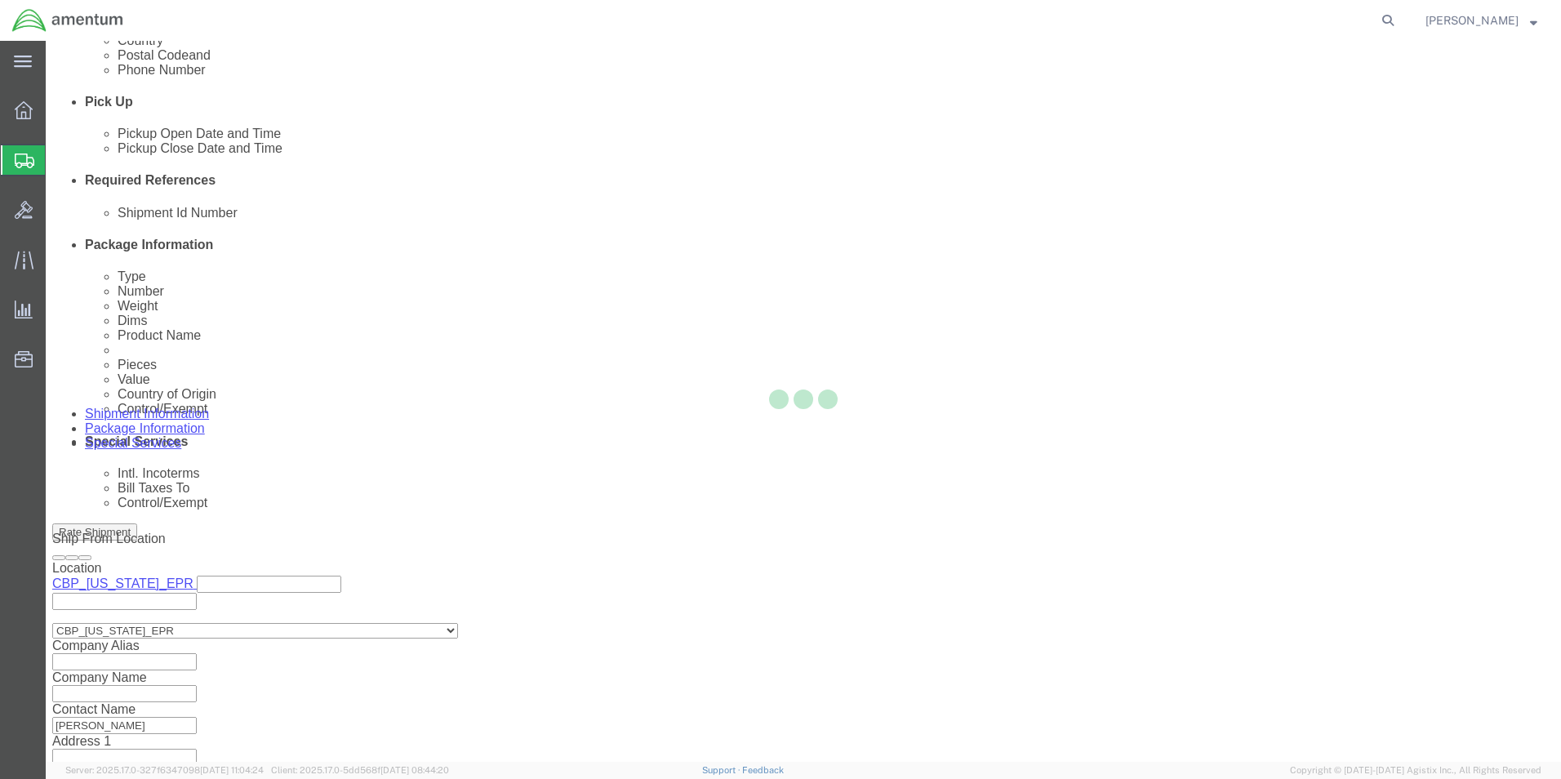
scroll to position [0, 0]
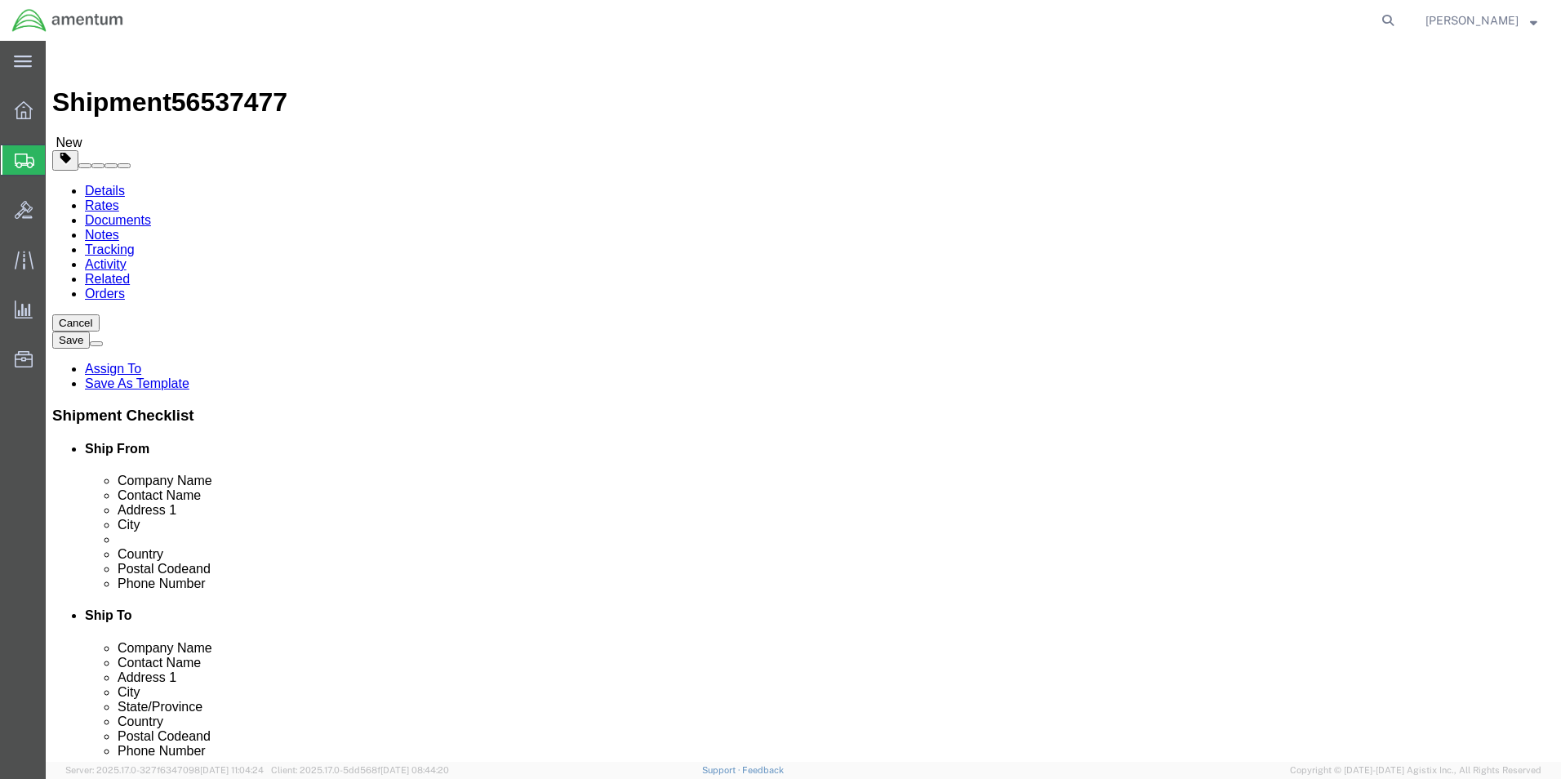
click select "Select BCK Boxes Bale(s) Basket(s) Bolt(s) Bottle(s) Buckets Bulk Bundle(s) Can…"
select select "CRAT"
click select "Select BCK Boxes Bale(s) Basket(s) Bolt(s) Bottle(s) Buckets Bulk Bundle(s) Can…"
click input "text"
type input "89"
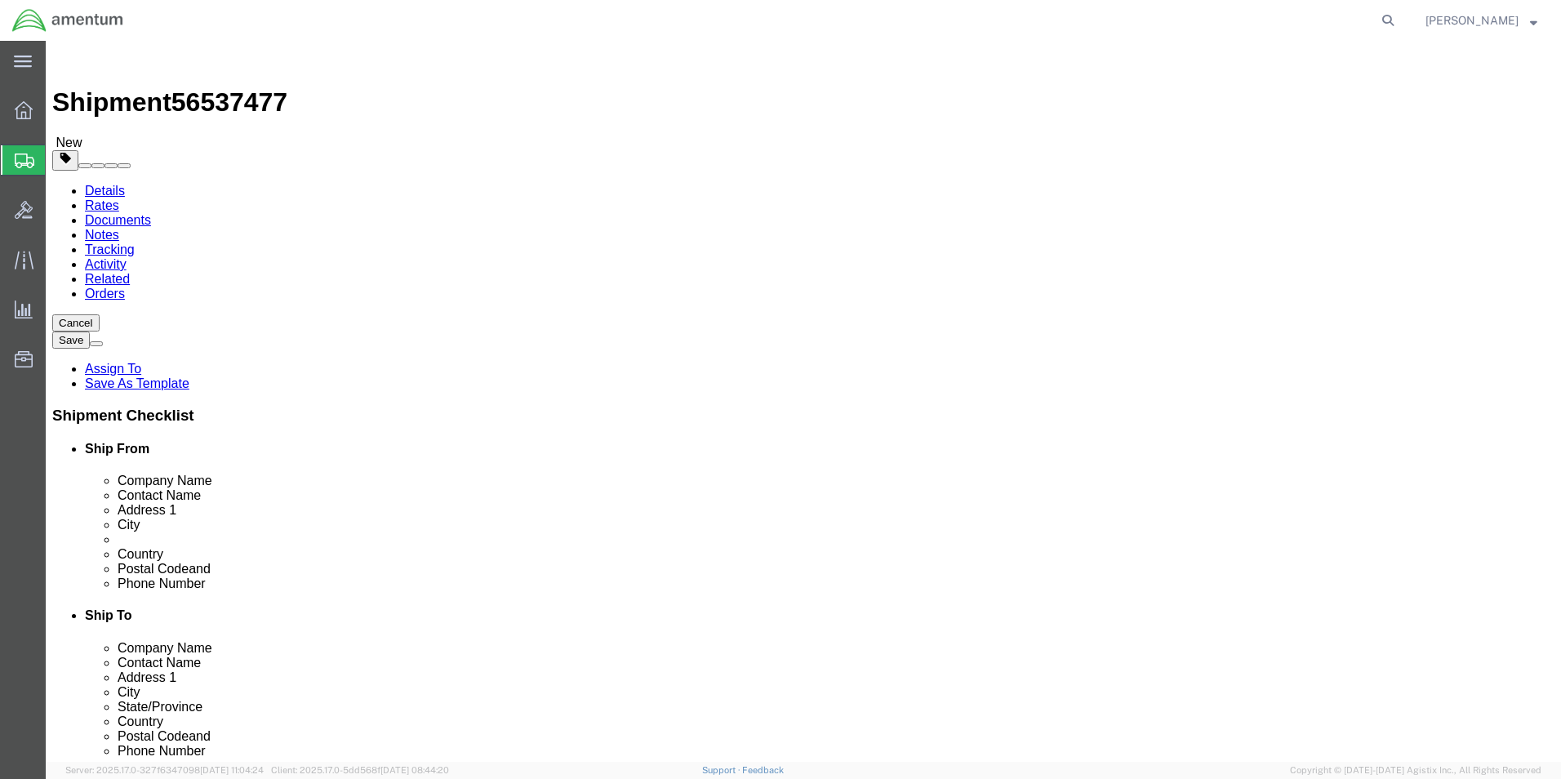
type input "89"
type input "37"
click input "0.00"
type input "700.00"
click span
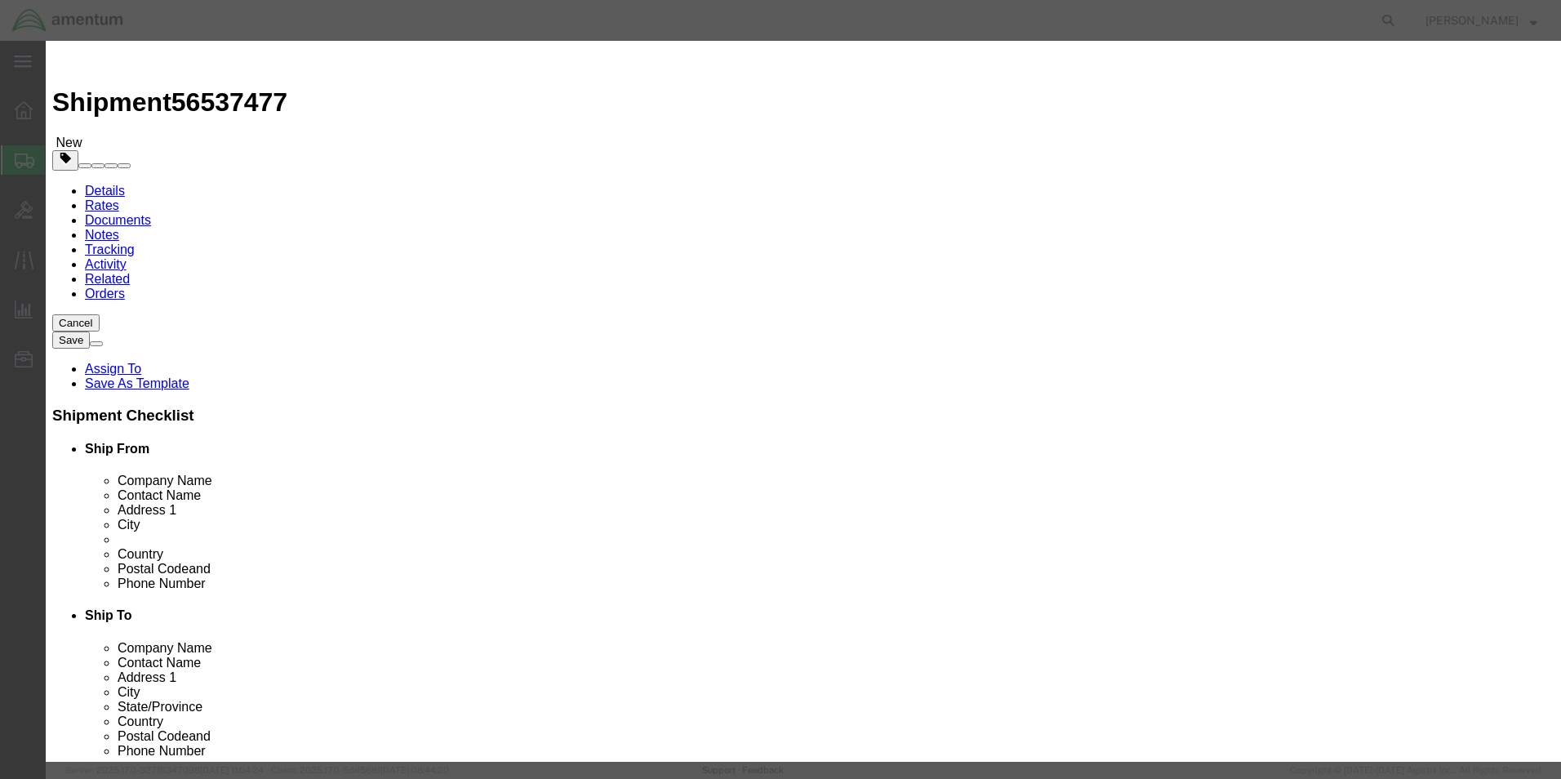
click input "text"
type input "PROPELLER"
type input "70000.00"
select select "US"
type input "FWA6411 & FWA6407"
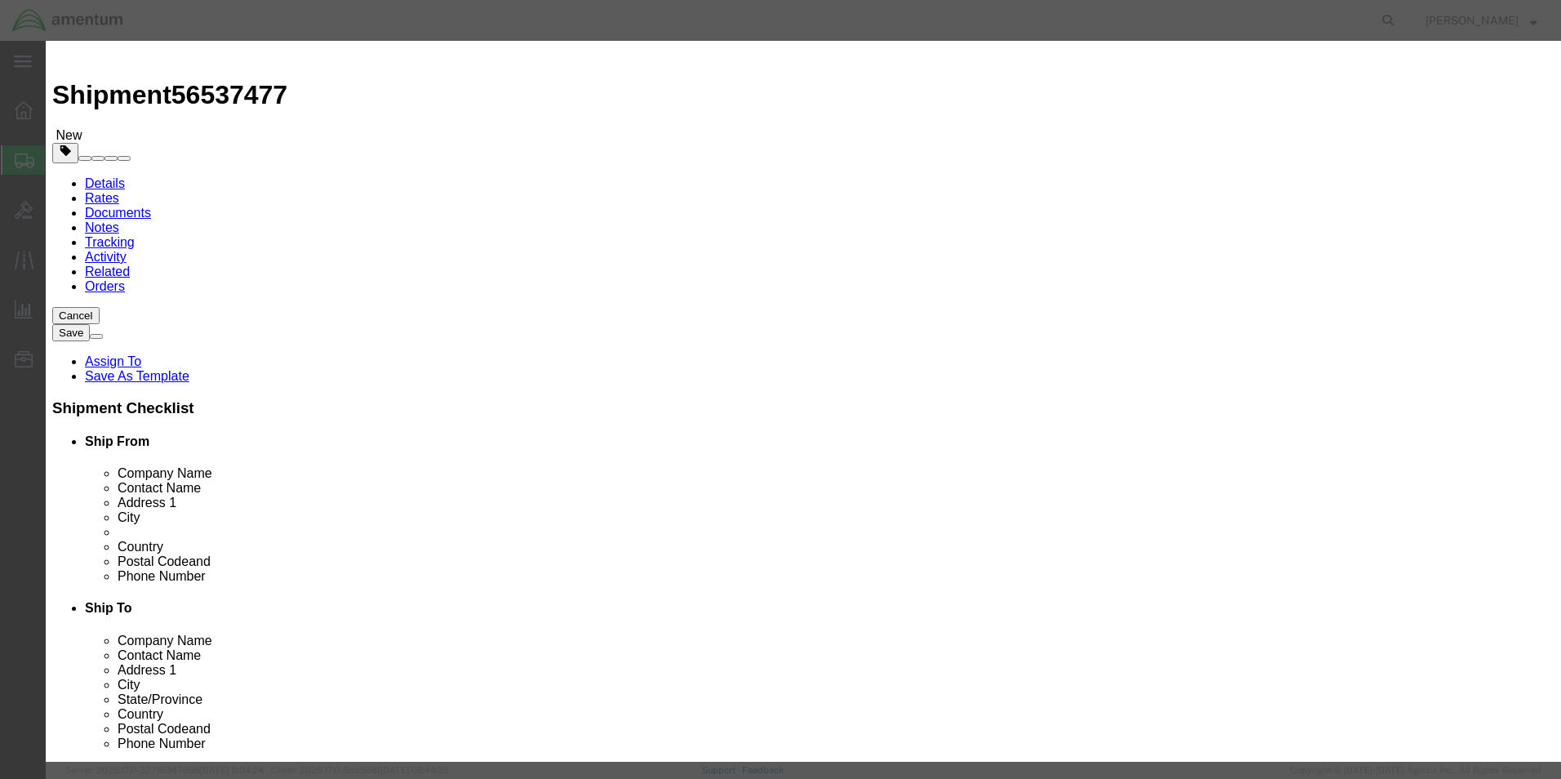
scroll to position [247, 0]
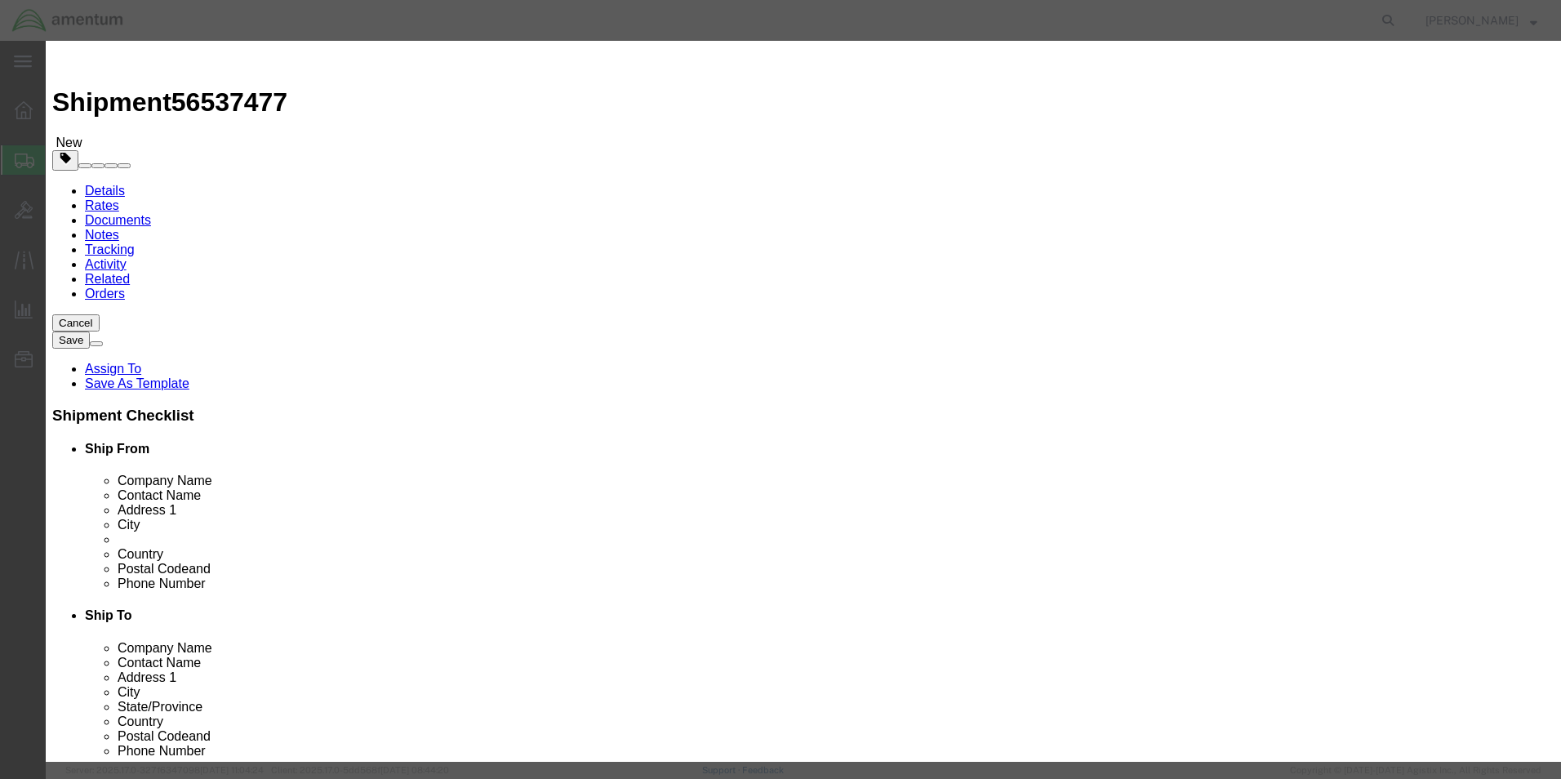
type input "AMBIENT"
click div "ECCN"
click input "text"
type input "nae"
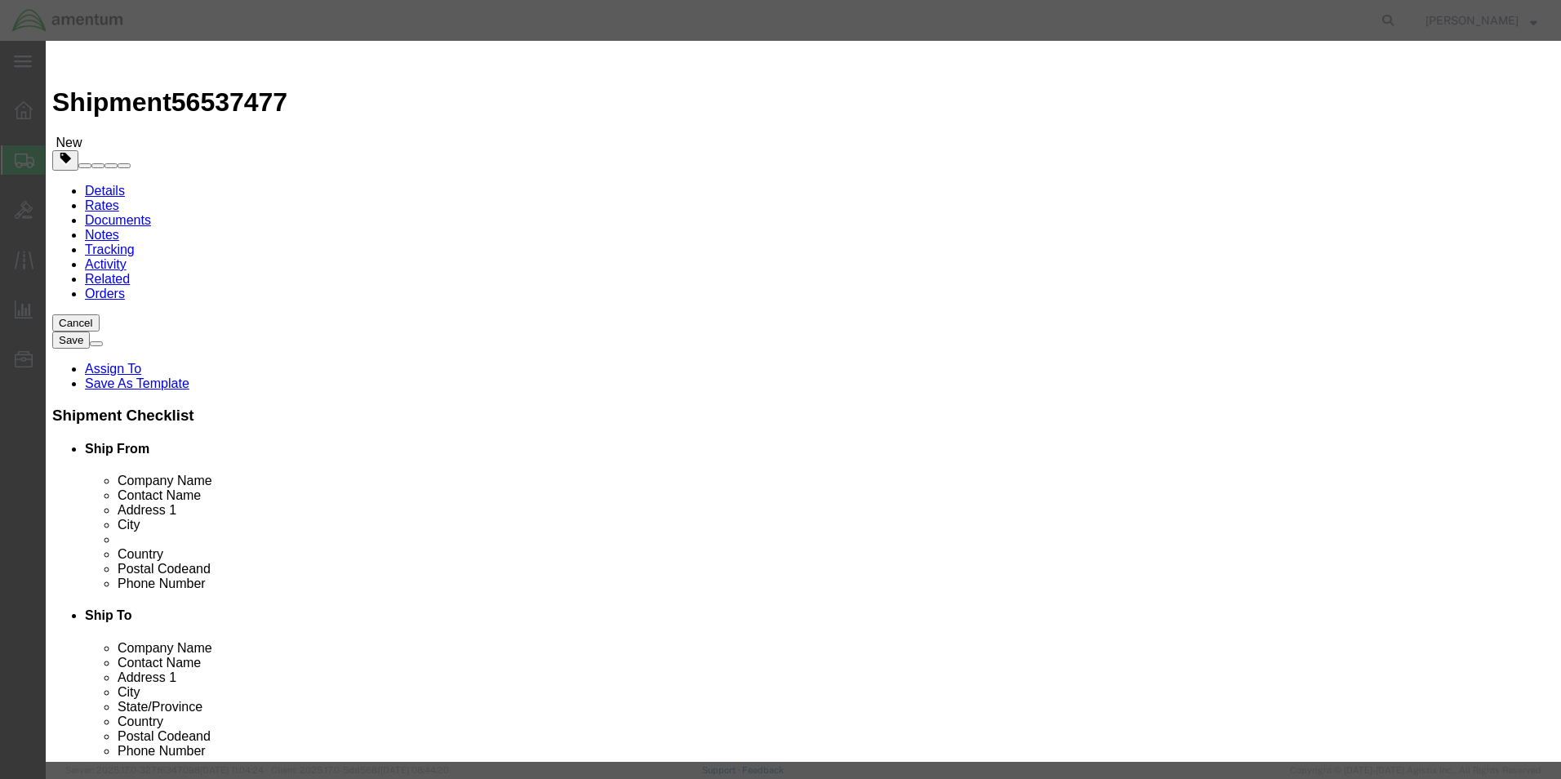
scroll to position [0, 0]
click input "70000.00"
click input "0"
type input "1"
type input "70000"
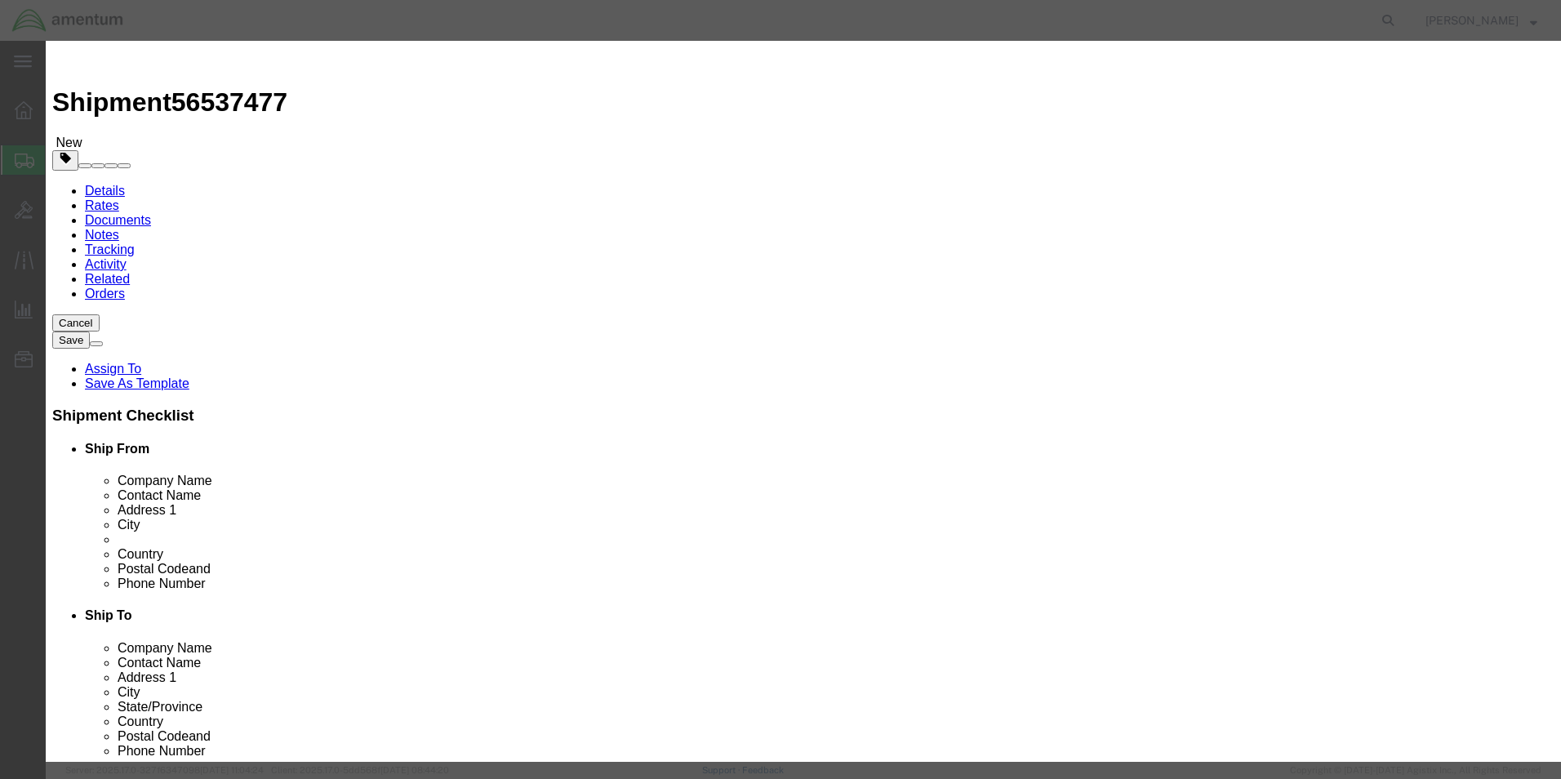
click select "Select 50 55 60 65 70 85 92.5 100 125 175 250 300 400"
select select "100"
click select "Select 50 55 60 65 70 85 92.5 100 125 175 250 300 400"
click input "FWA6411 & FWA6407"
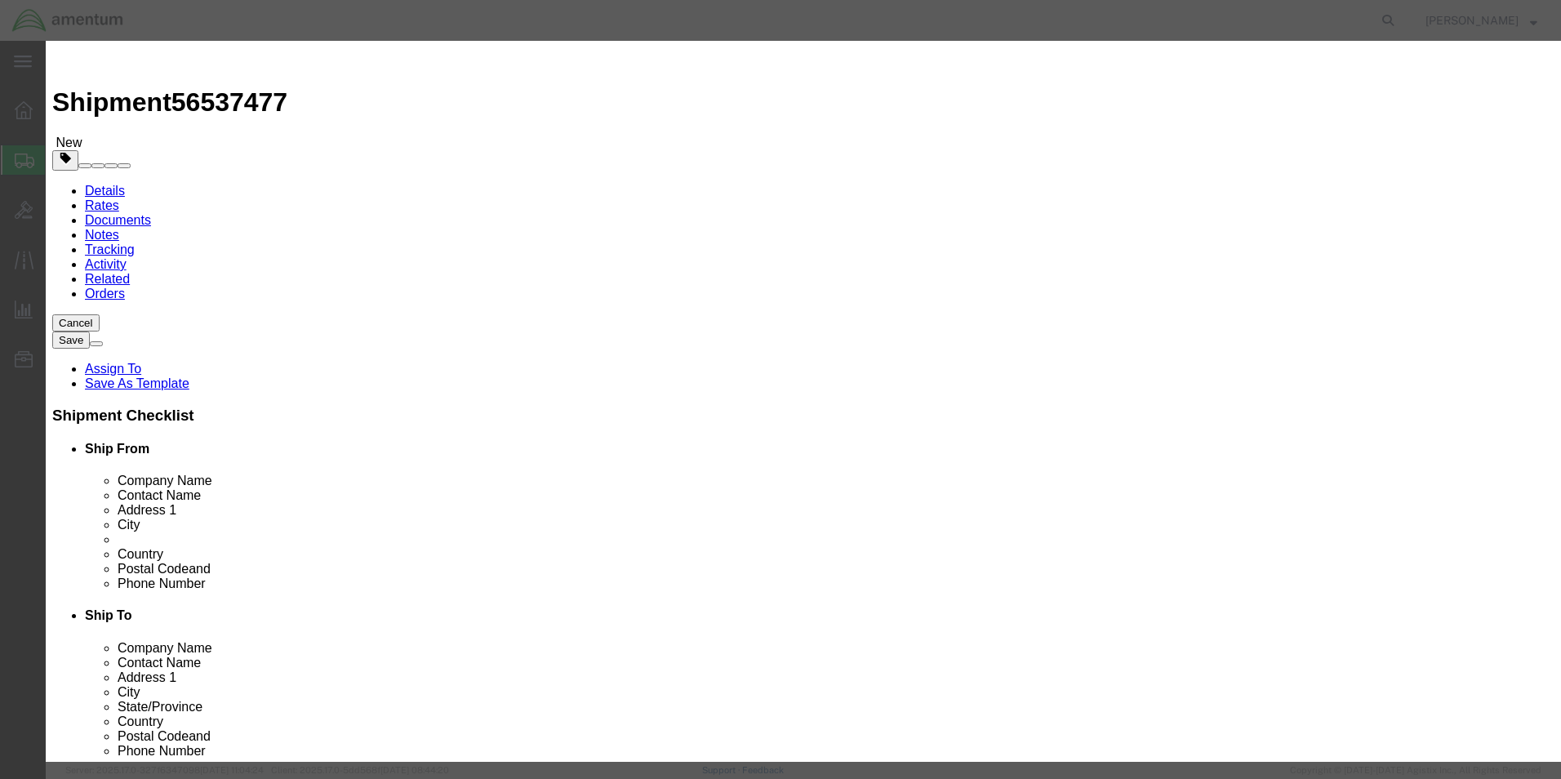
type input "FWA6411"
click link "nae"
click div "HTS/Tariff Code Enter HTS num ECCN Control/Exempt Select ATF BIS DEA EPA FDA FT…"
click input "checkbox"
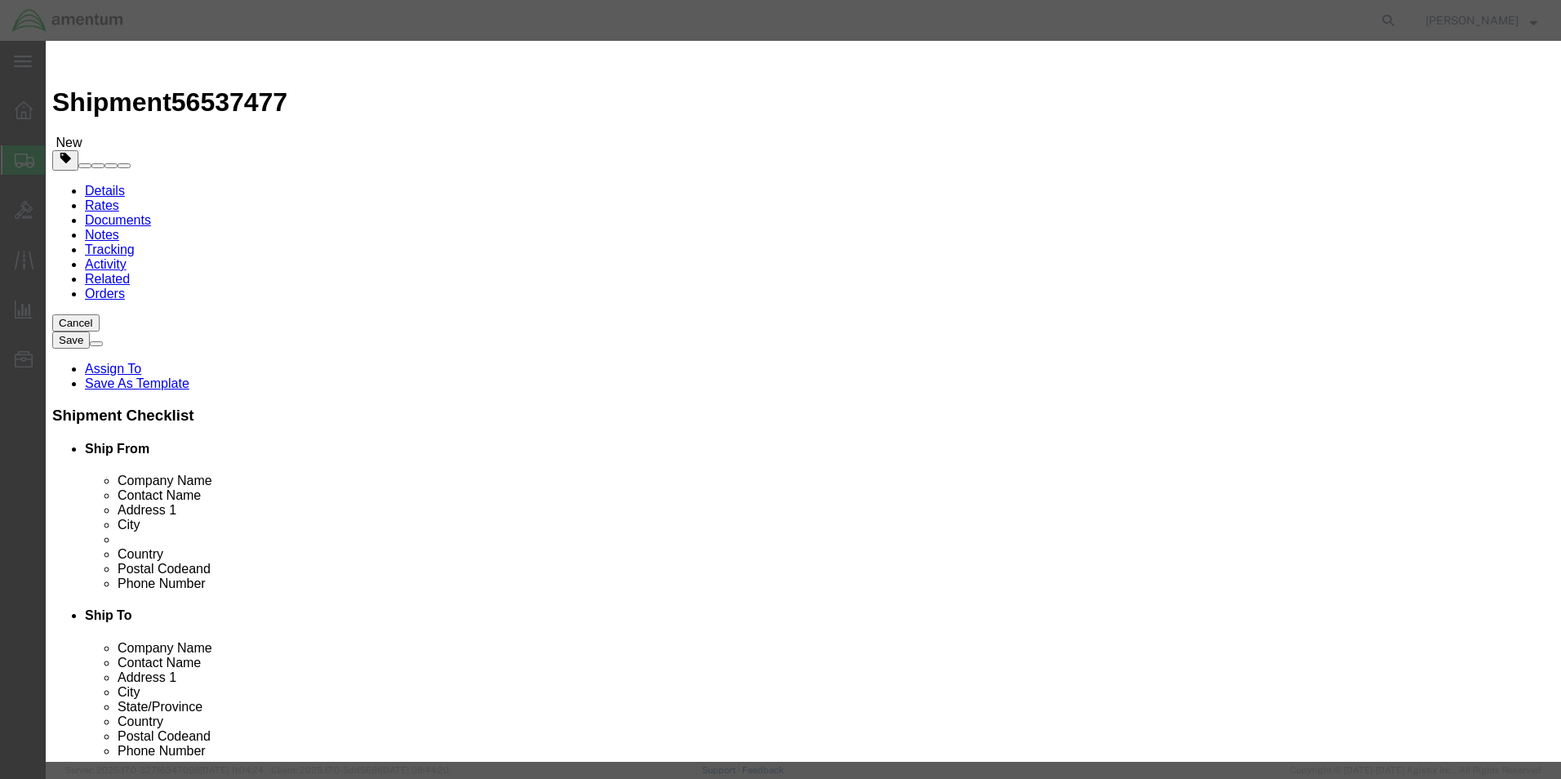
checkbox input "true"
click input "70000"
type input "70000.00"
click button "Save & Close"
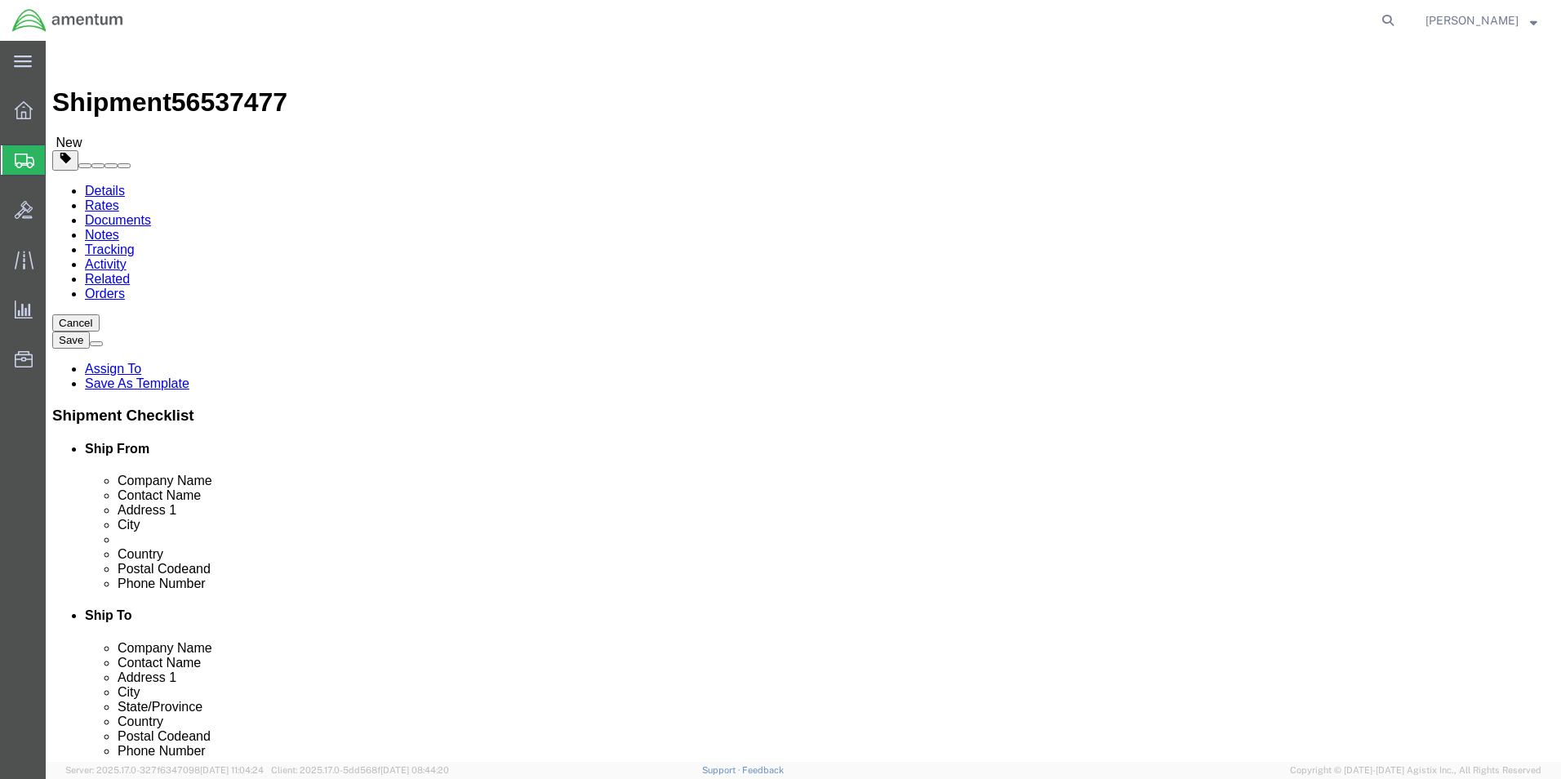
click span
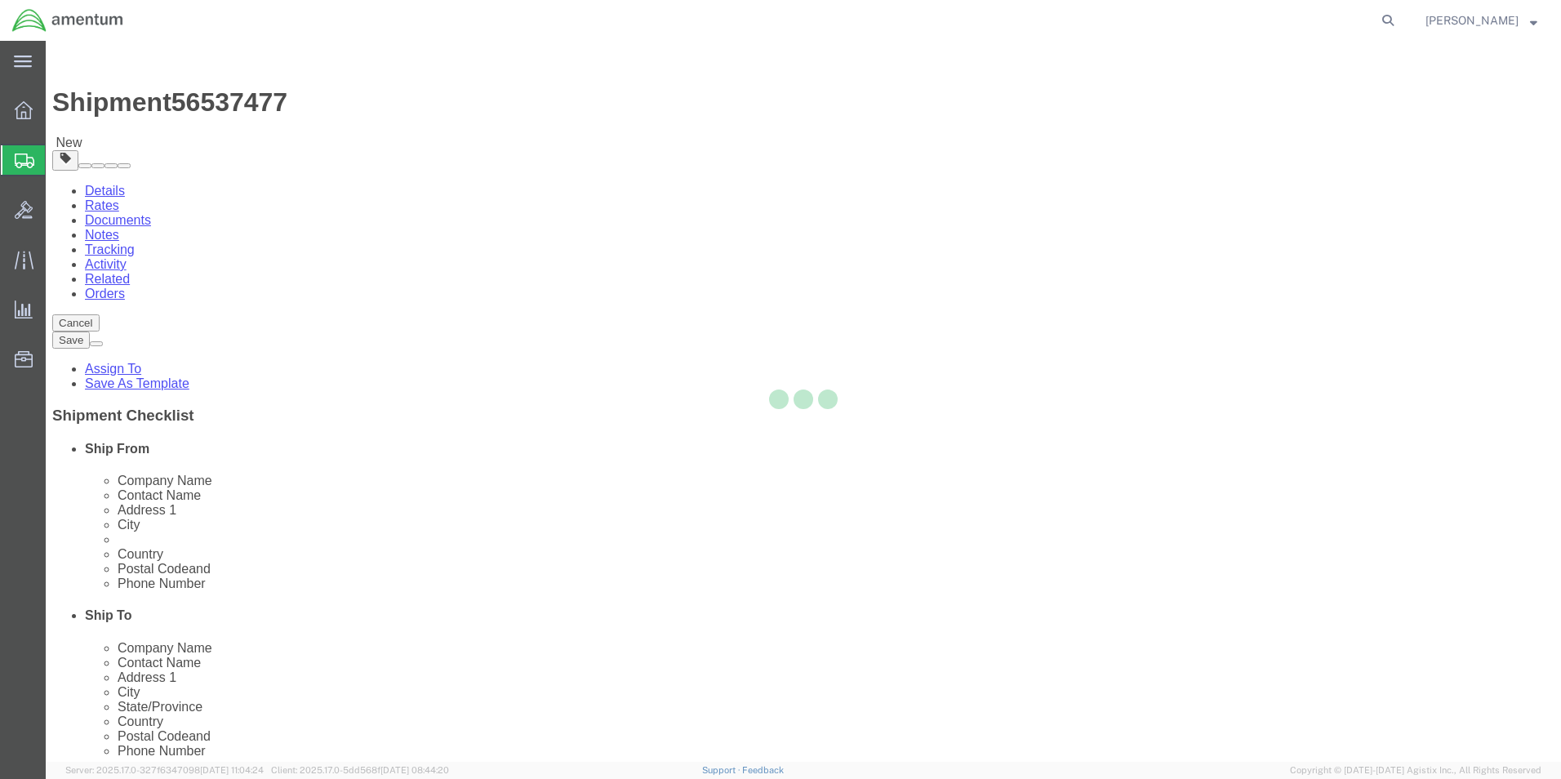
select select "CRAT"
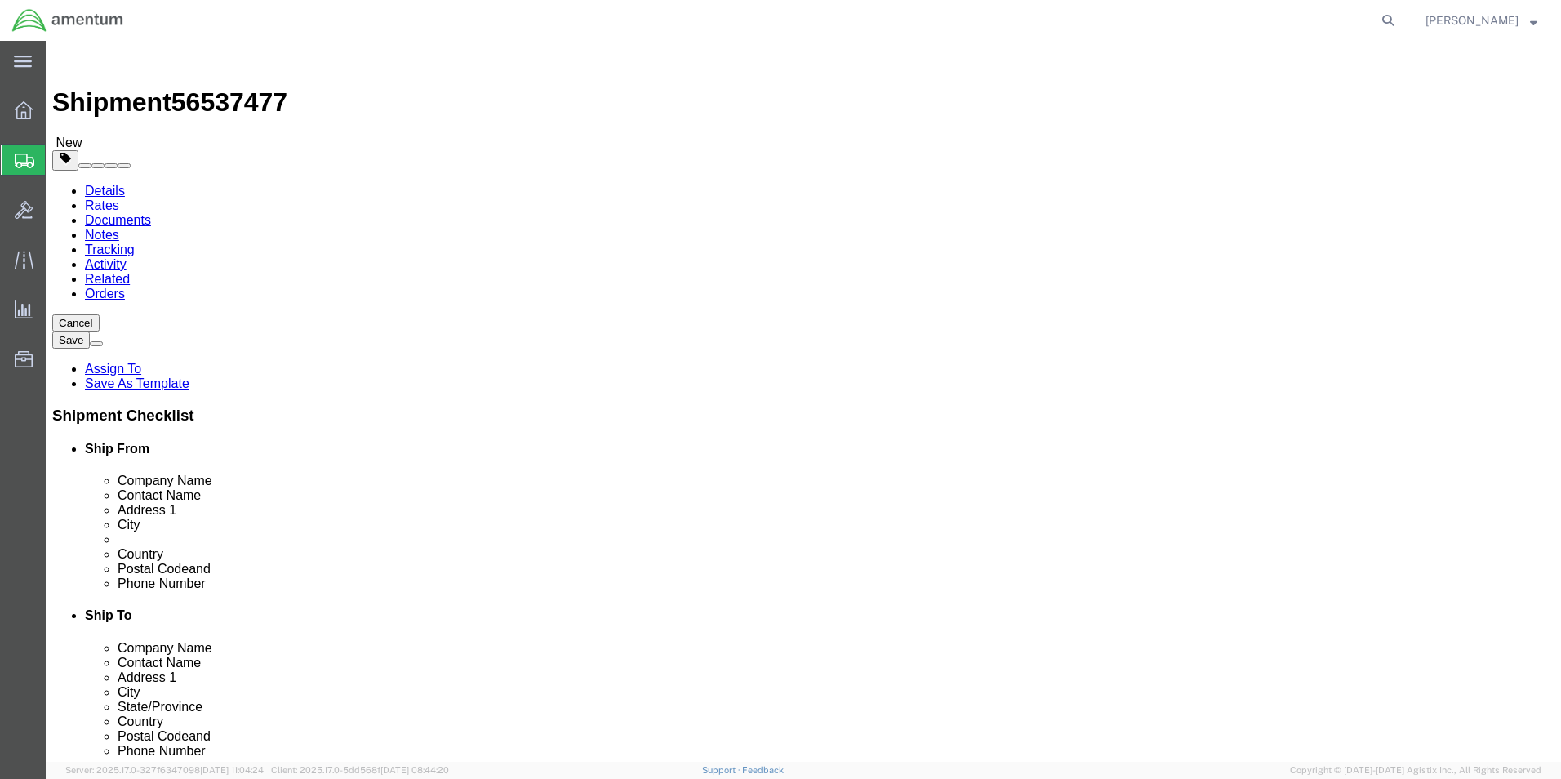
click select "Select BCK Boxes Bale(s) Basket(s) Bolt(s) Bottle(s) Buckets Bulk Bundle(s) Can…"
select select "CRAT"
click select "Select BCK Boxes Bale(s) Basket(s) Bolt(s) Bottle(s) Buckets Bulk Bundle(s) Can…"
click input "text"
type input "89"
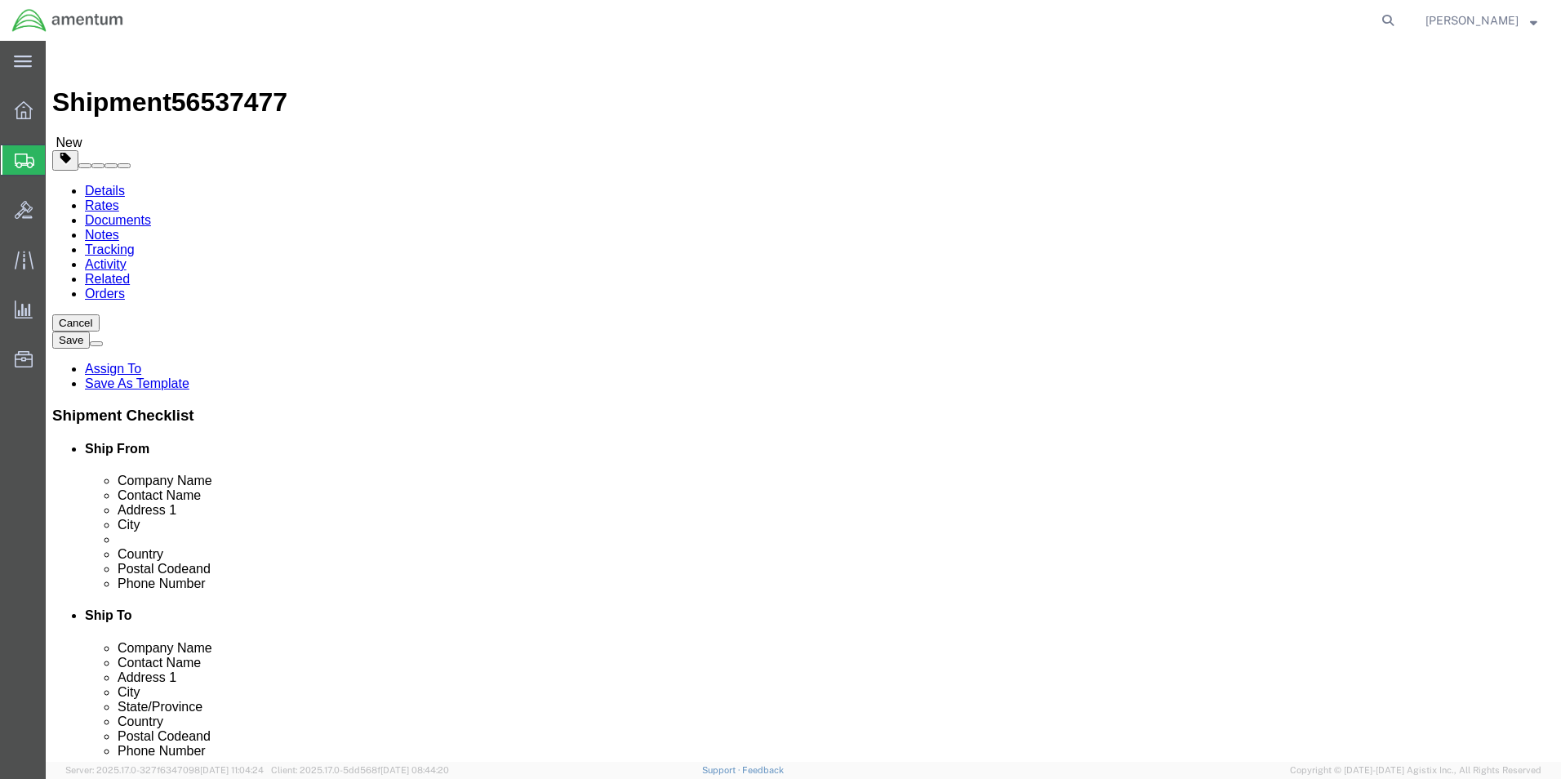
type input "89"
type input "37"
click input "0.00"
type input "700.00"
click span
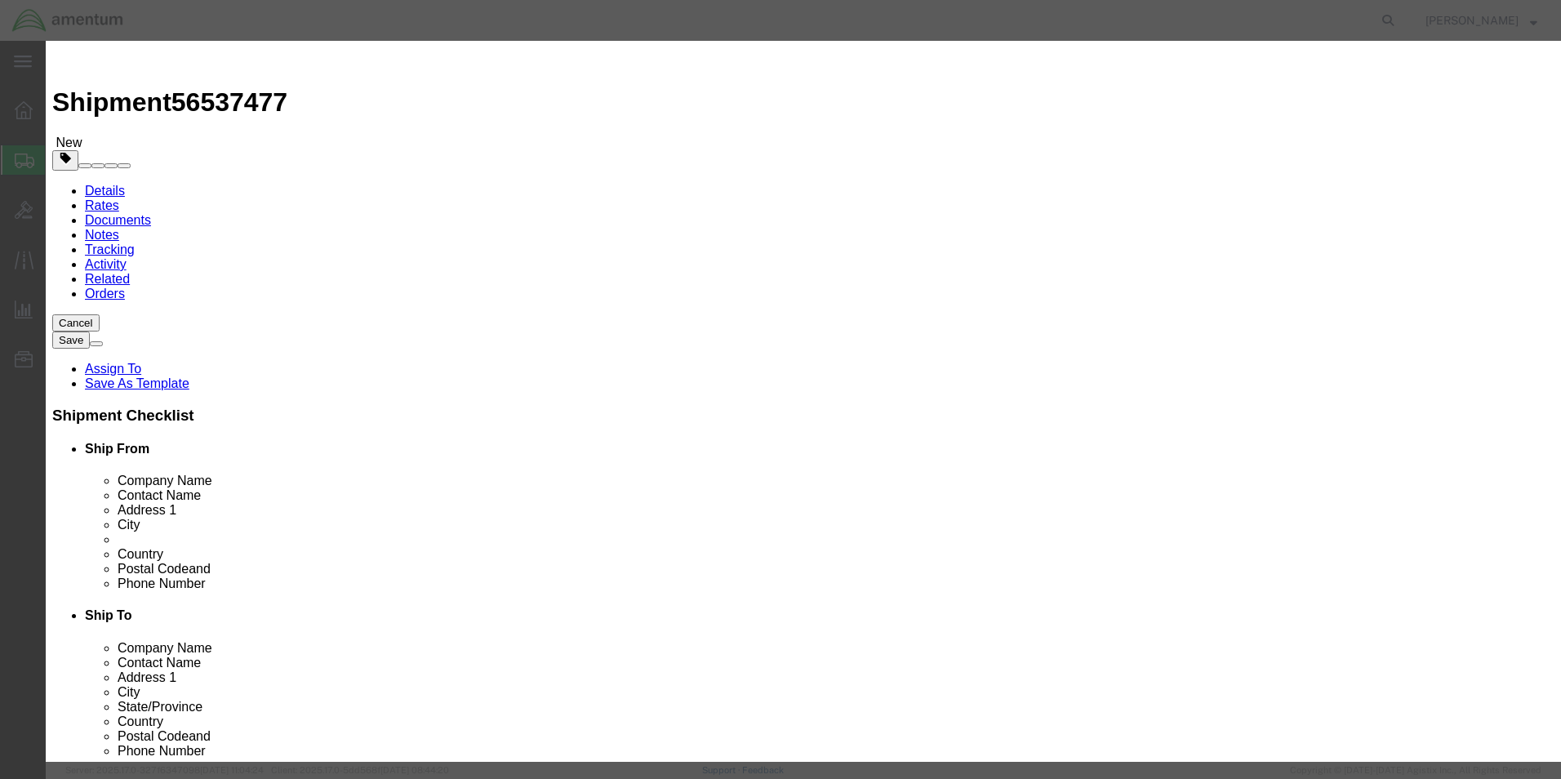
click input "text"
type input "PROPELLER"
type input "70000.00"
select select "US"
type input "FWA6411 & FWA6407"
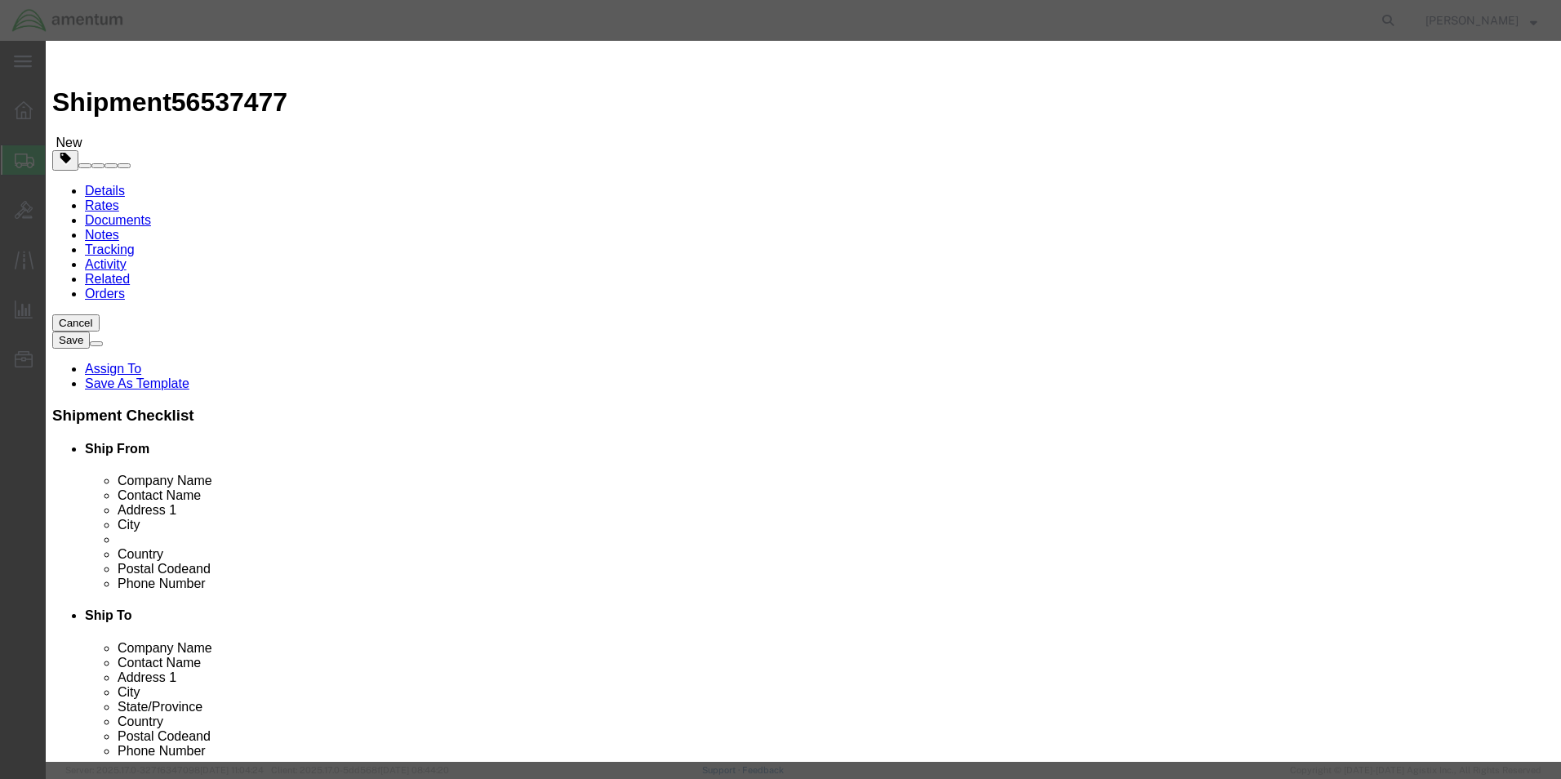
type input "AMBIENT"
type input "nae"
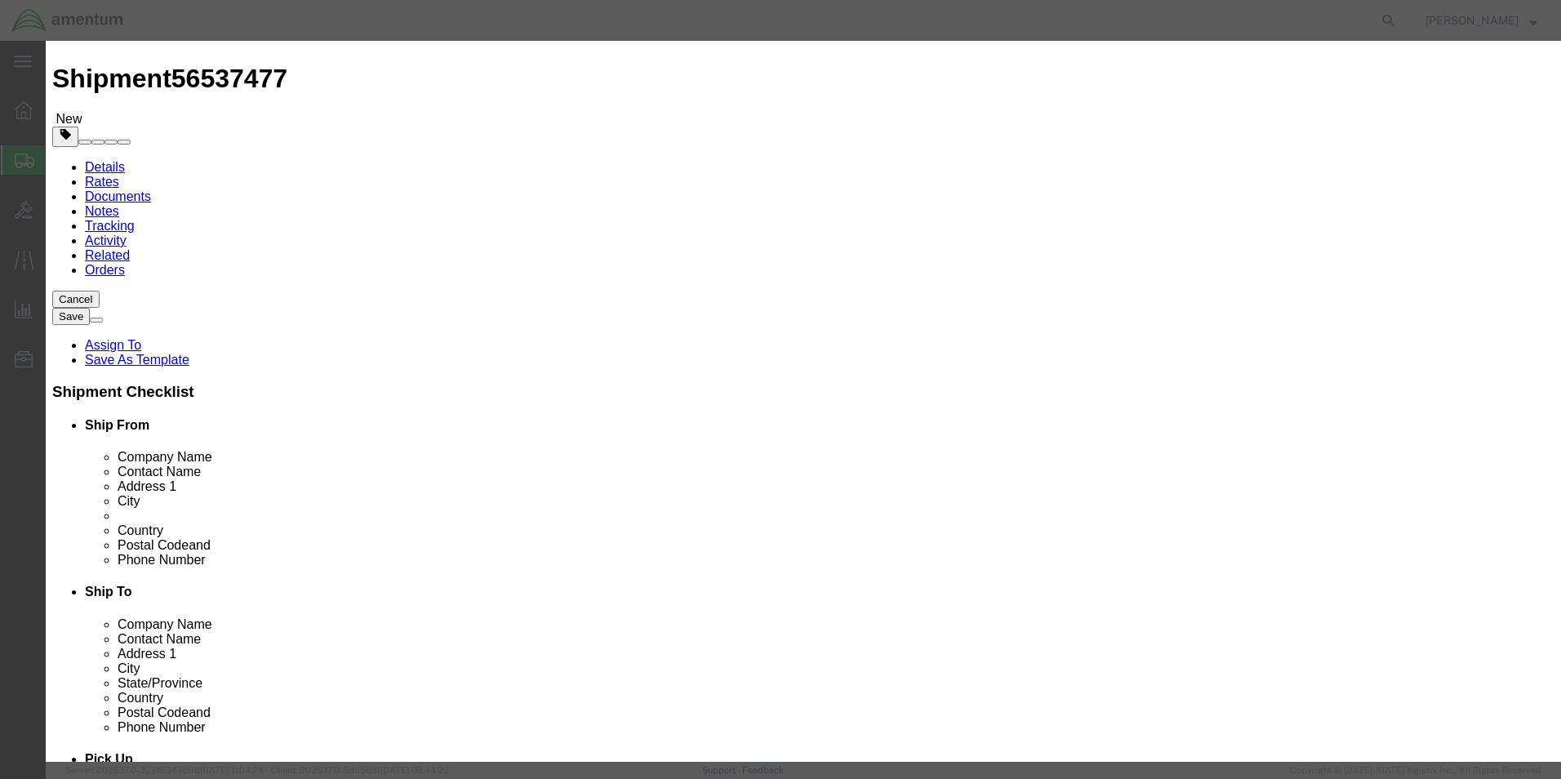
click input "0"
type input "nae"
click input "0"
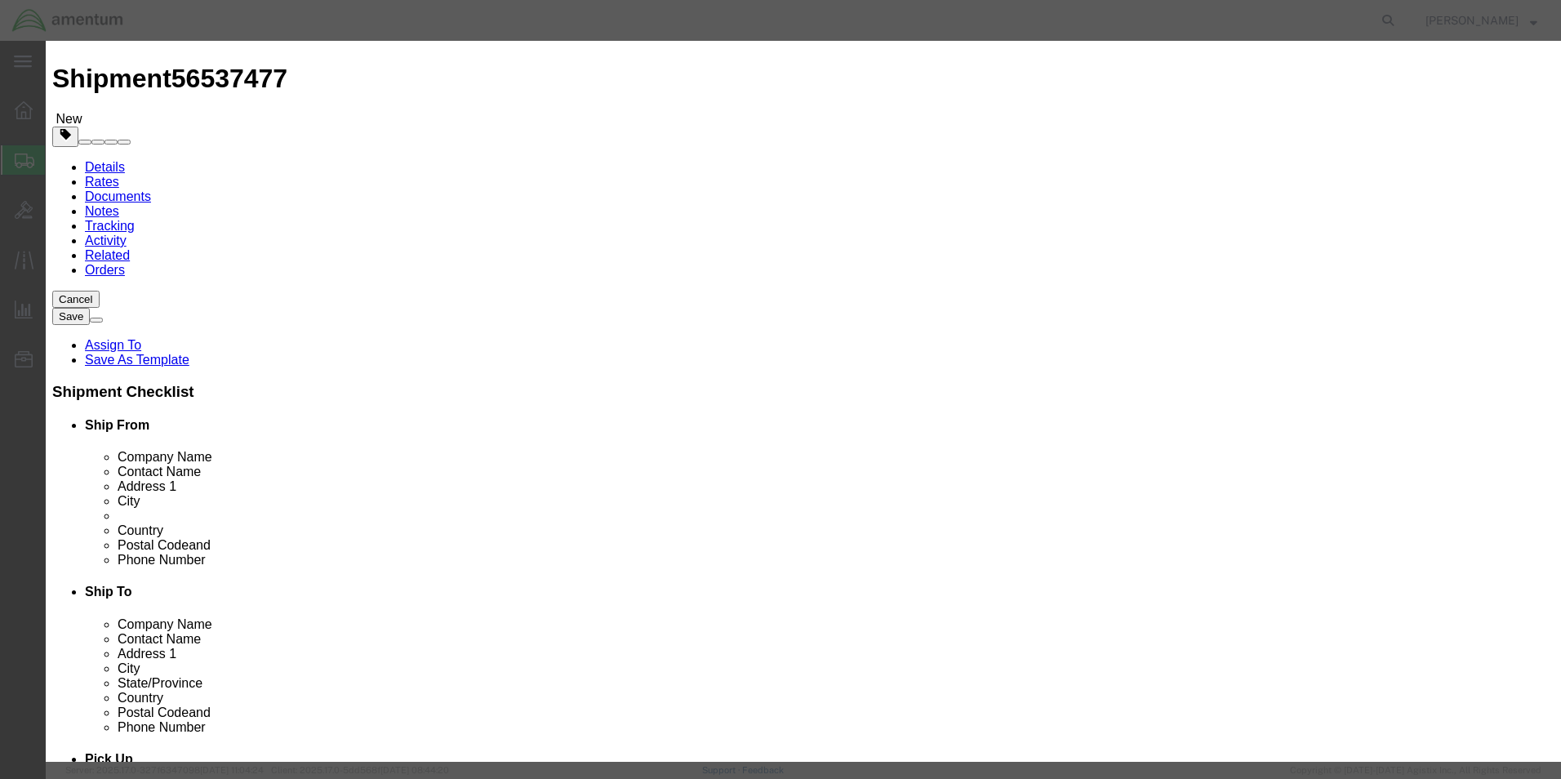
type input "1.00"
drag, startPoint x: 487, startPoint y: 228, endPoint x: 501, endPoint y: 234, distance: 15.8
click input "70000"
type input "70000.00"
click select "Select 50 55 60 65 70 85 92.5 100 125 175 250 300 400"
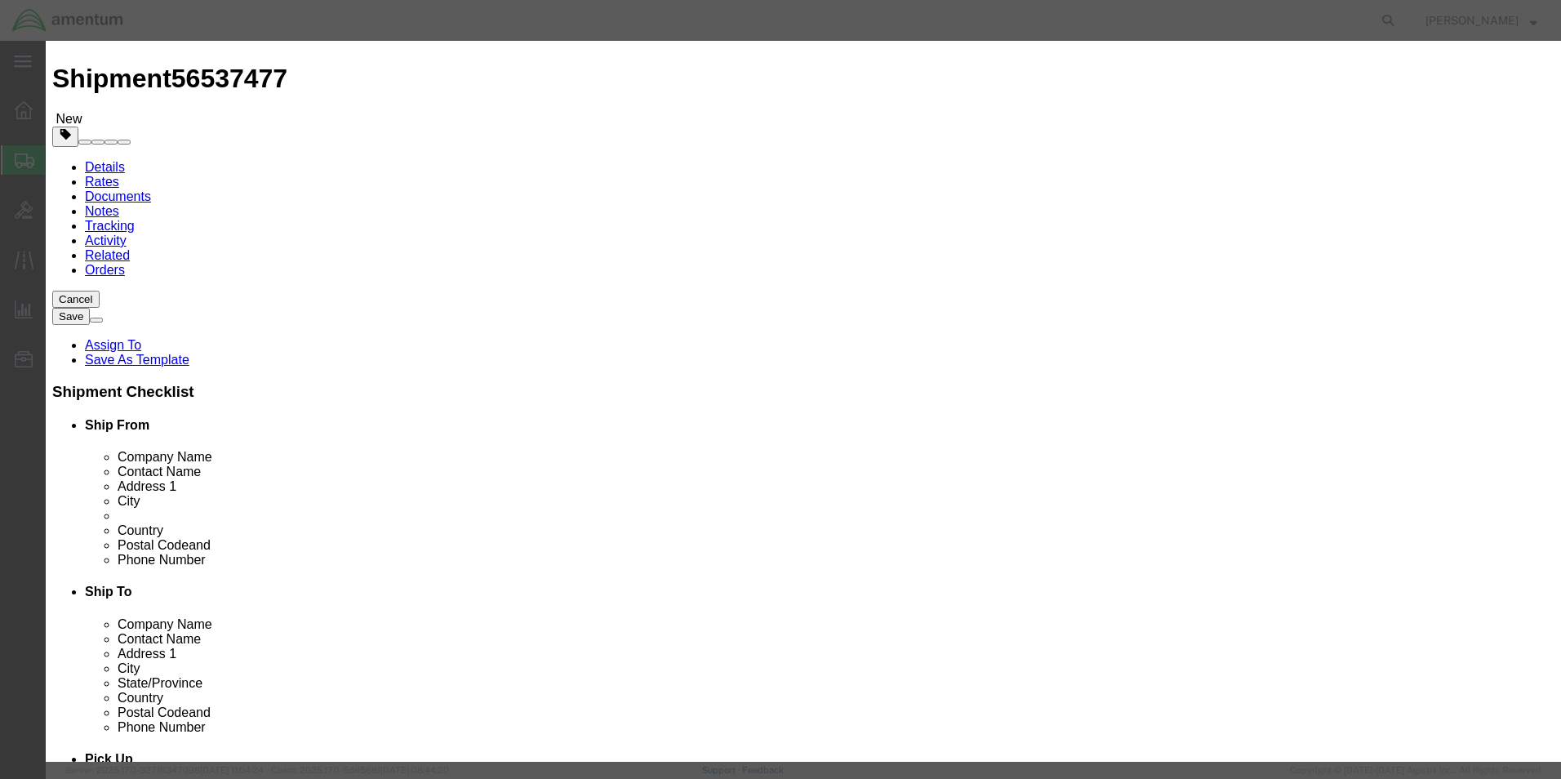
select select "100"
click select "Select 50 55 60 65 70 85 92.5 100 125 175 250 300 400"
click input "FWA6411 & FWA6407"
type input "FWA6407"
click input "checkbox"
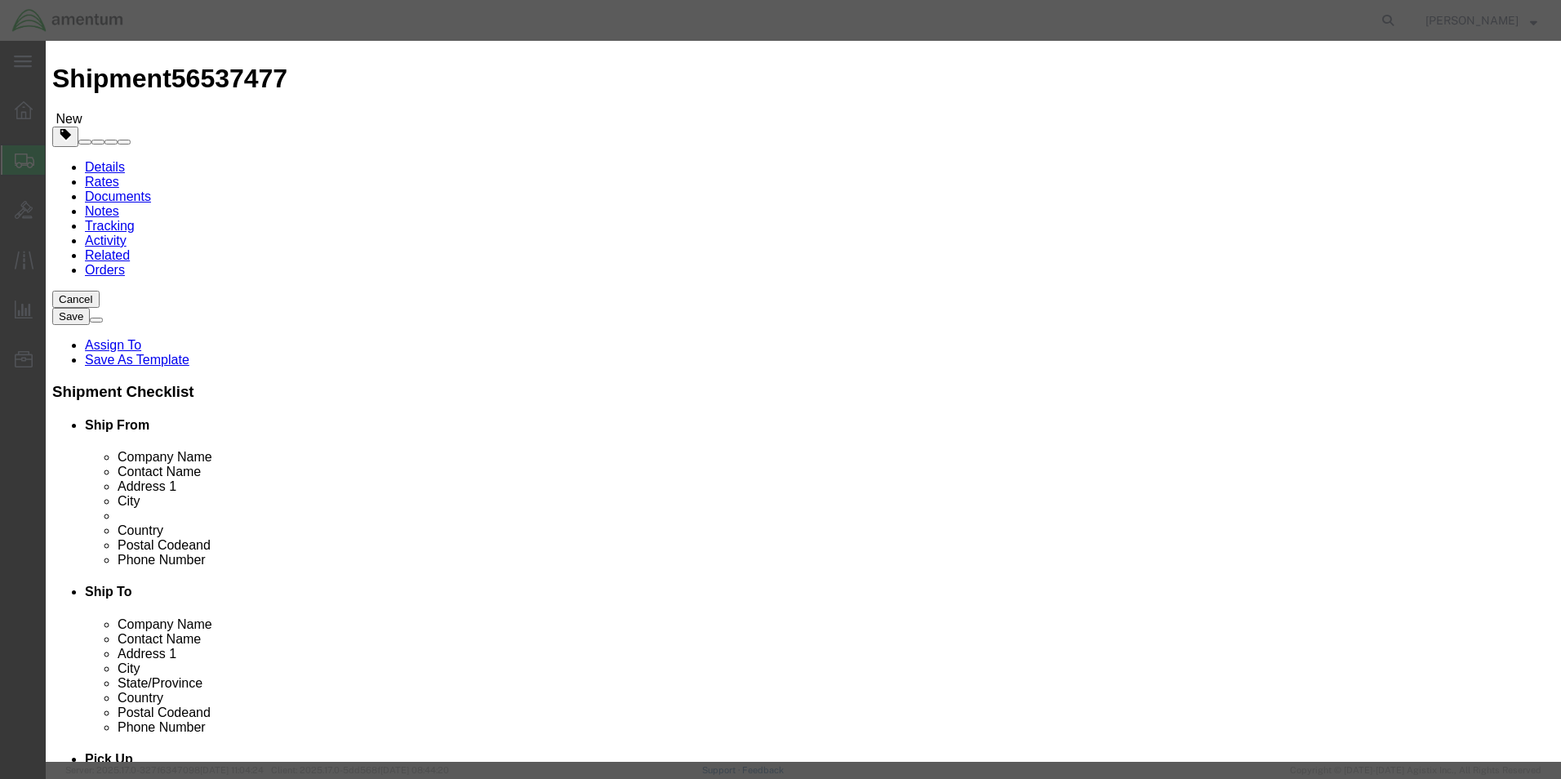
checkbox input "true"
click link "nae"
click button "Save & Close"
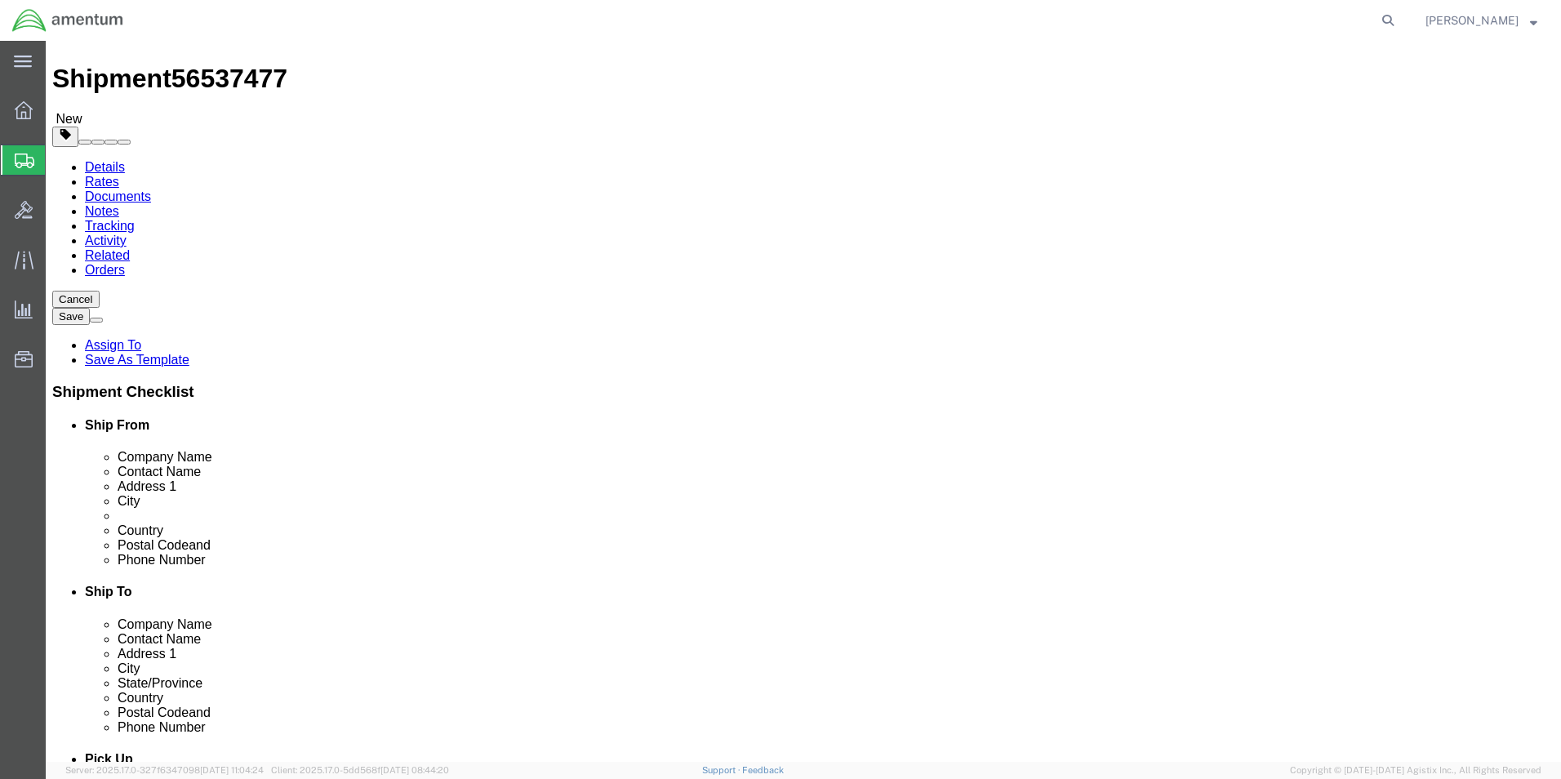
click button "Save"
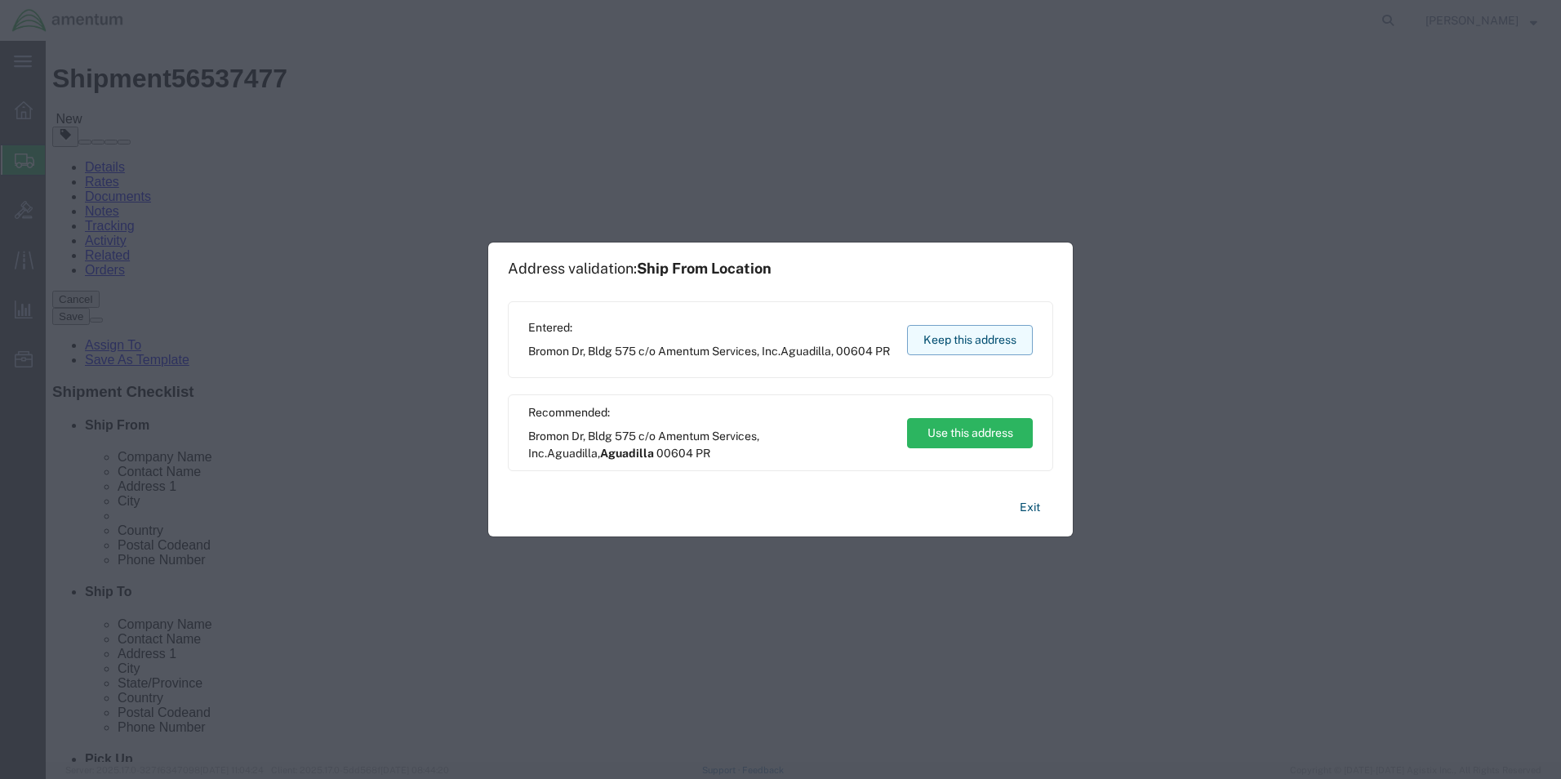
click at [981, 340] on button "Keep this address" at bounding box center [970, 340] width 126 height 30
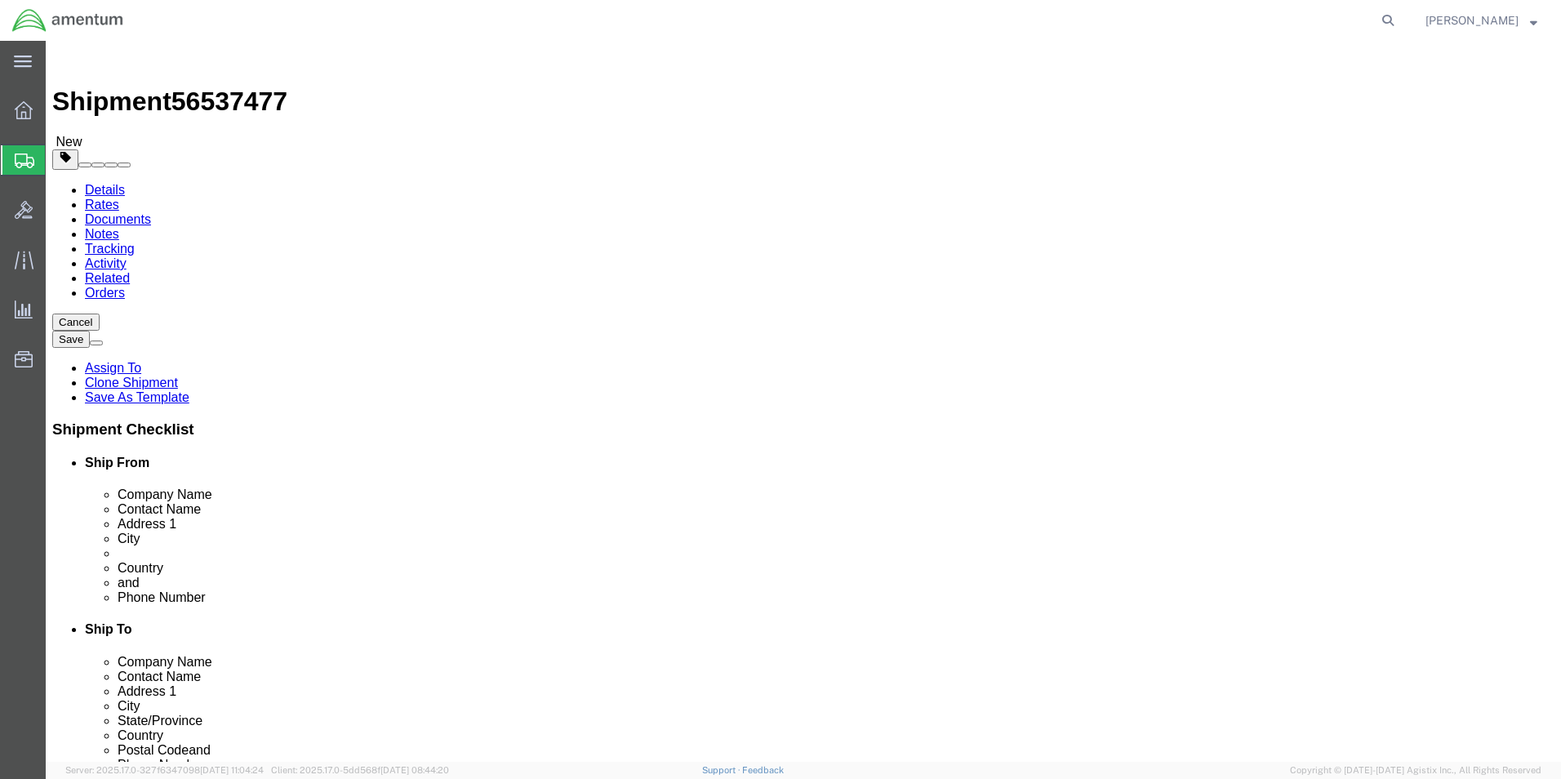
scroll to position [0, 0]
click link "Orders"
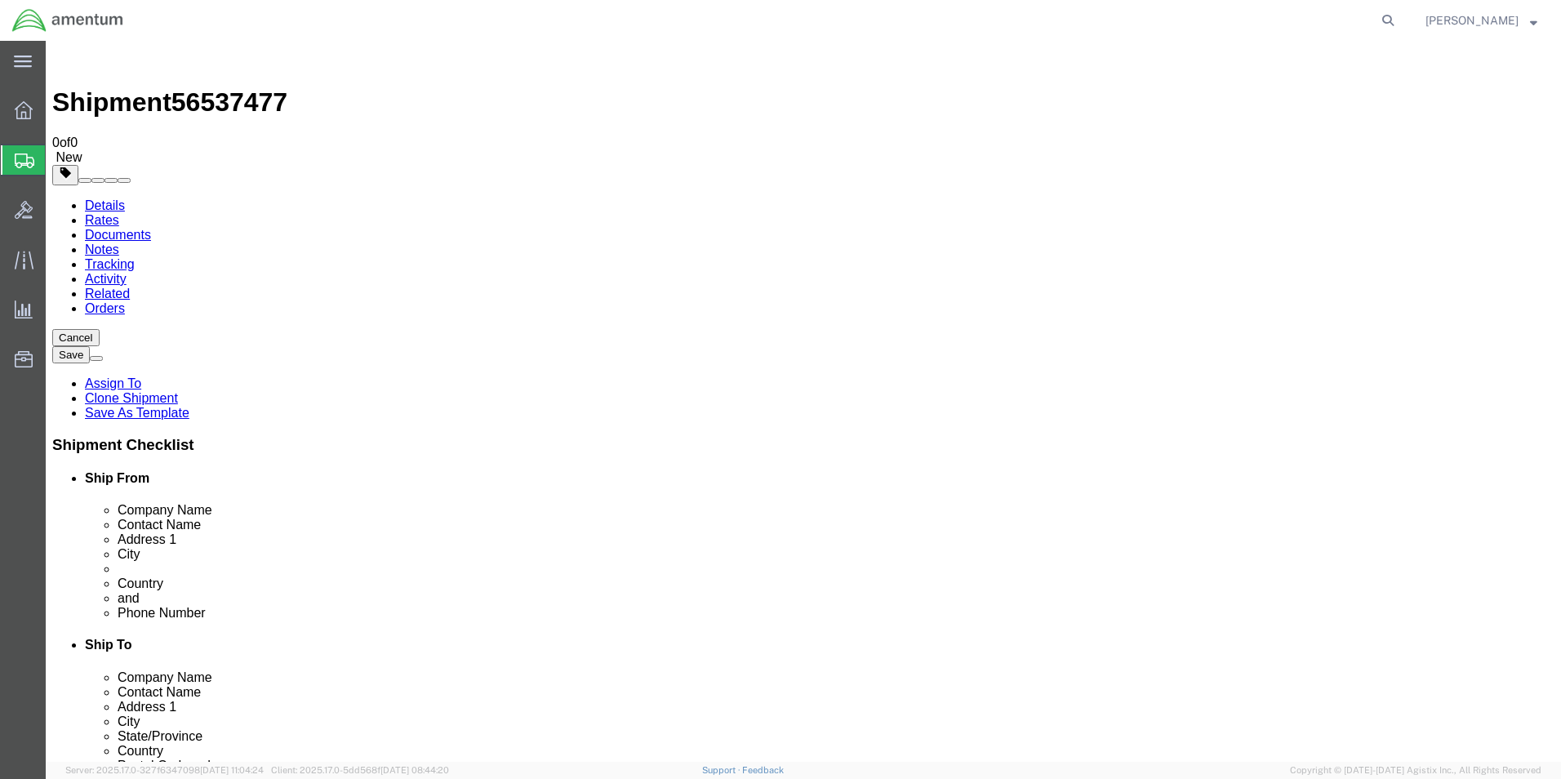
click at [96, 198] on link "Details" at bounding box center [105, 205] width 40 height 14
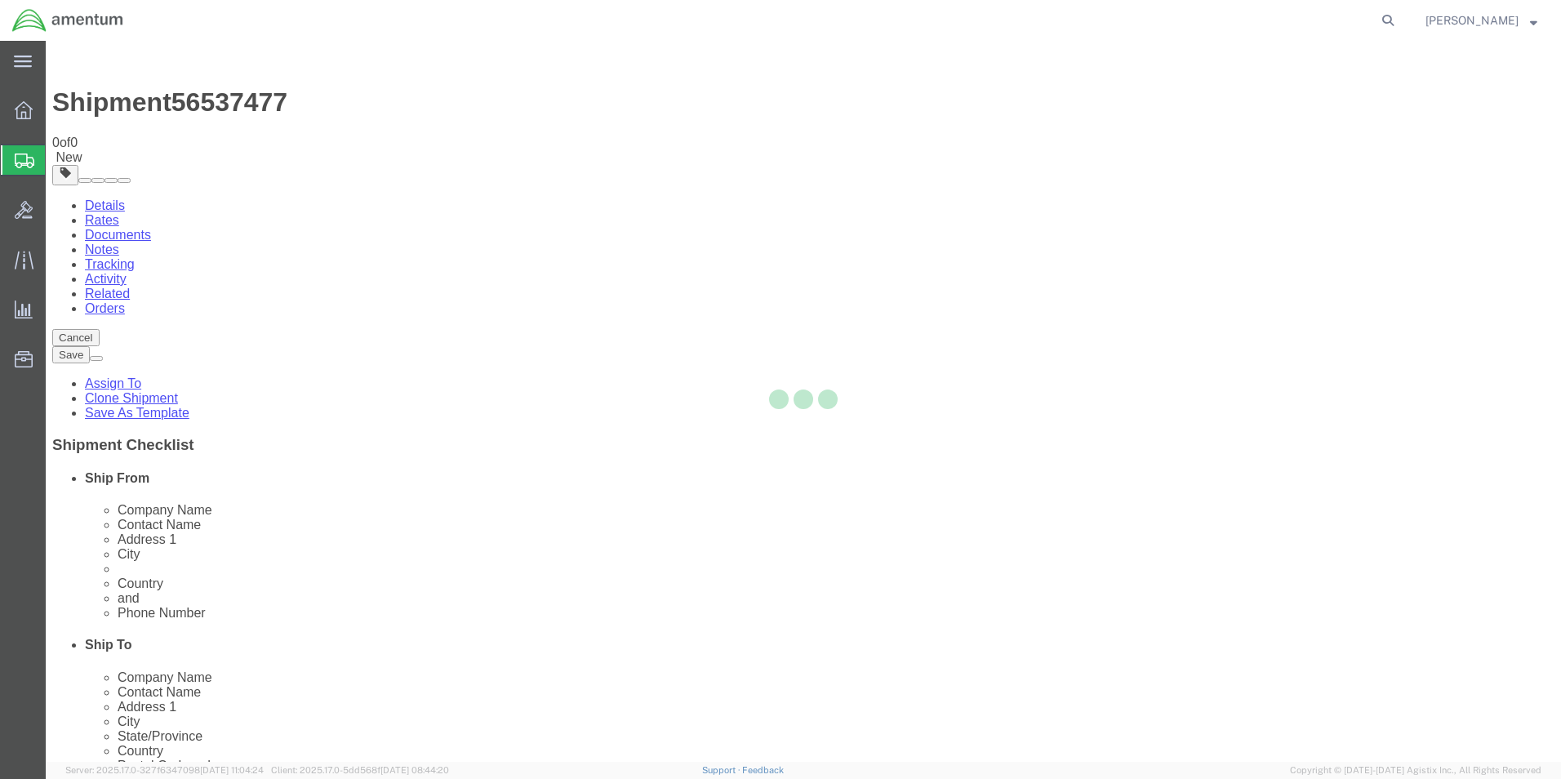
select select "49933"
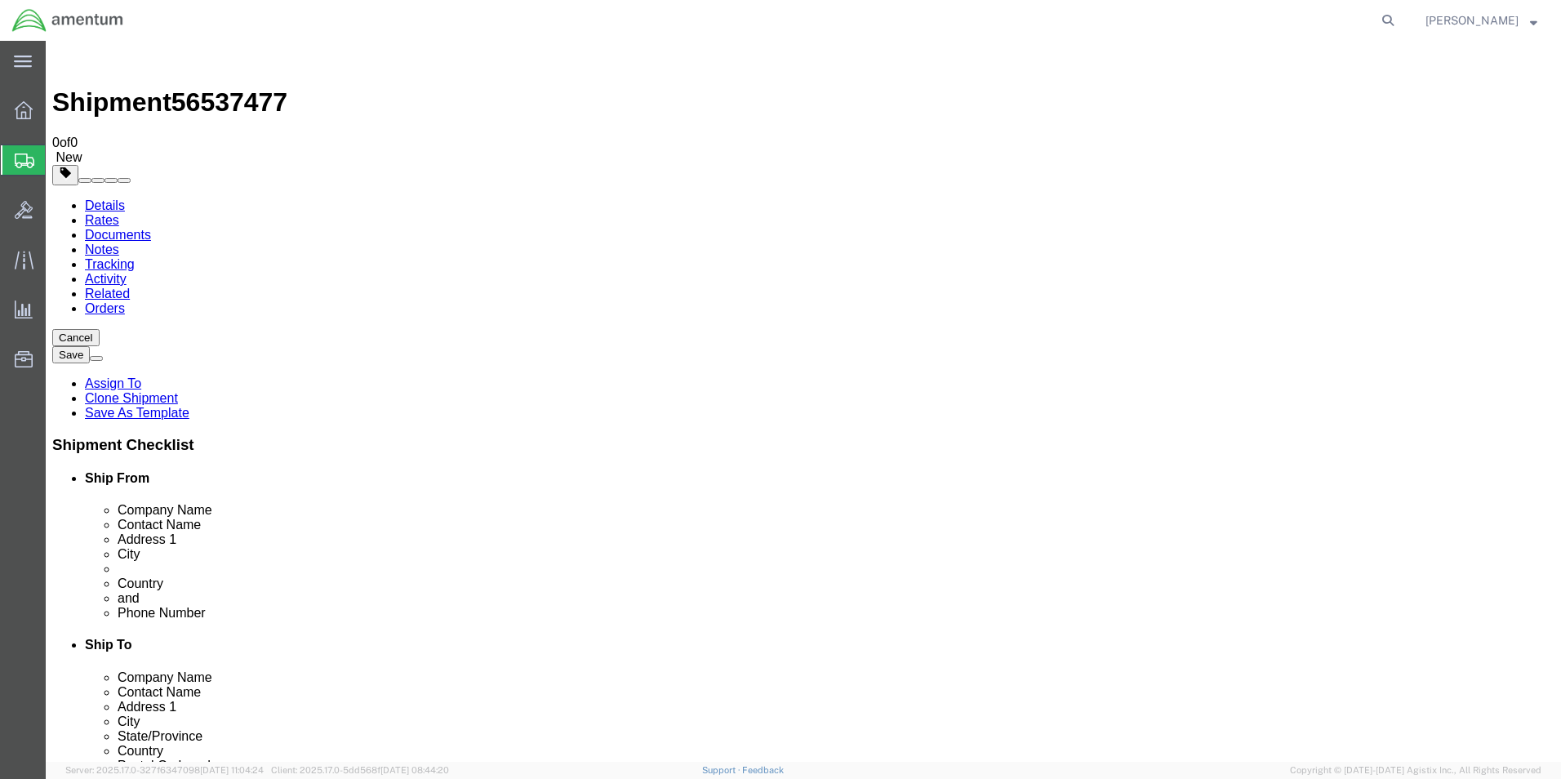
click link "Documents"
click at [119, 243] on link "Notes" at bounding box center [102, 250] width 34 height 14
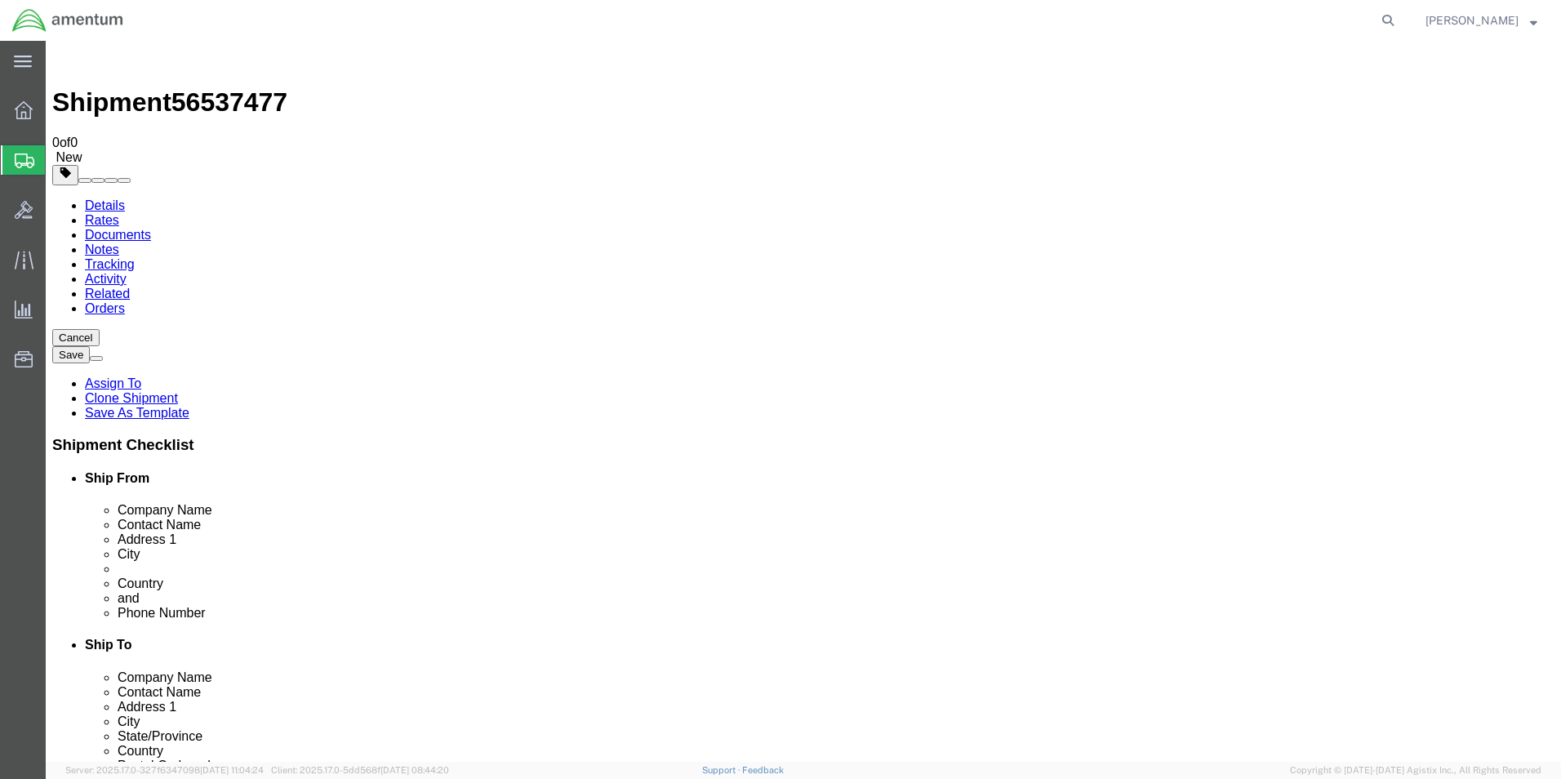
click at [127, 272] on link "Activity" at bounding box center [106, 279] width 42 height 14
click at [130, 287] on link "Related" at bounding box center [107, 294] width 45 height 14
click at [125, 301] on link "Orders" at bounding box center [105, 308] width 40 height 14
click at [109, 198] on link "Details" at bounding box center [105, 205] width 40 height 14
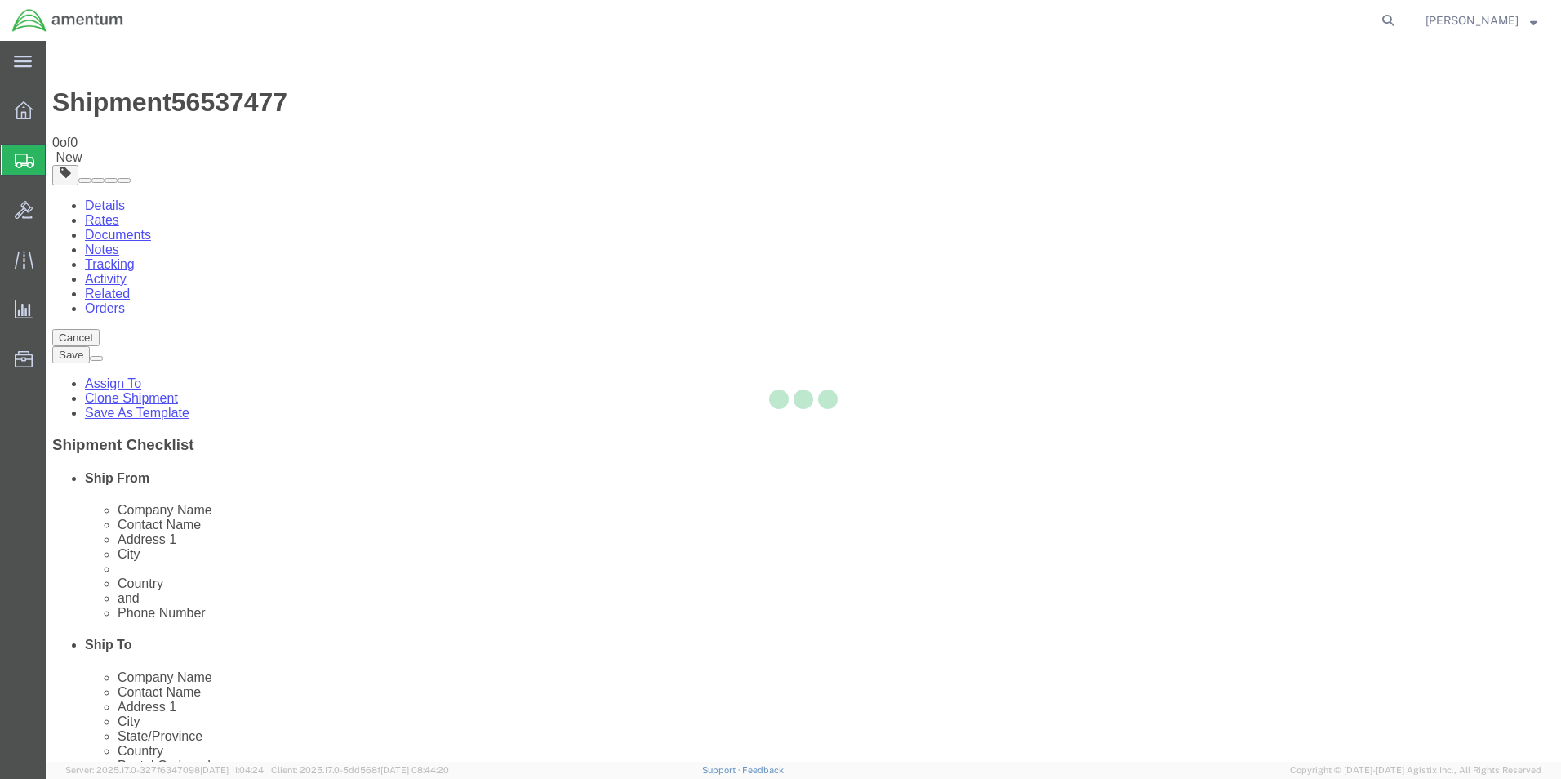
select select "49933"
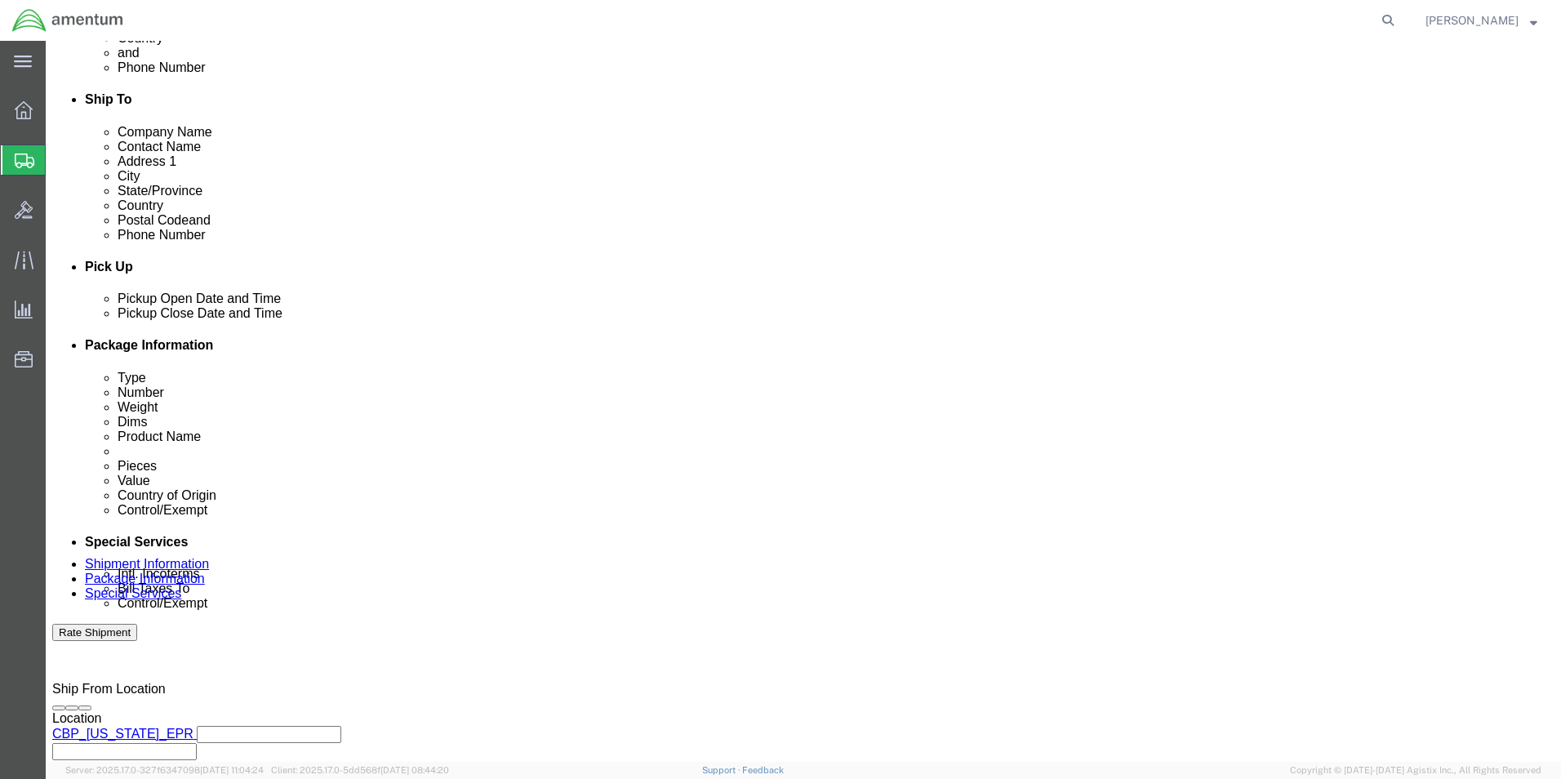
scroll to position [681, 0]
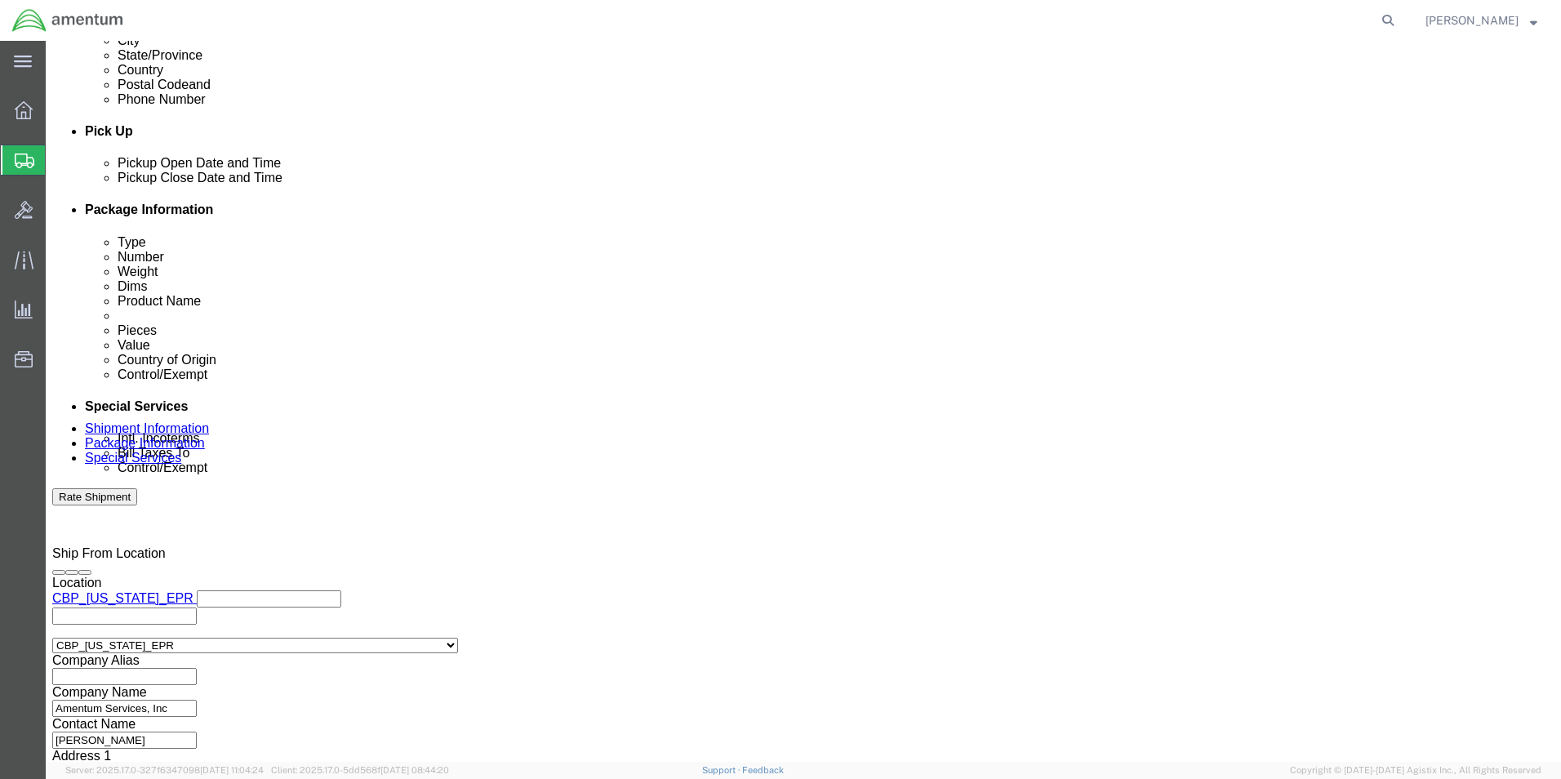
click button "Continue"
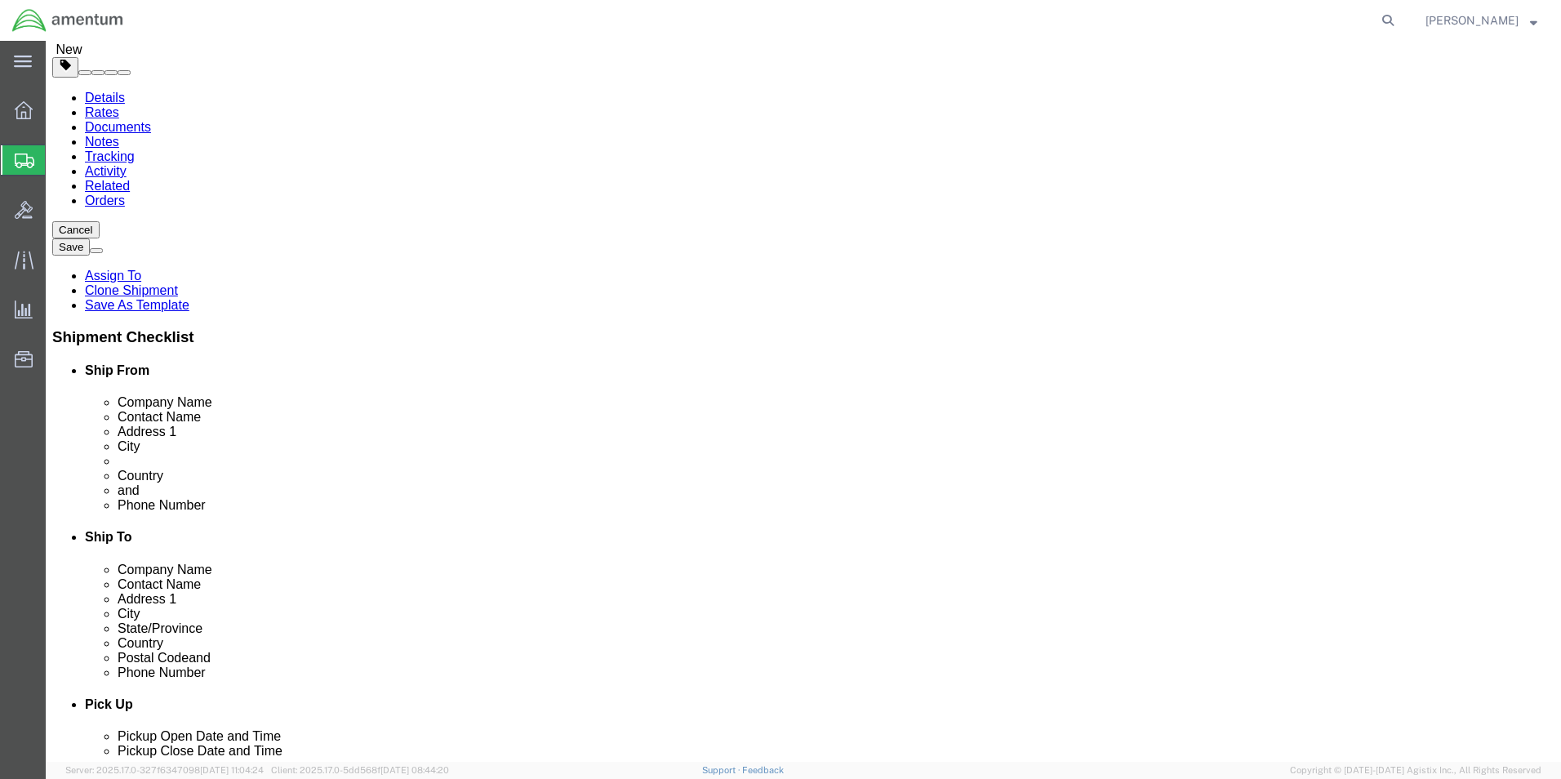
scroll to position [109, 0]
click button "Continue"
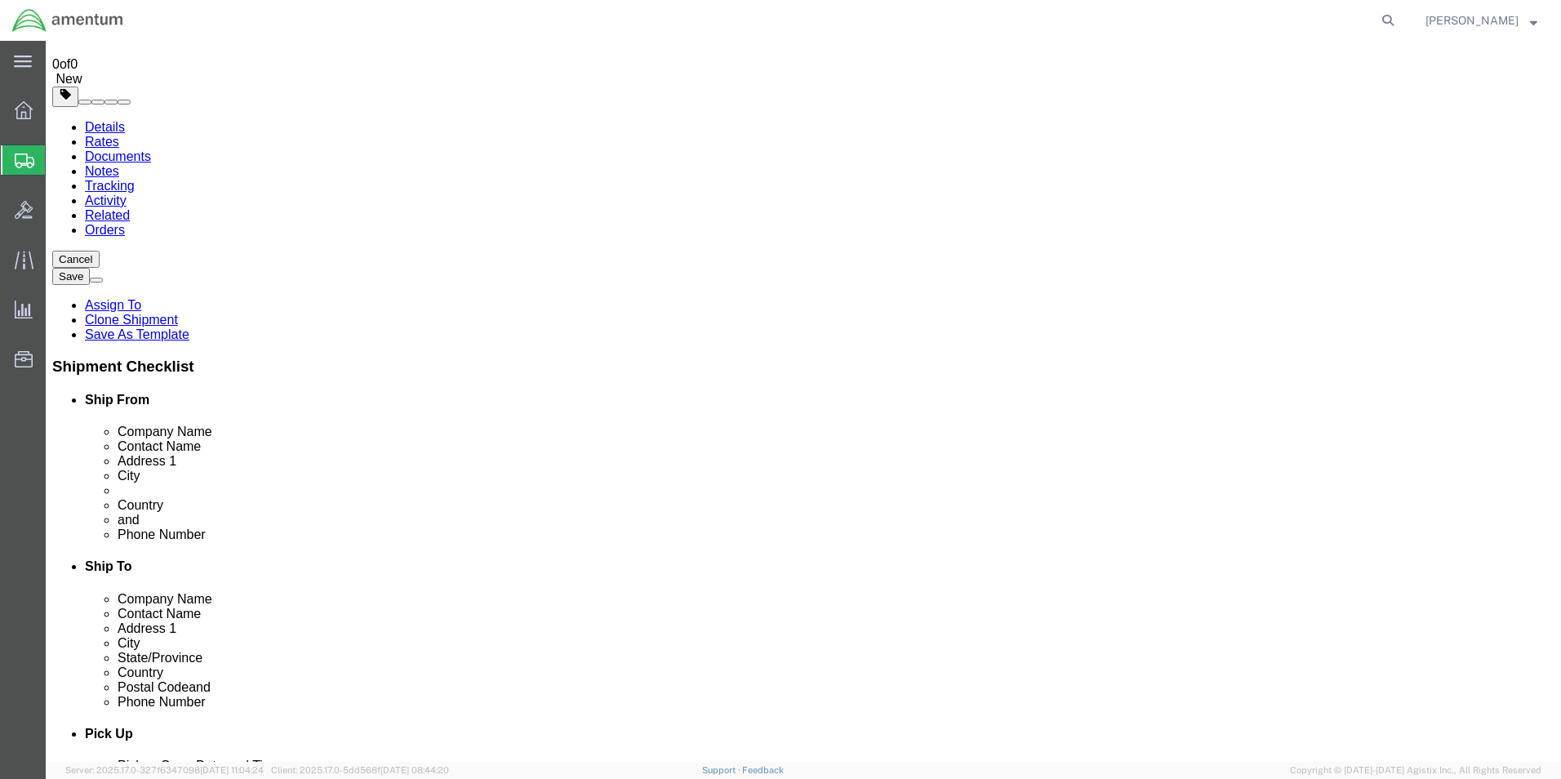
scroll to position [0, 0]
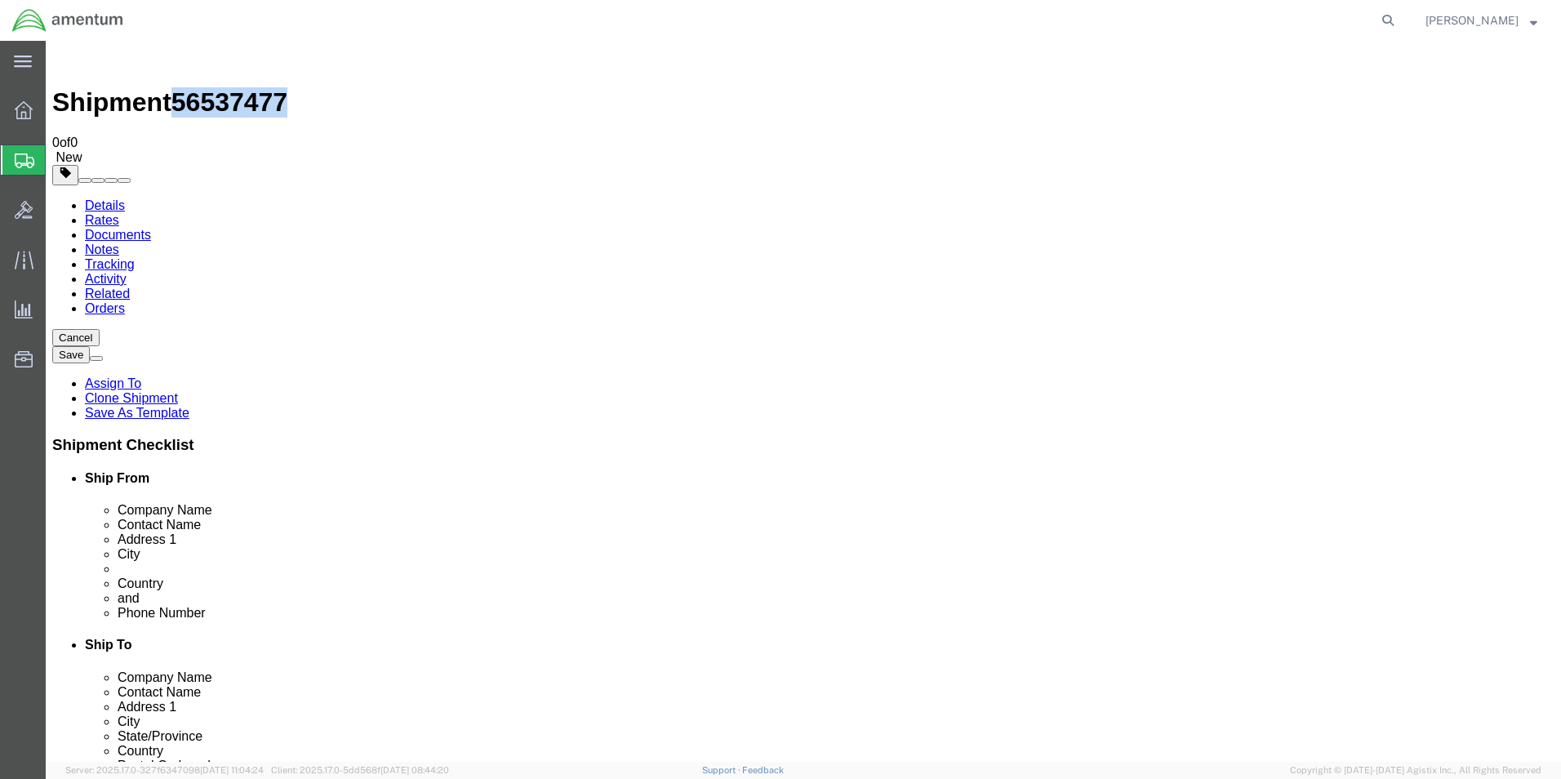
drag, startPoint x: 223, startPoint y: 16, endPoint x: 135, endPoint y: 21, distance: 88.3
click h1 "Shipment 56537477"
copy span "56537477"
click at [19, 111] on icon at bounding box center [24, 110] width 18 height 18
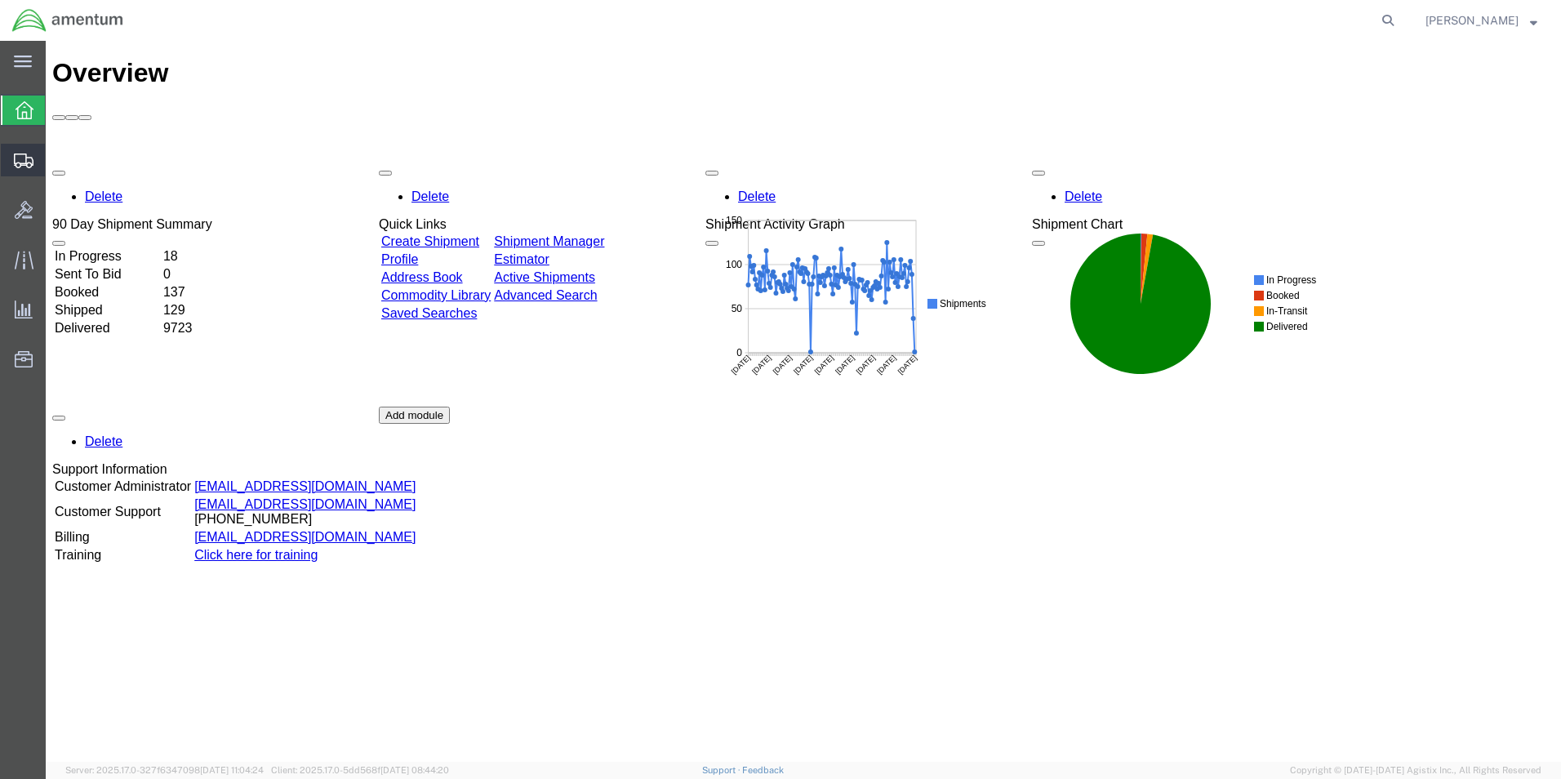
click at [56, 160] on span "Shipments" at bounding box center [50, 160] width 11 height 33
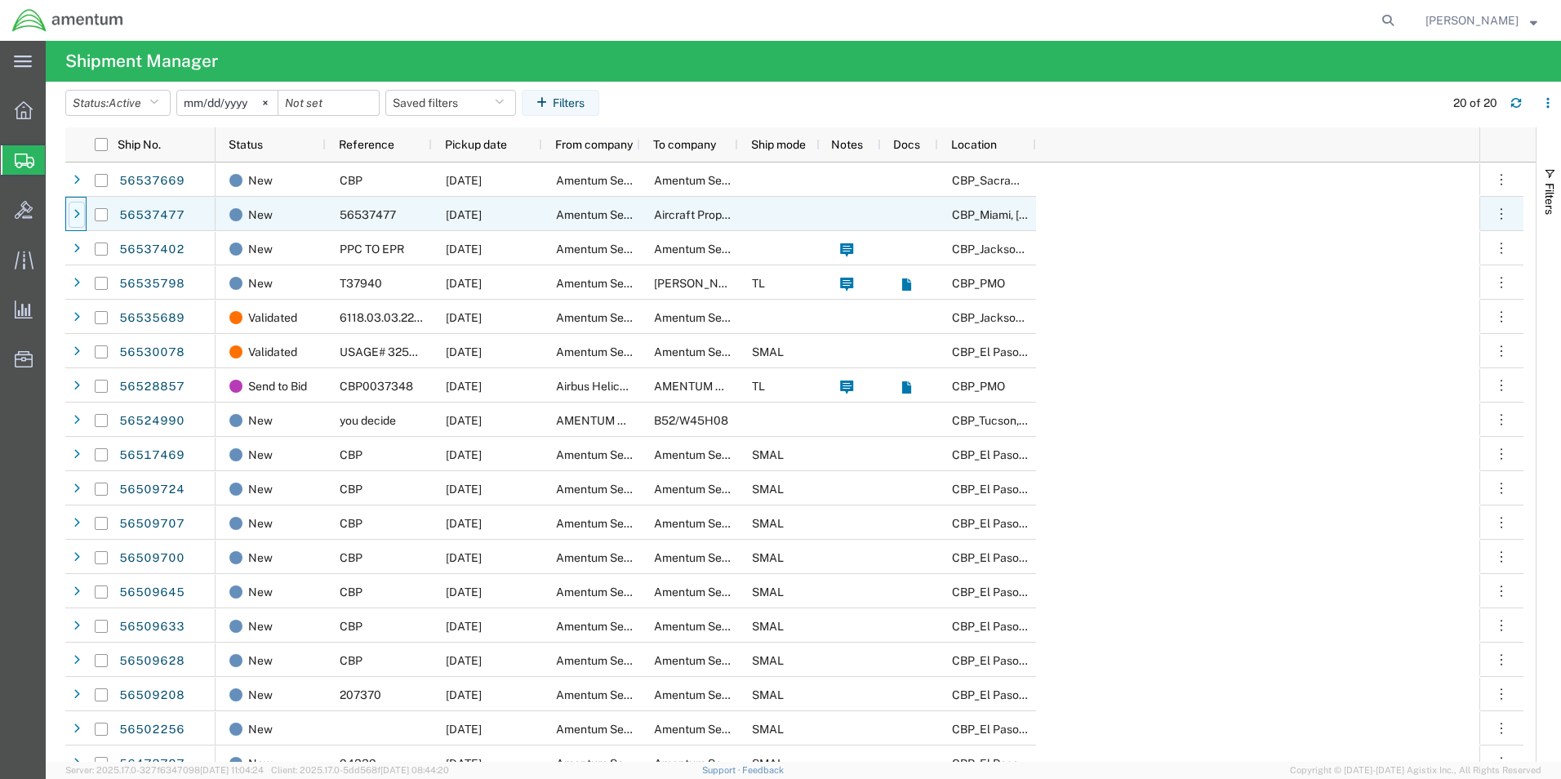
click at [73, 214] on icon at bounding box center [76, 214] width 7 height 11
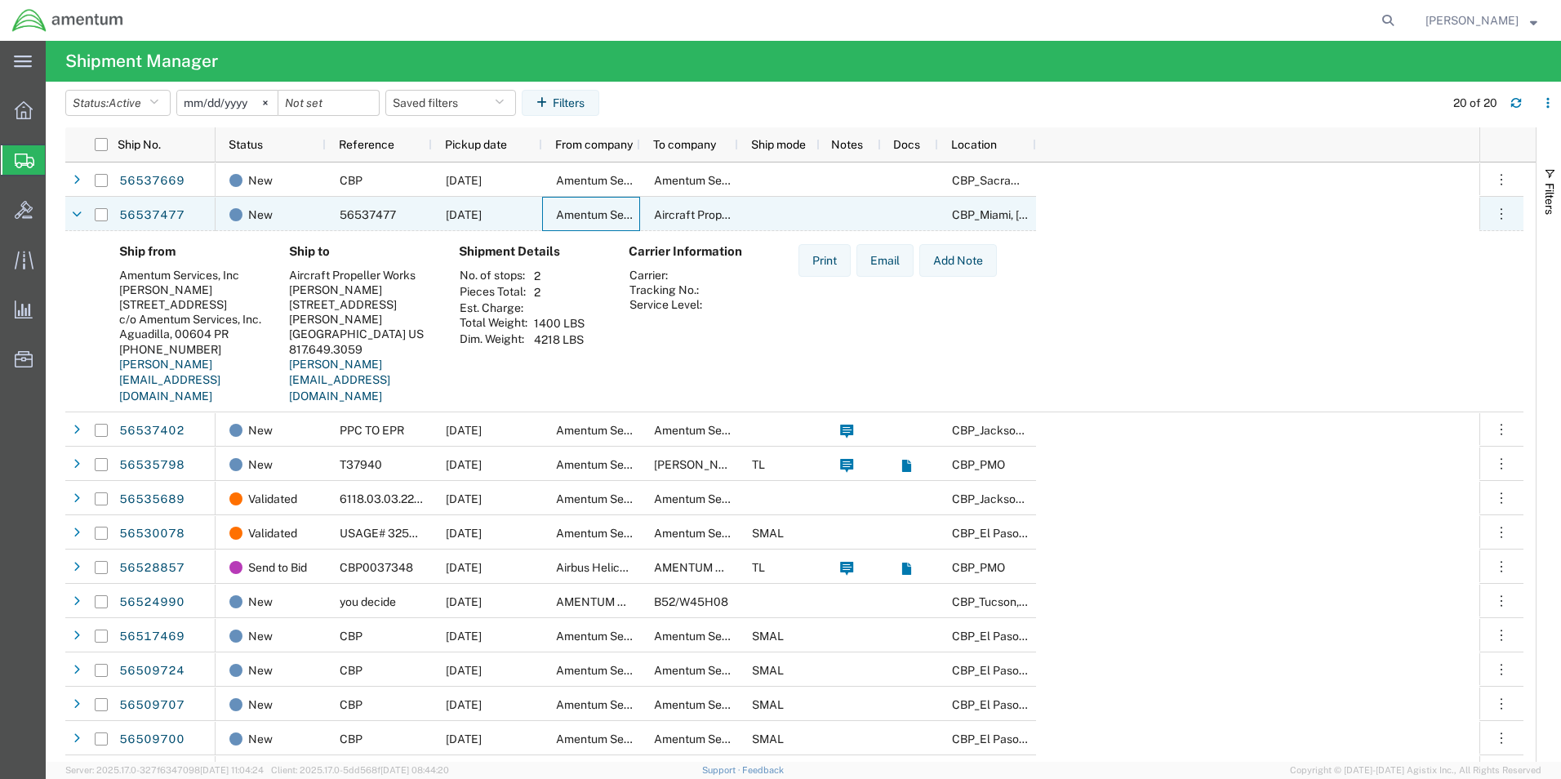
click at [577, 210] on span "Amentum Services, Inc" at bounding box center [616, 214] width 120 height 13
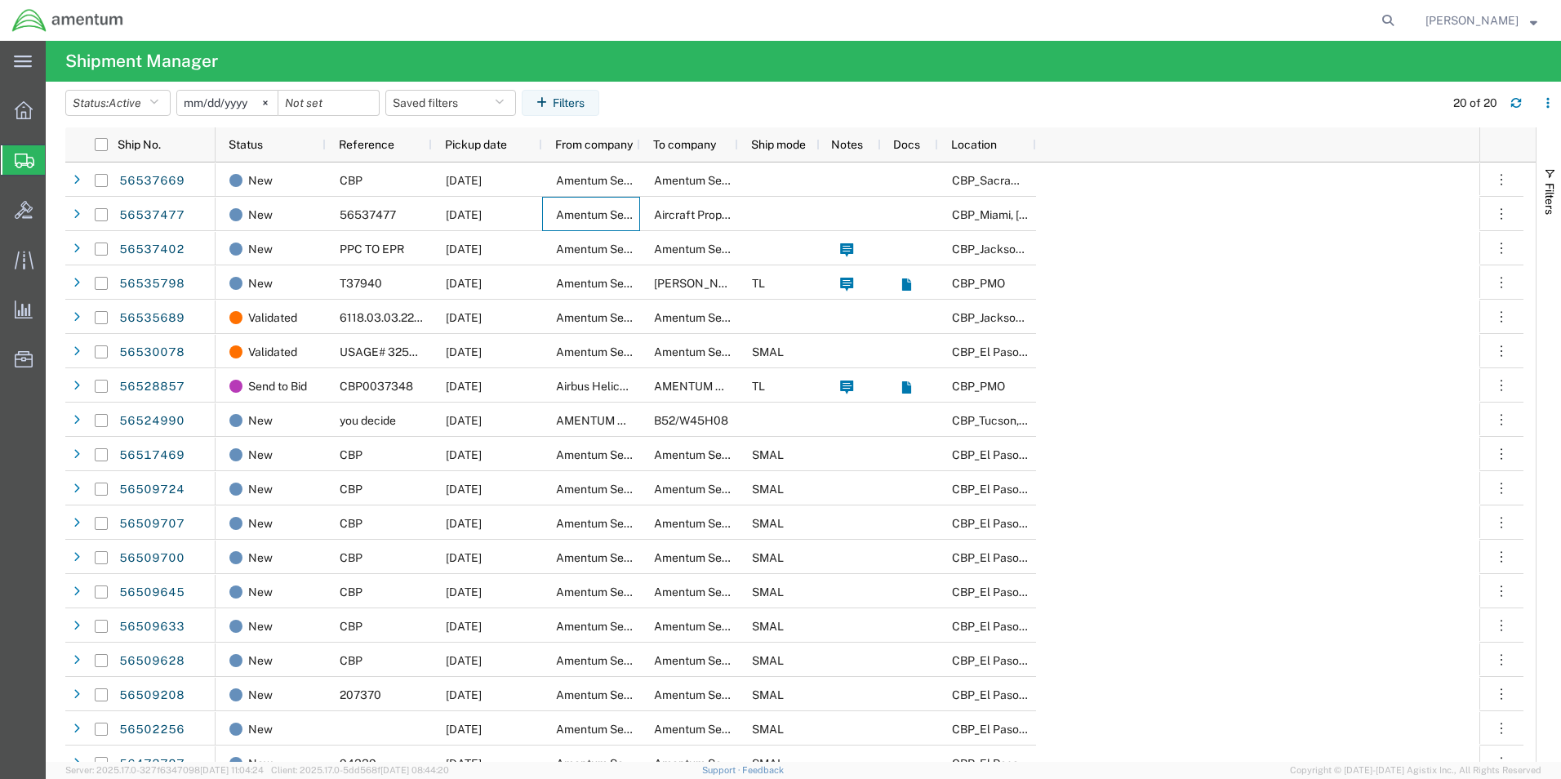
click at [0, 0] on span "Shipment Manager" at bounding box center [0, 0] width 0 height 0
click at [58, 158] on span "Shipments" at bounding box center [51, 160] width 13 height 33
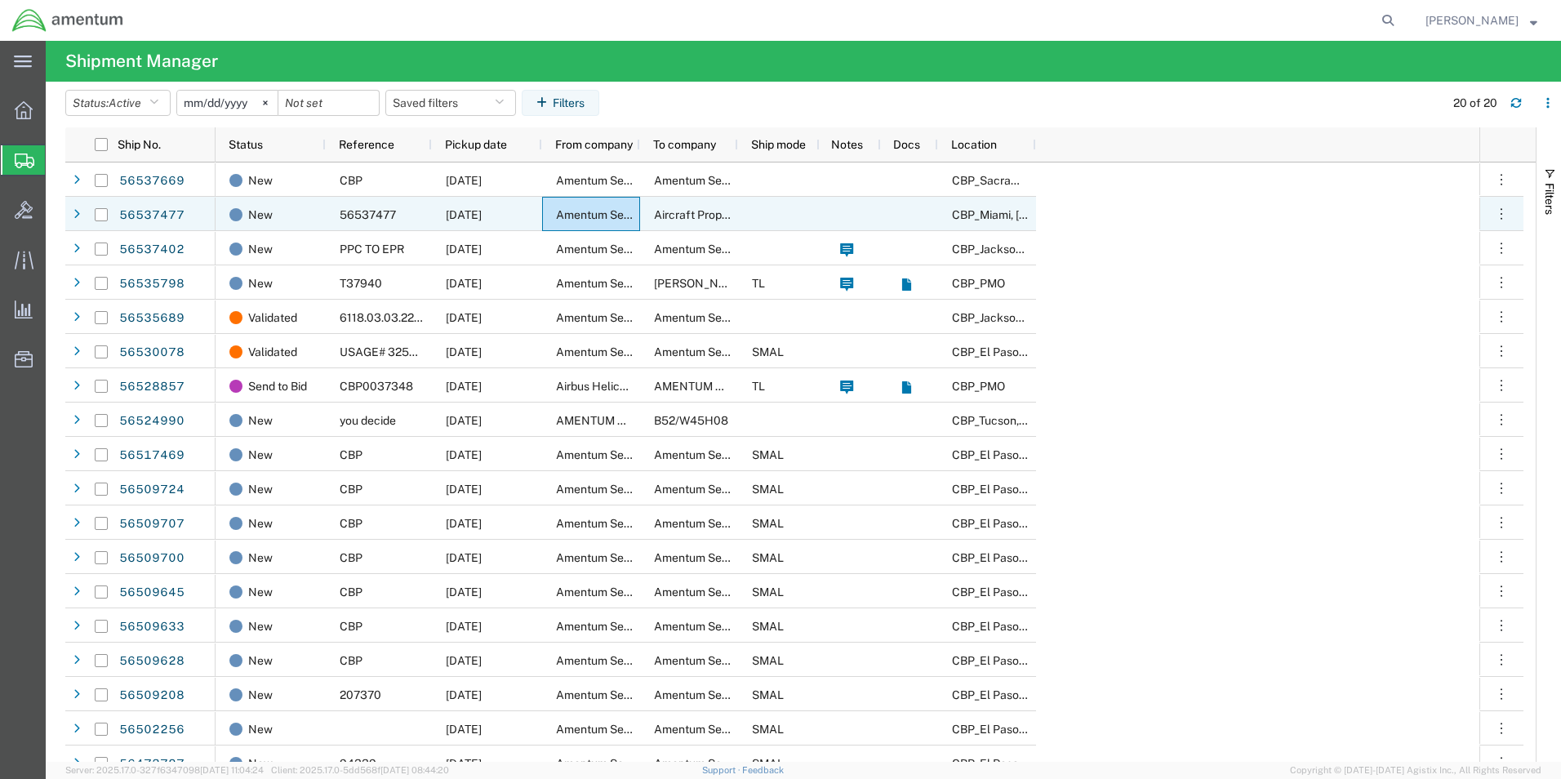
click at [1036, 215] on div "CBP_Miami, [GEOGRAPHIC_DATA]" at bounding box center [987, 214] width 98 height 34
